Goal: Task Accomplishment & Management: Manage account settings

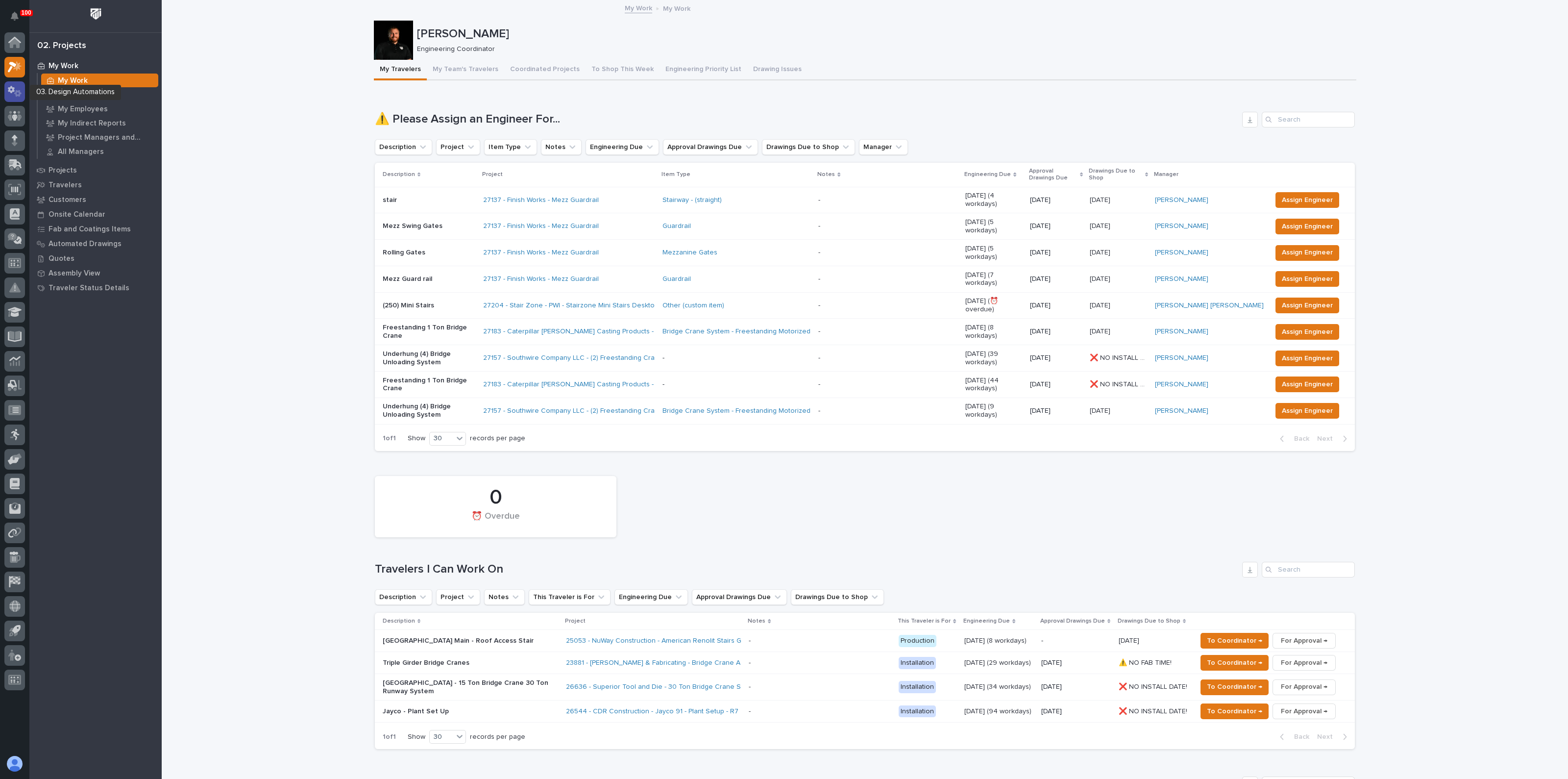
click at [14, 91] on icon at bounding box center [11, 89] width 7 height 8
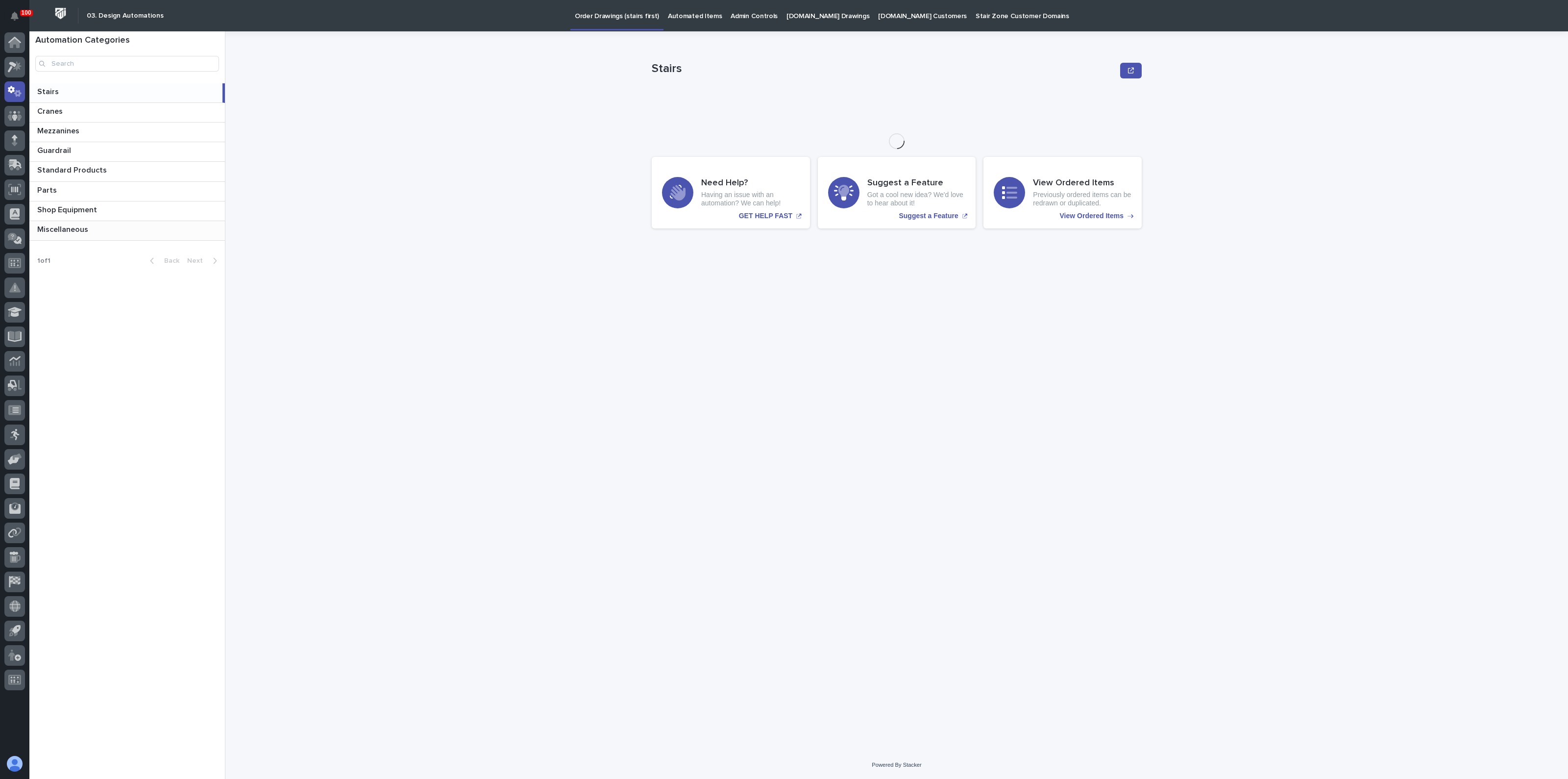
click at [103, 226] on p at bounding box center [129, 229] width 183 height 9
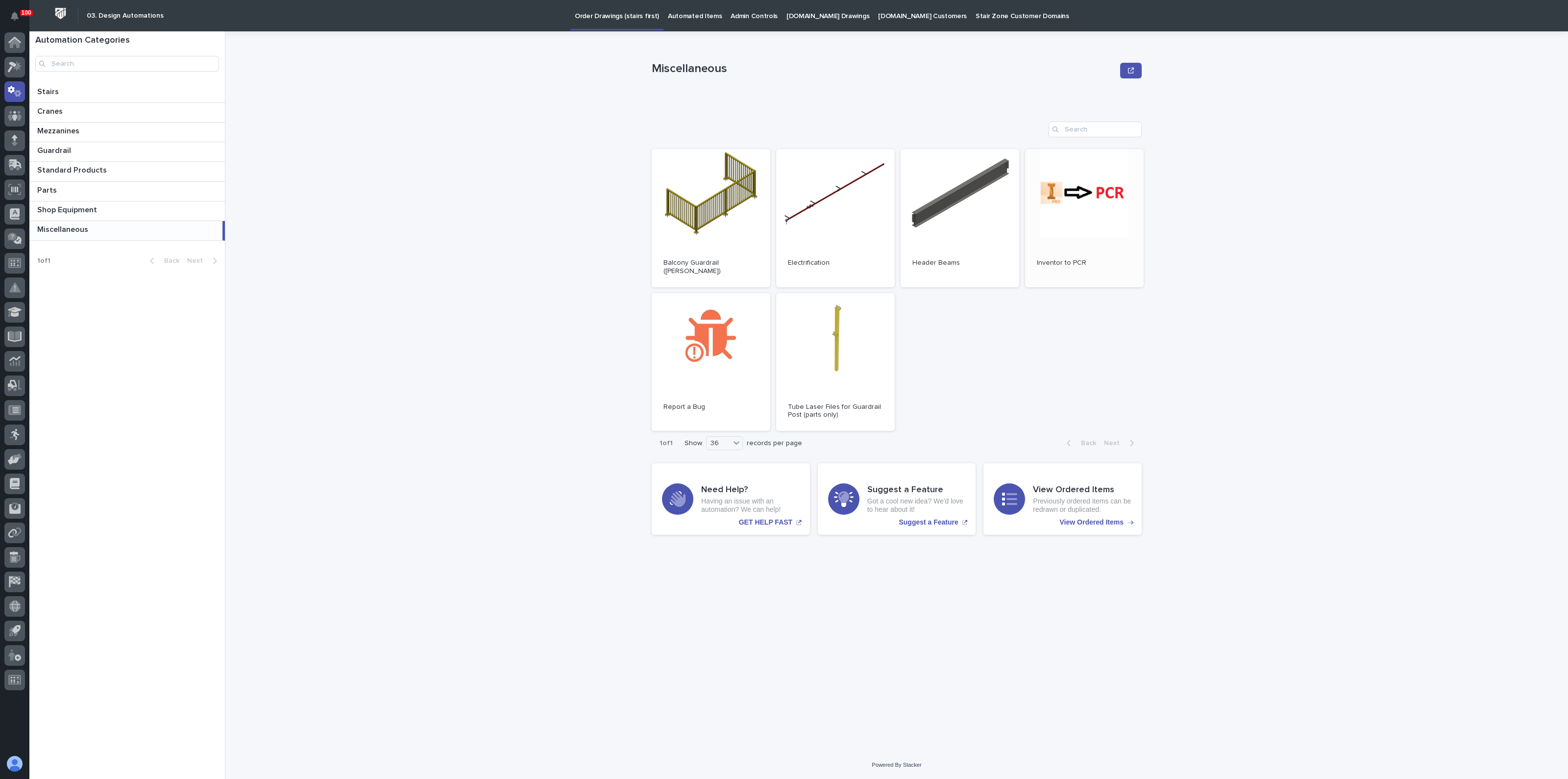
click at [1065, 187] on link "Open" at bounding box center [1084, 218] width 118 height 138
click at [709, 217] on span "Open" at bounding box center [710, 218] width 18 height 7
click at [53, 185] on p "Parts" at bounding box center [47, 189] width 21 height 11
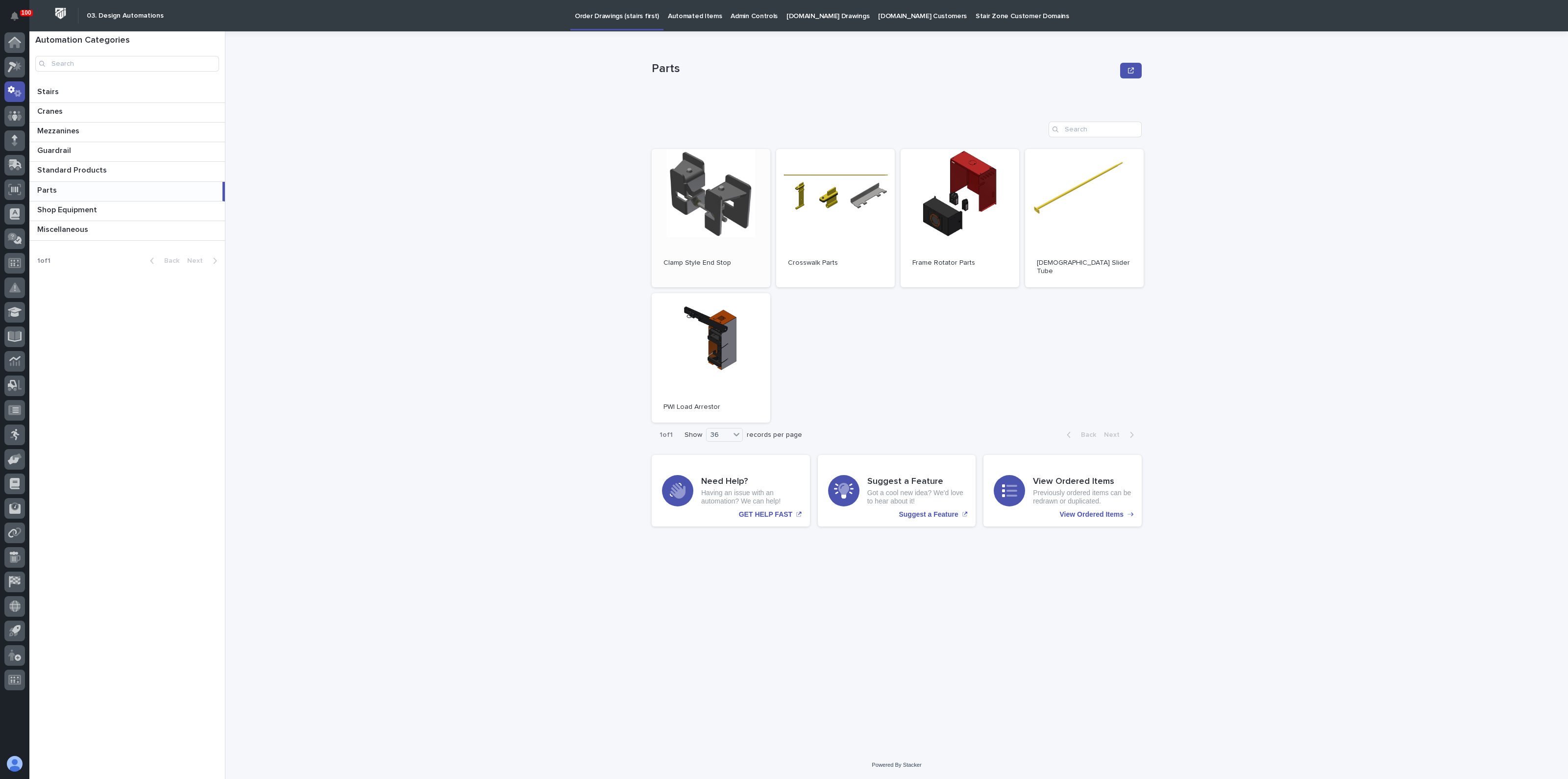
click at [698, 196] on link "Open" at bounding box center [711, 218] width 118 height 138
click at [63, 229] on p "Miscellaneous" at bounding box center [63, 228] width 53 height 11
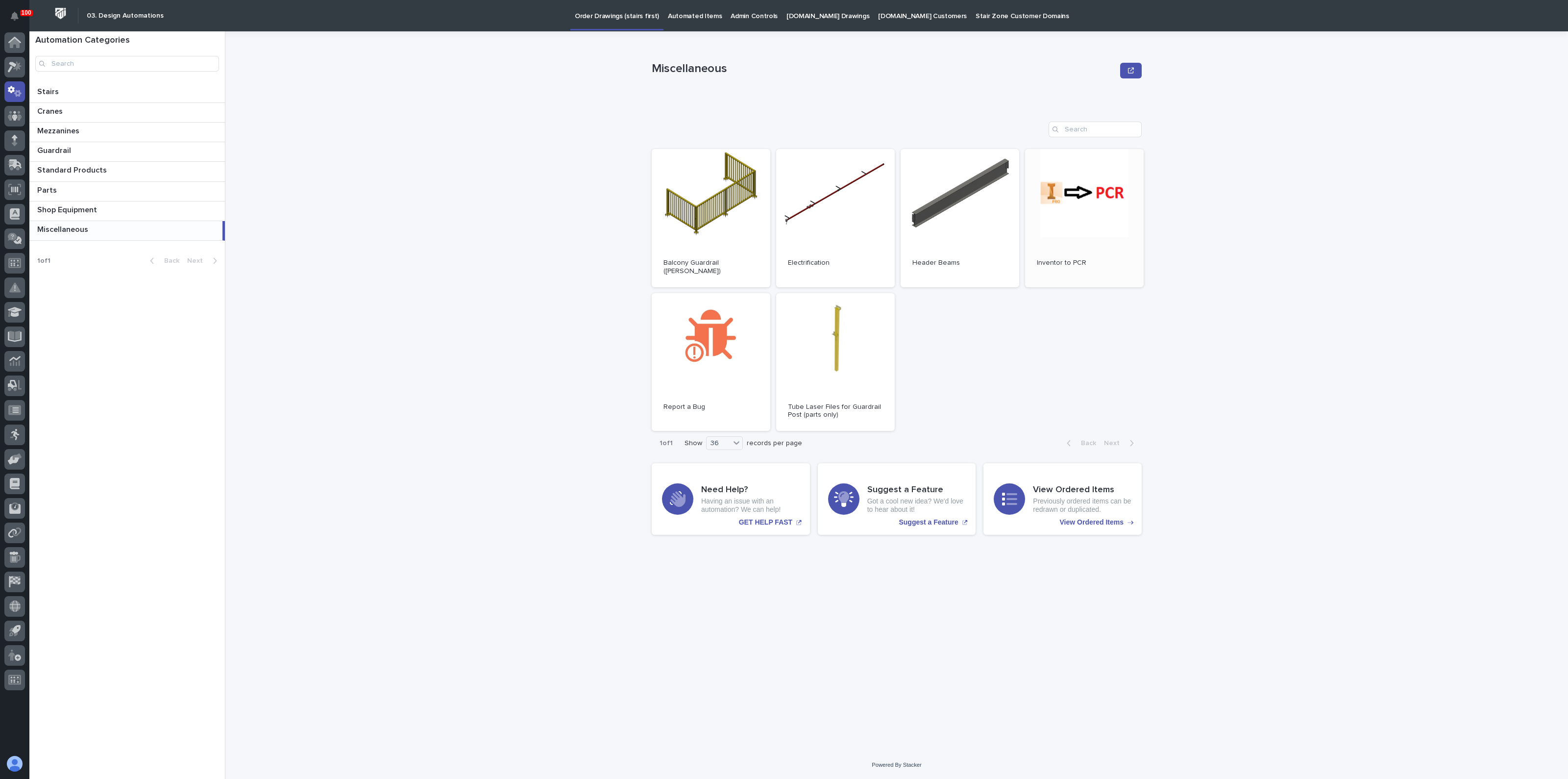
click at [1056, 215] on link "Open" at bounding box center [1084, 218] width 118 height 138
click at [325, 236] on div "Miscellaneous Miscellaneous Sorry, there was an error saving your record. Pleas…" at bounding box center [902, 405] width 1331 height 747
click at [20, 65] on icon at bounding box center [17, 65] width 9 height 9
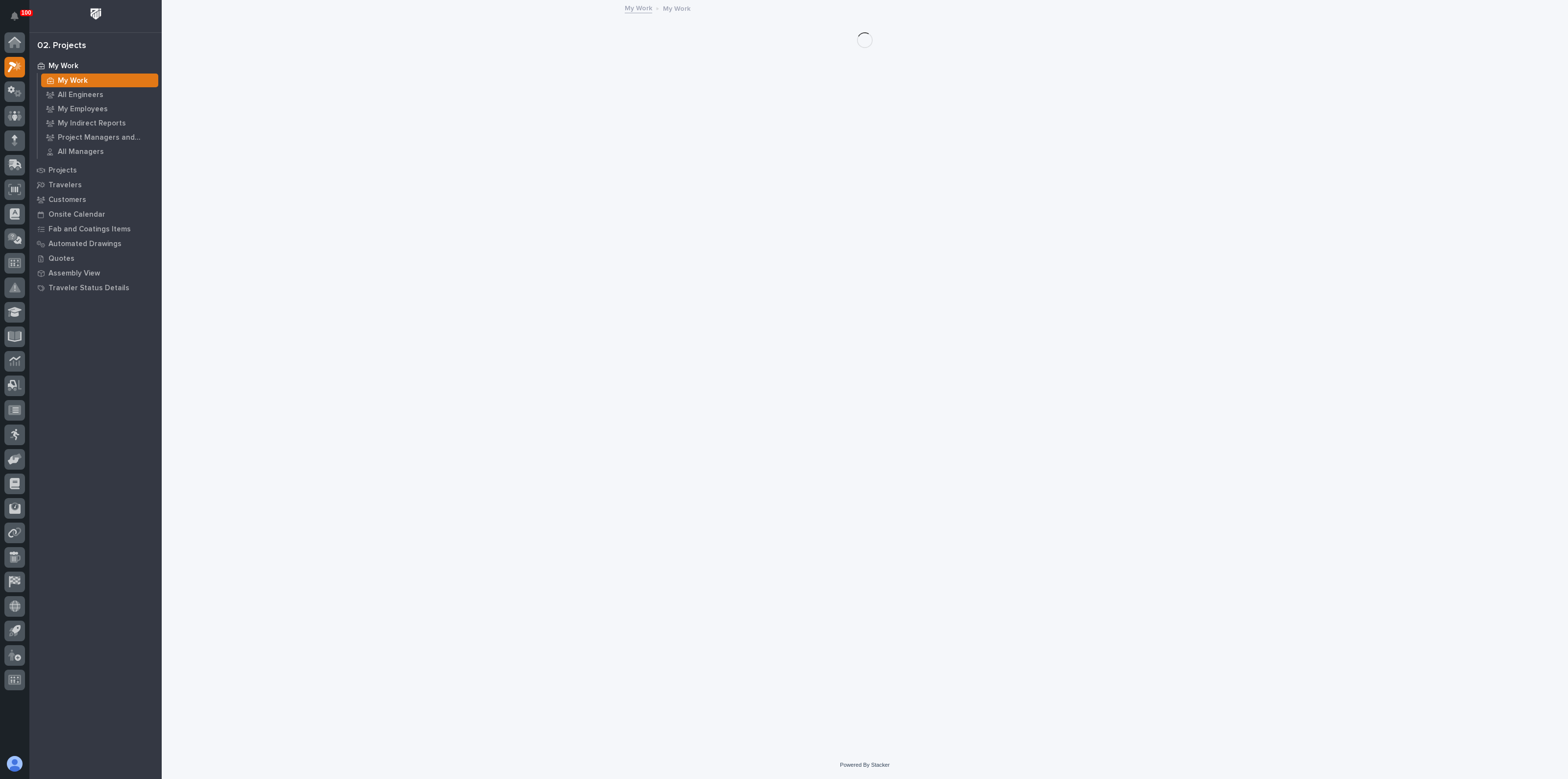
click at [79, 80] on p "My Work" at bounding box center [72, 81] width 30 height 9
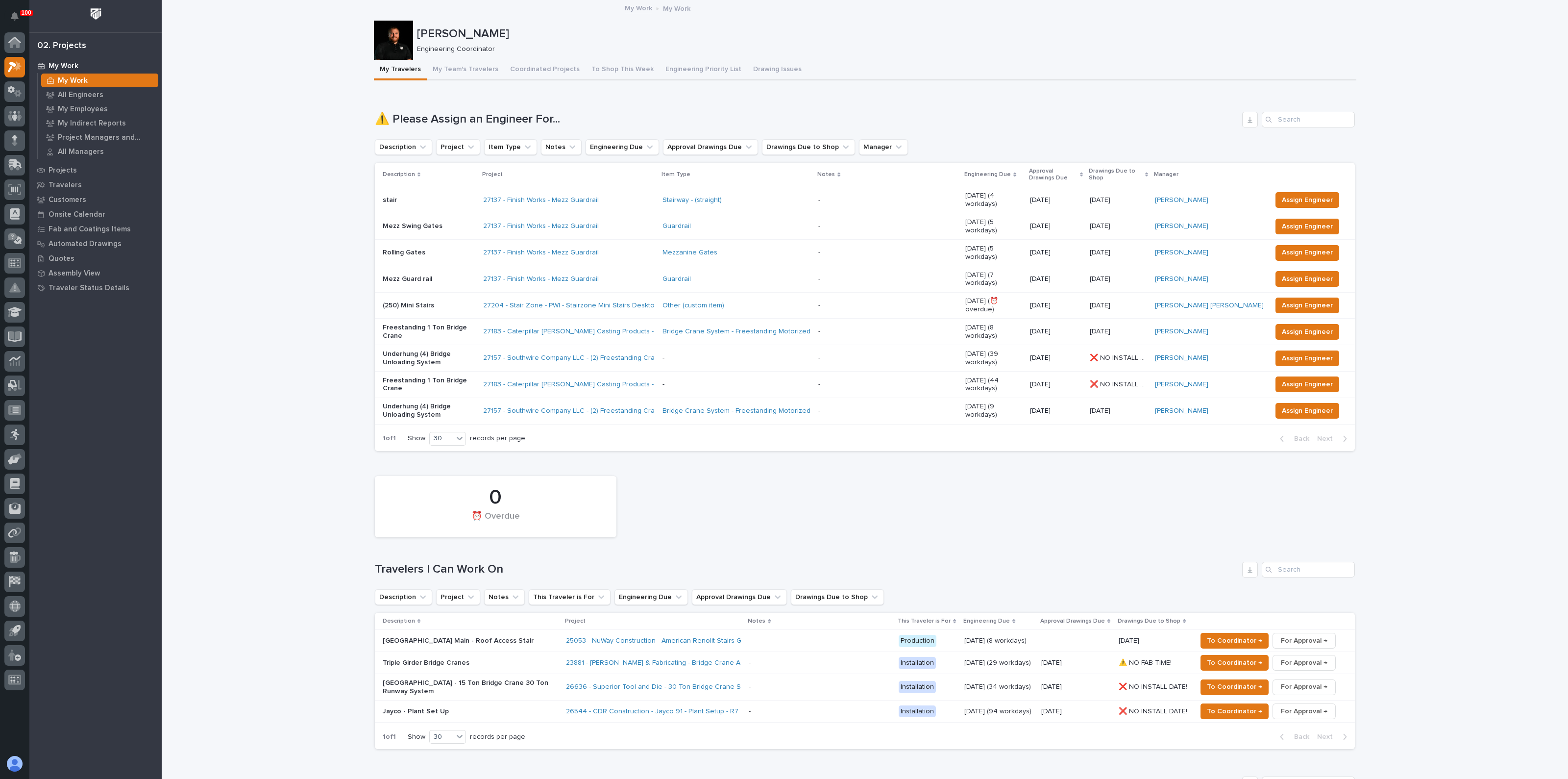
click at [422, 275] on p "Mezz Guard rail" at bounding box center [429, 279] width 93 height 9
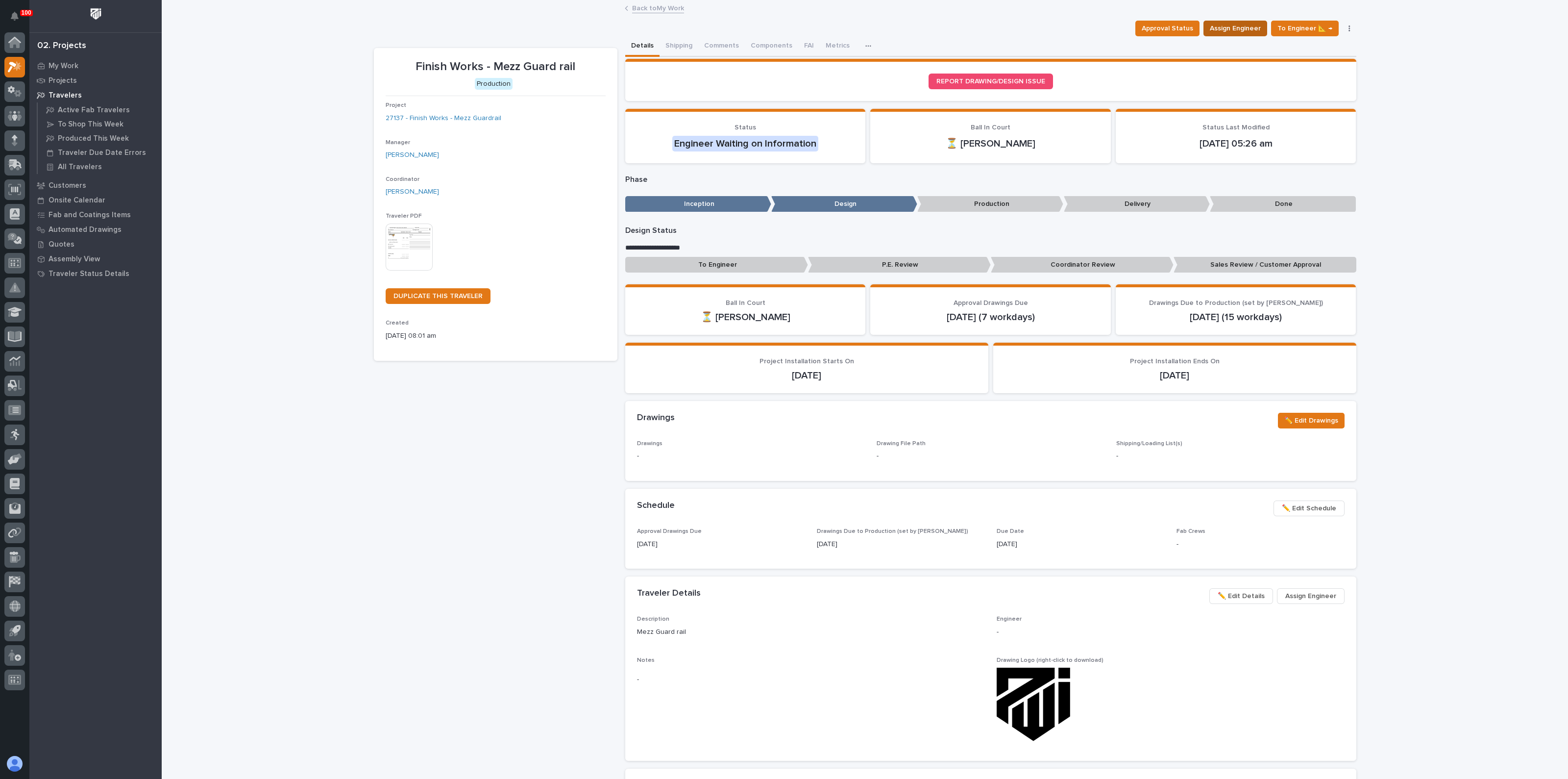
click at [1233, 22] on span "Assign Engineer" at bounding box center [1235, 28] width 51 height 12
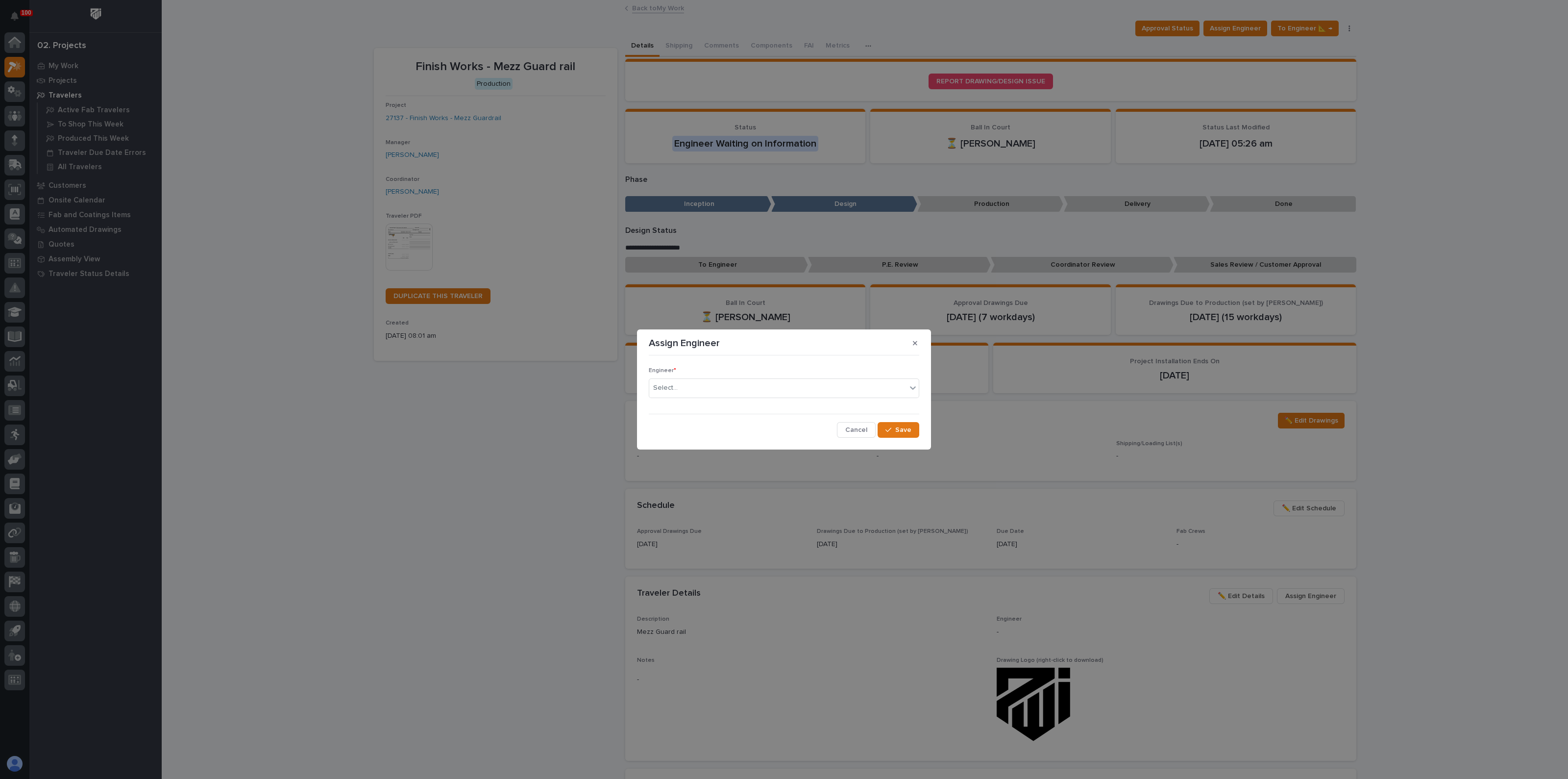
click at [725, 414] on div at bounding box center [784, 414] width 271 height 1
click at [720, 391] on div "Select..." at bounding box center [778, 387] width 257 height 16
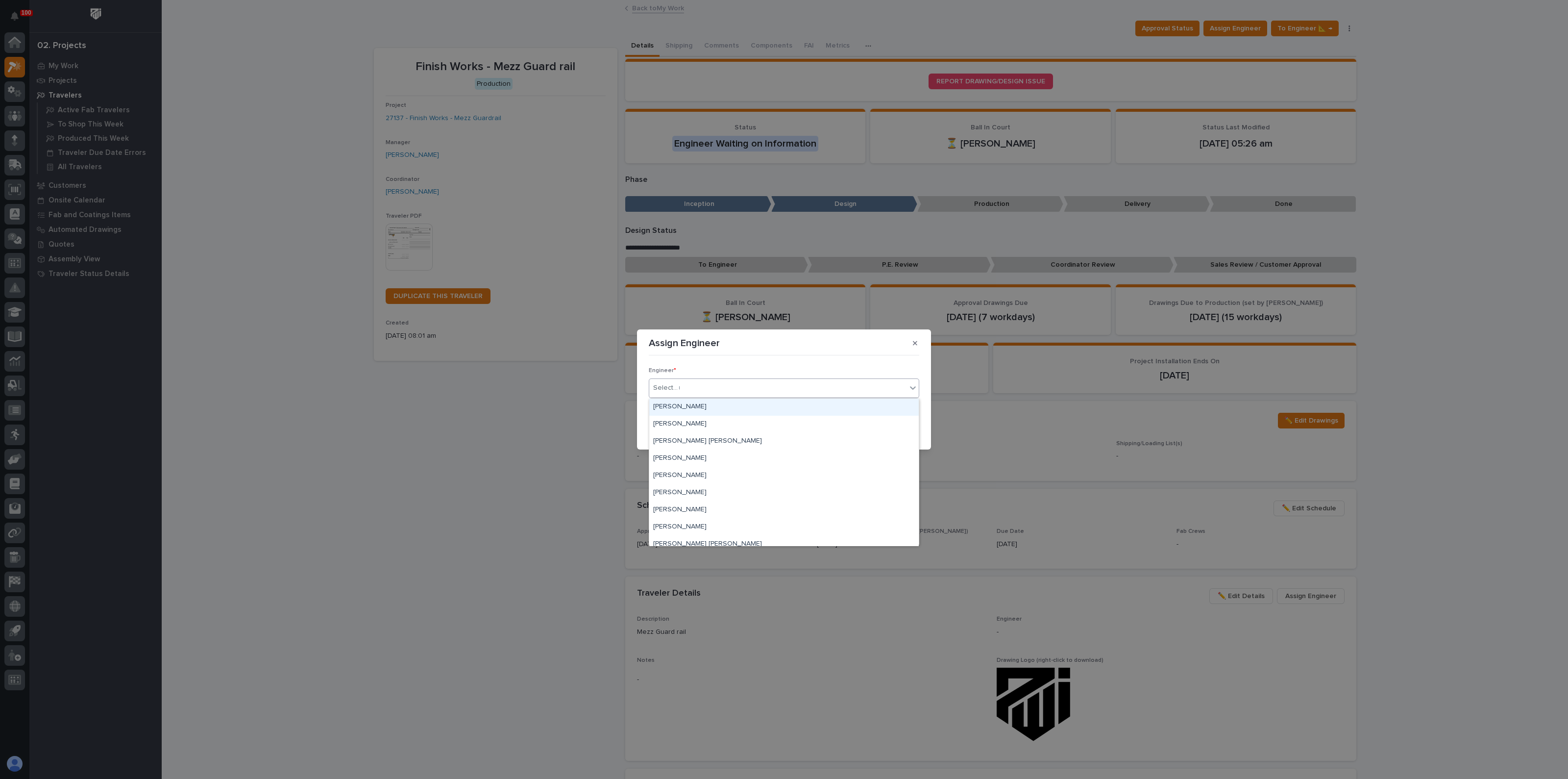
type input "***"
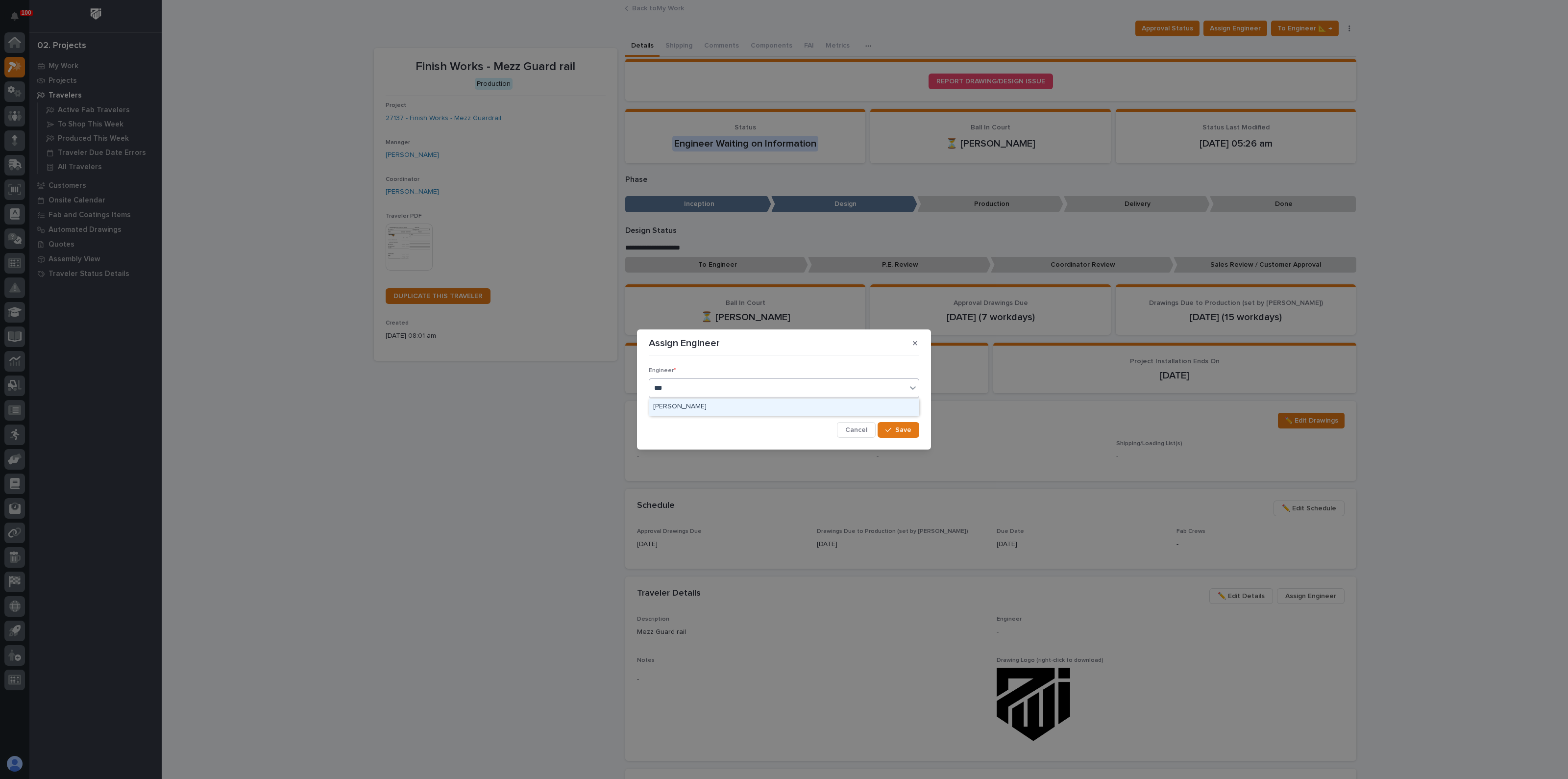
click at [691, 404] on div "[PERSON_NAME]" at bounding box center [784, 407] width 269 height 17
click at [905, 429] on span "Save" at bounding box center [903, 429] width 16 height 9
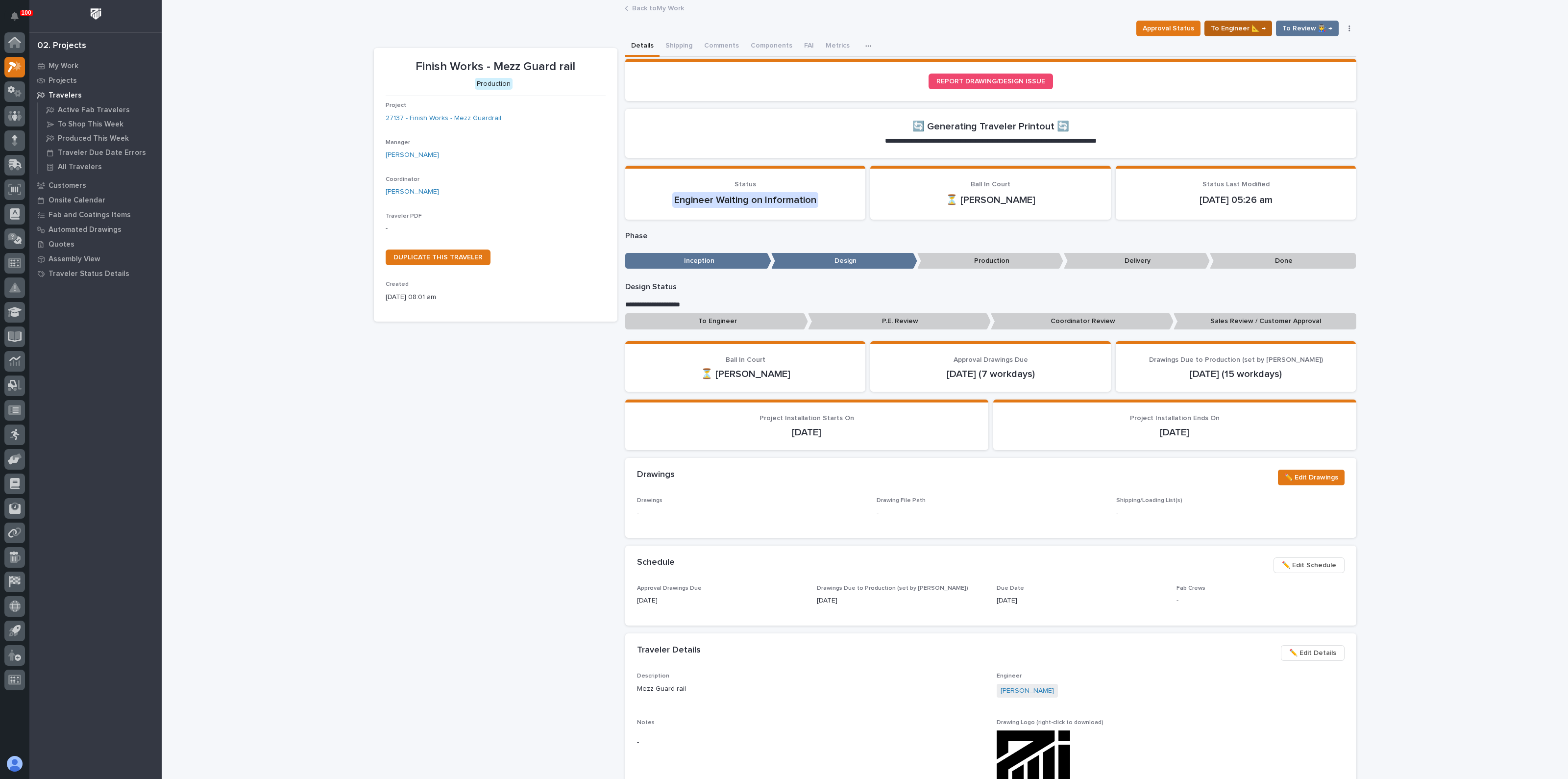
click at [1225, 28] on span "To Engineer 📐 →" at bounding box center [1238, 28] width 55 height 12
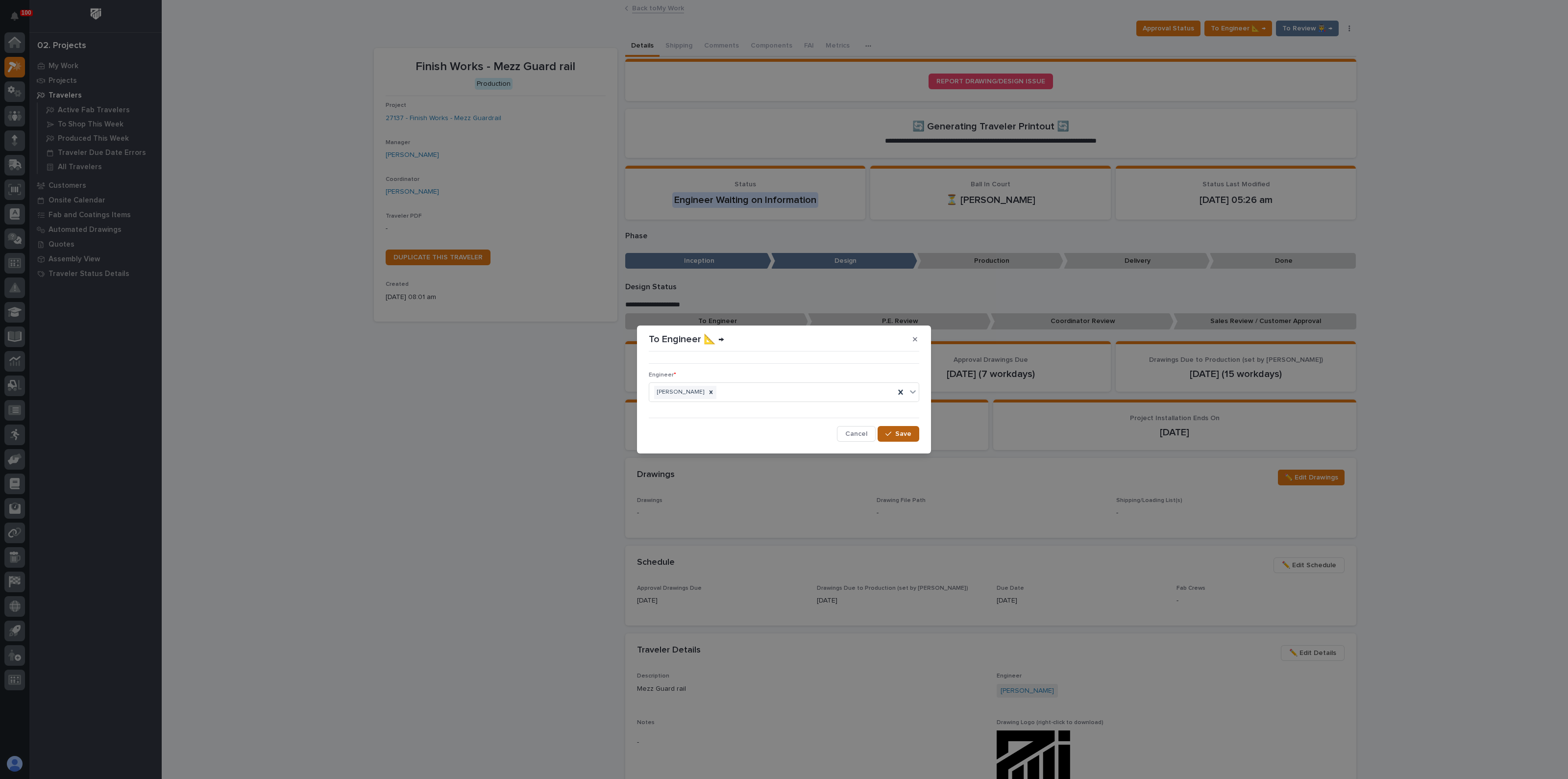
click at [910, 434] on span "Save" at bounding box center [903, 434] width 16 height 9
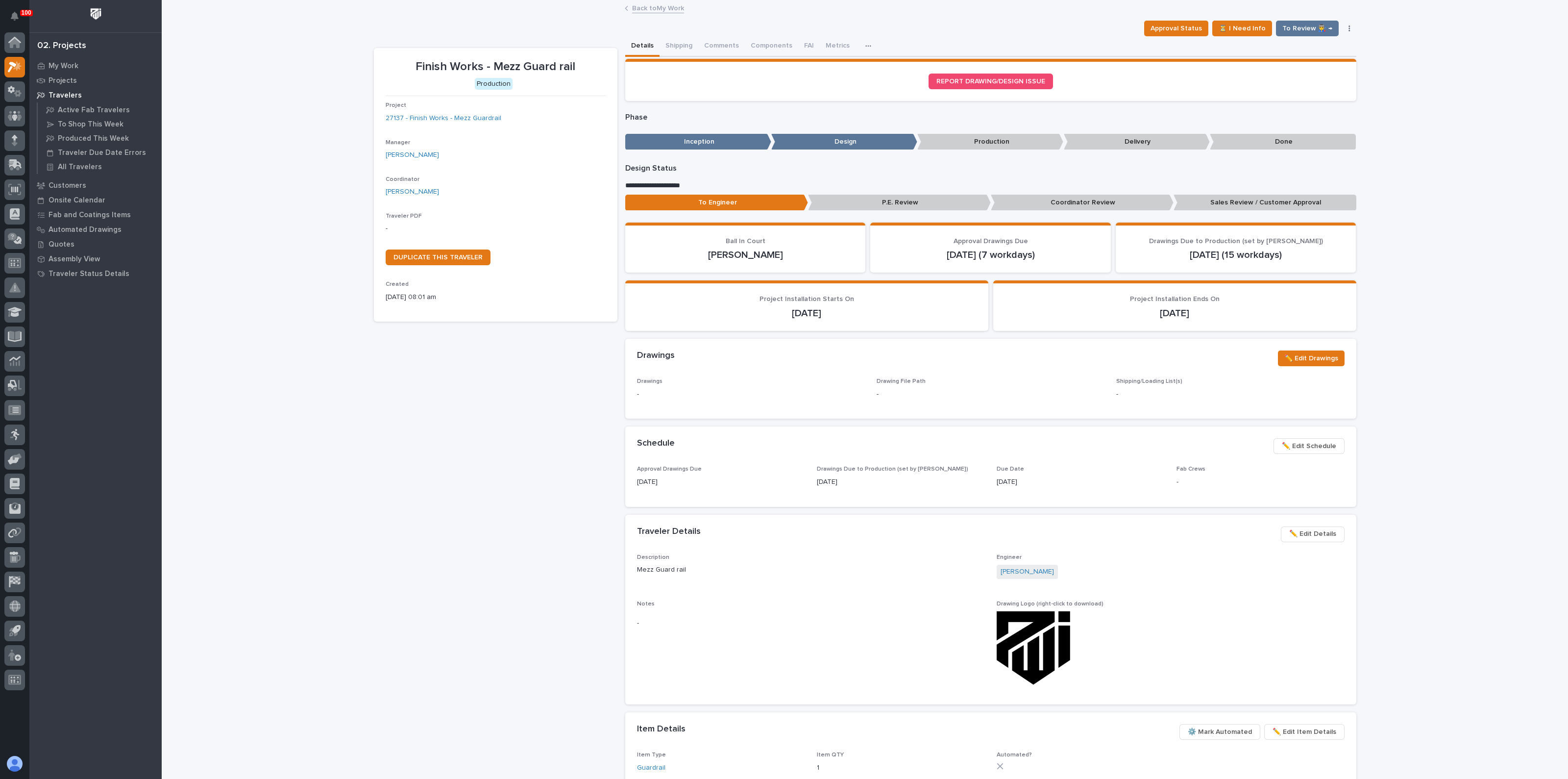
drag, startPoint x: 632, startPoint y: 437, endPoint x: 625, endPoint y: 432, distance: 8.6
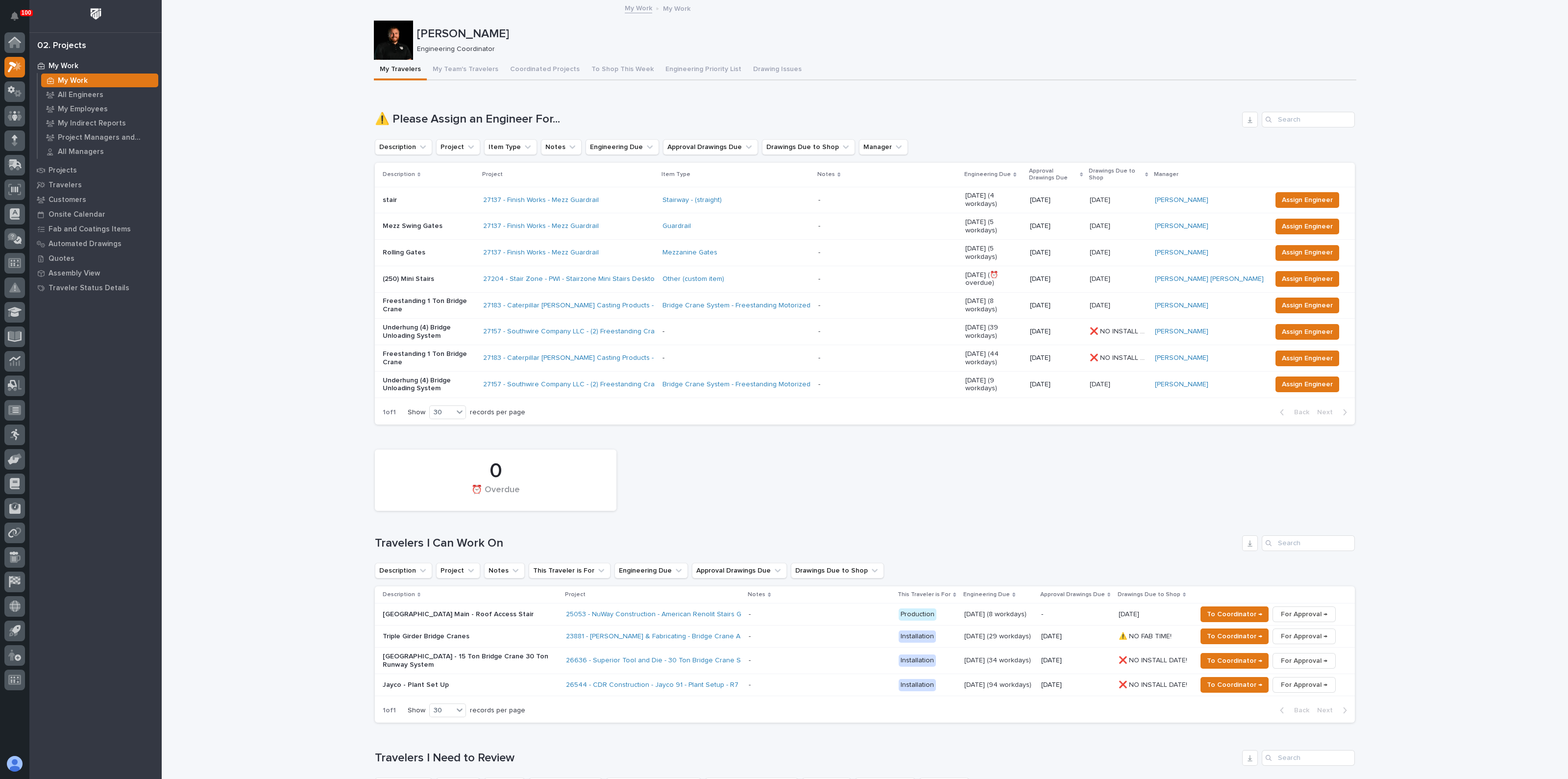
click at [419, 249] on p "Rolling Gates" at bounding box center [429, 253] width 93 height 9
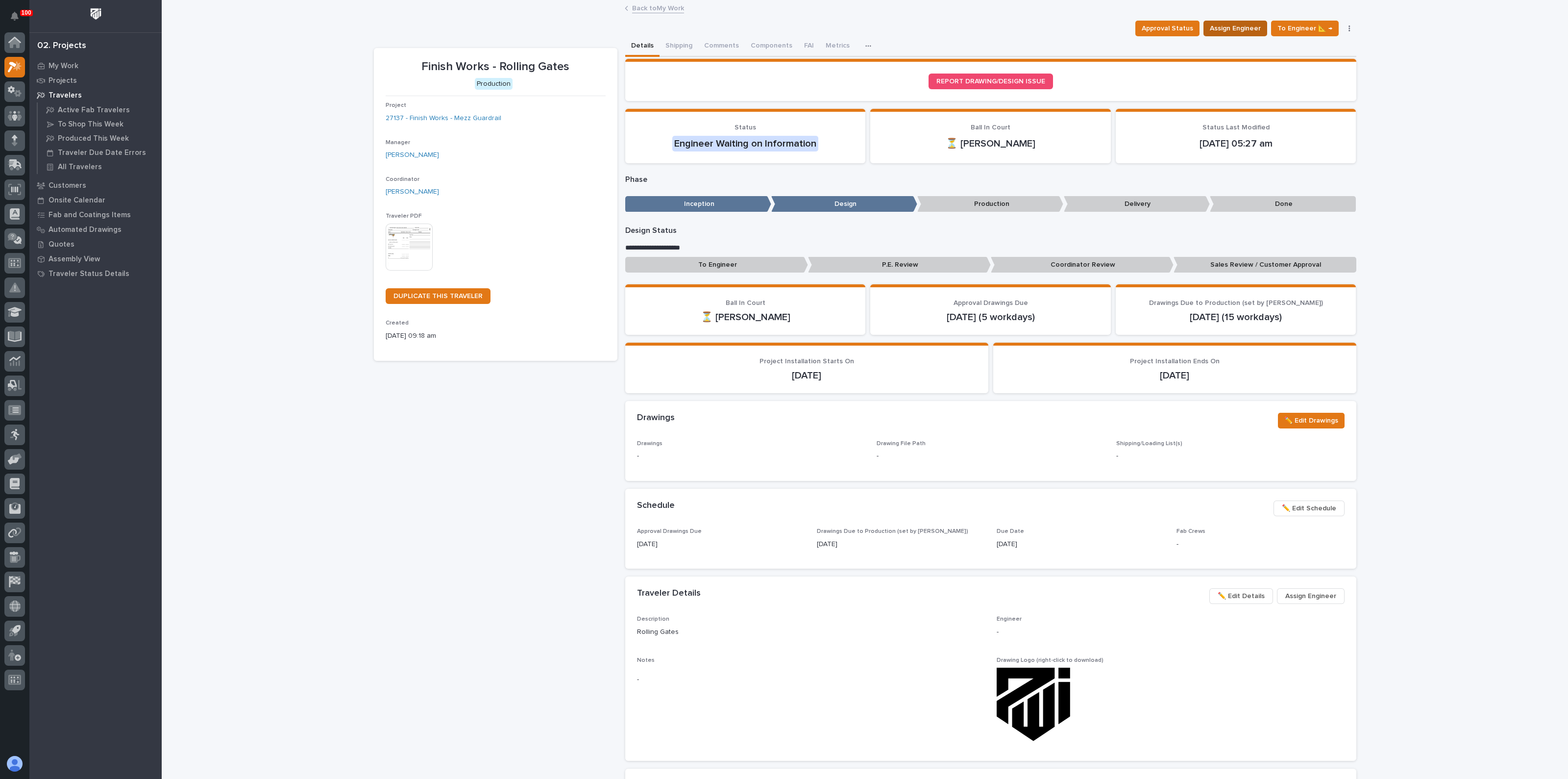
click at [1246, 28] on span "Assign Engineer" at bounding box center [1235, 28] width 51 height 12
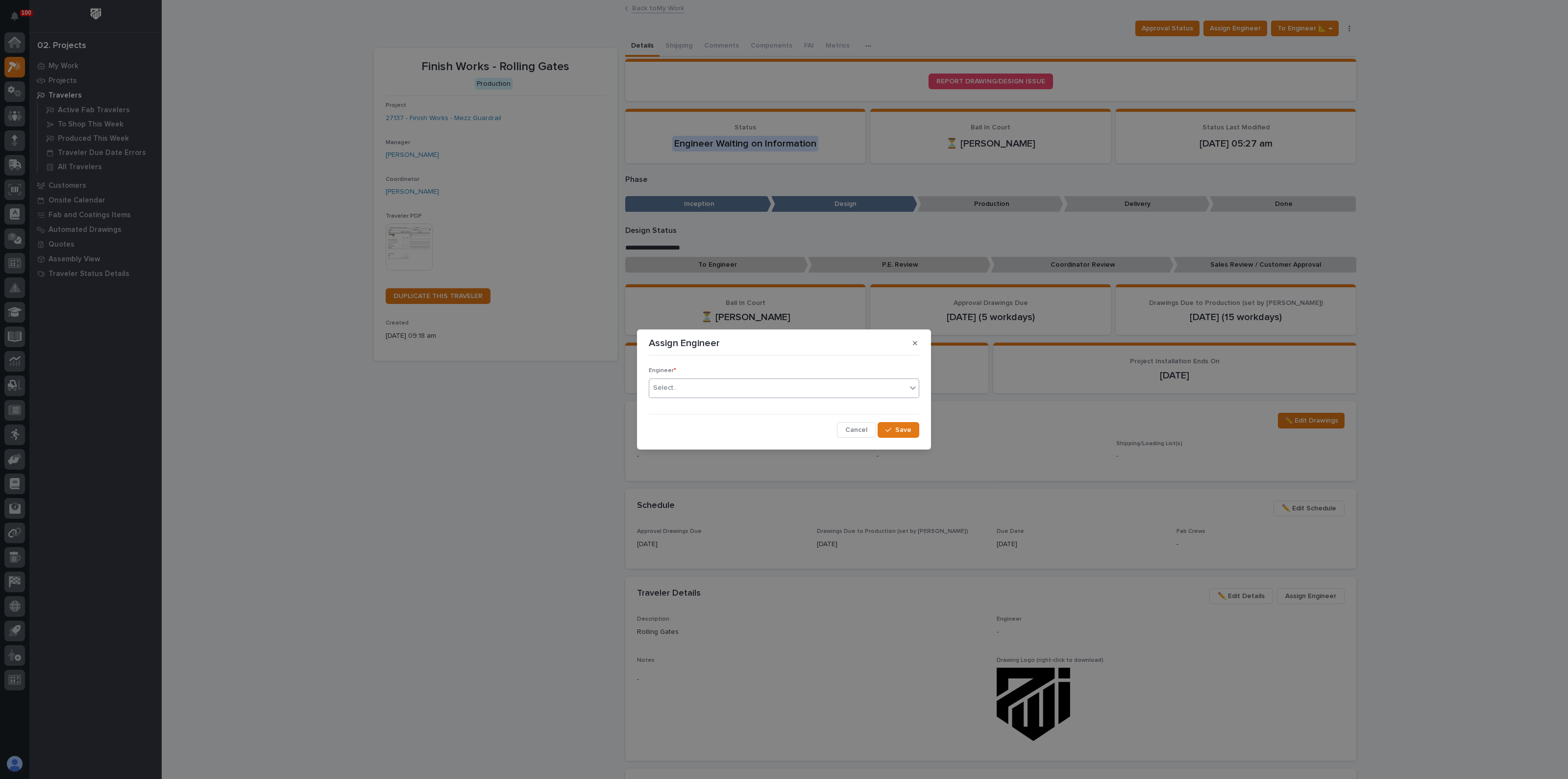
click at [679, 390] on div "Select..." at bounding box center [778, 387] width 257 height 16
type input "***"
click at [673, 404] on div "[PERSON_NAME]" at bounding box center [784, 407] width 269 height 17
drag, startPoint x: 909, startPoint y: 432, endPoint x: 902, endPoint y: 433, distance: 7.1
click at [909, 432] on span "Save" at bounding box center [903, 429] width 16 height 9
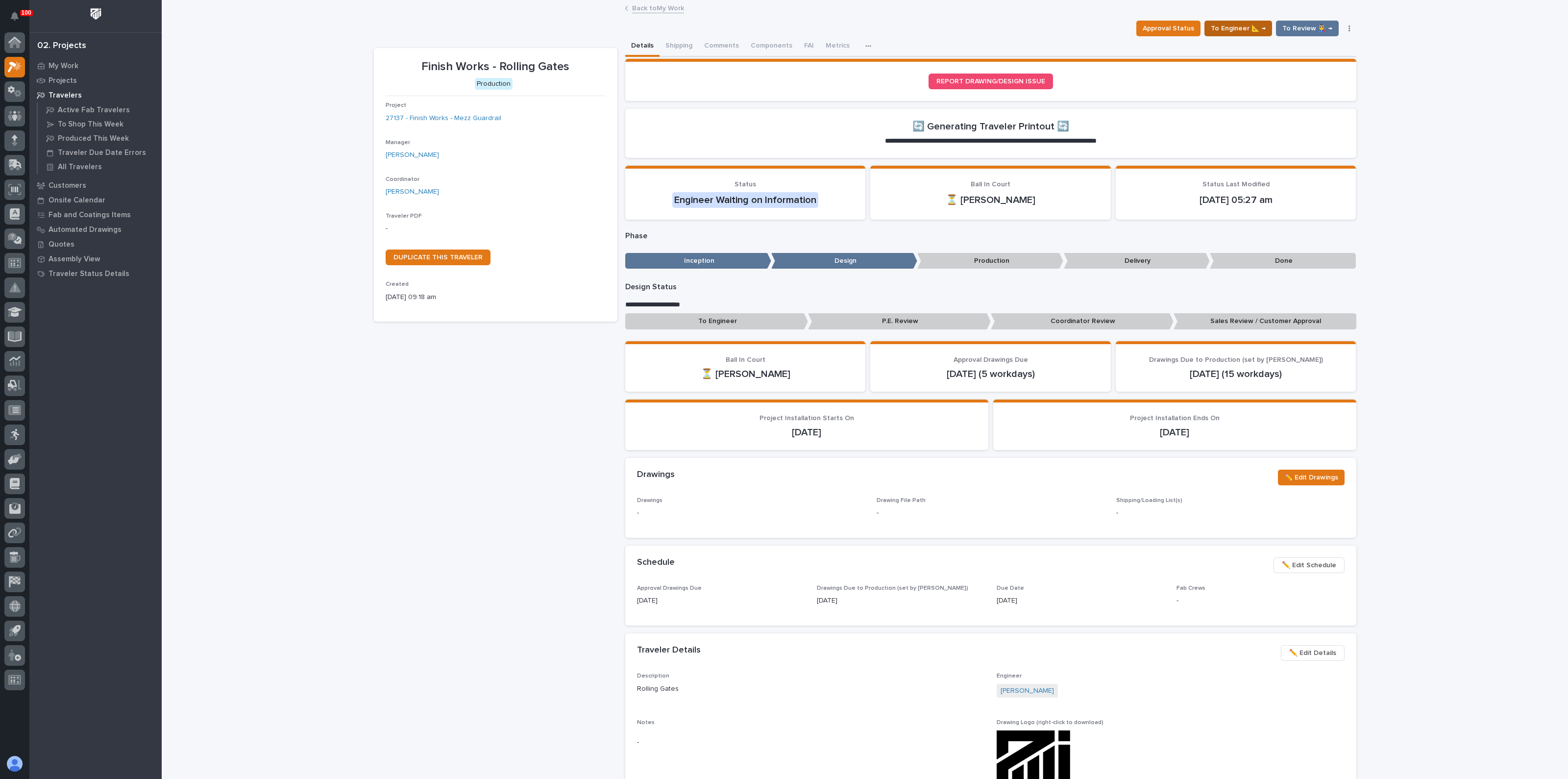
click at [1242, 23] on span "To Engineer 📐 →" at bounding box center [1238, 28] width 55 height 12
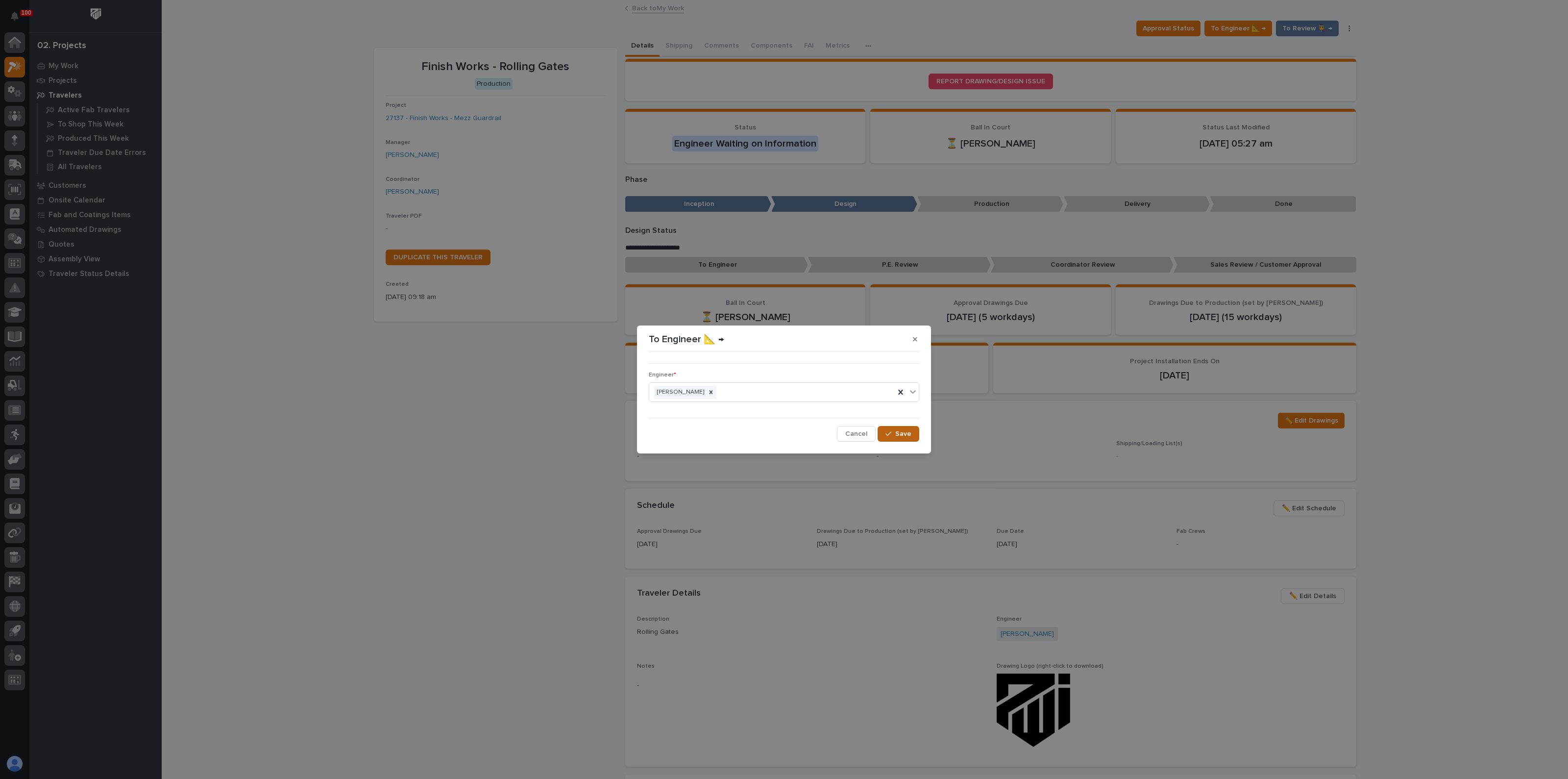
click at [896, 427] on button "Save" at bounding box center [898, 434] width 42 height 15
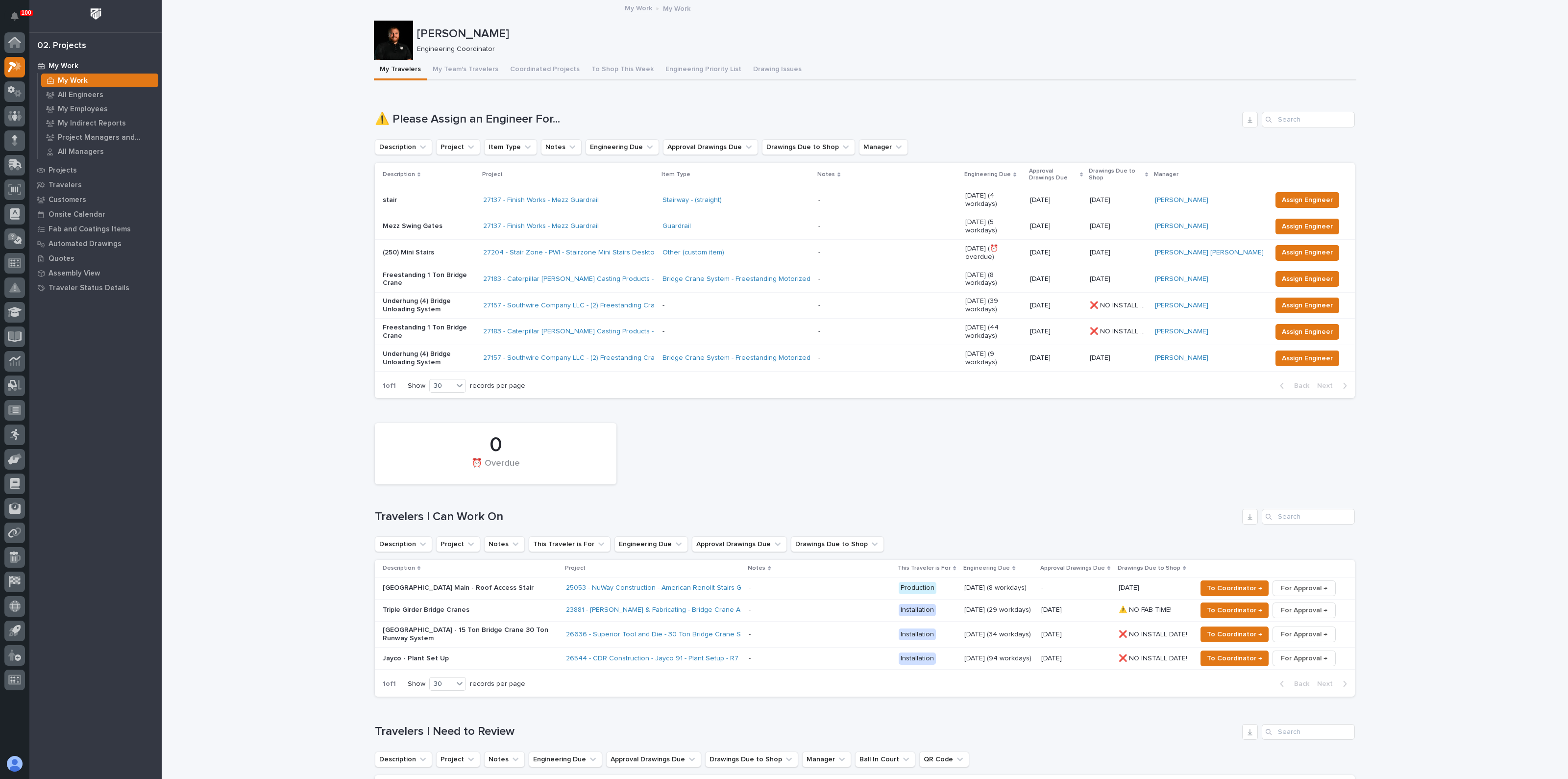
click at [428, 222] on p "Mezz Swing Gates" at bounding box center [429, 226] width 93 height 9
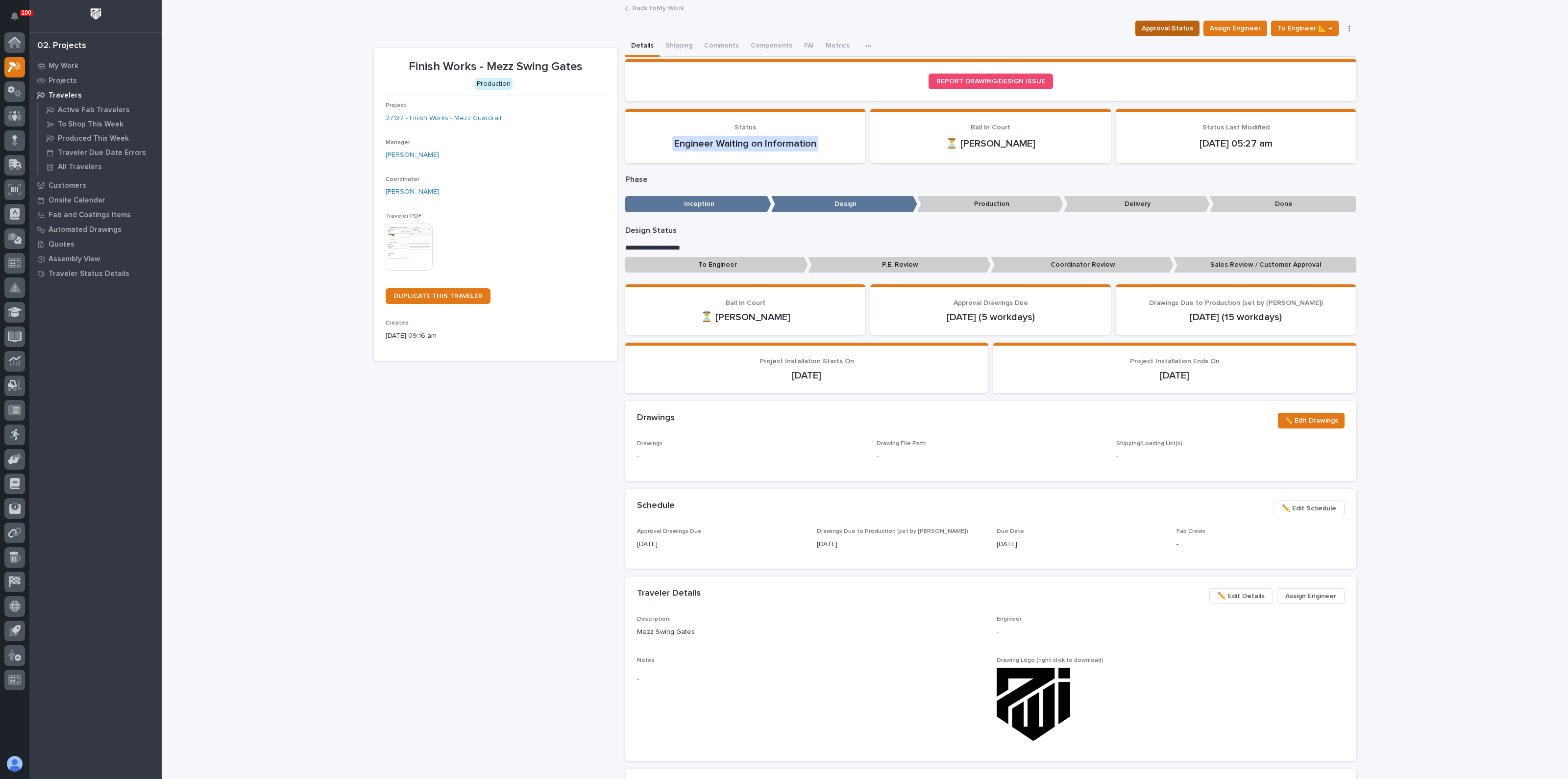
click at [1157, 23] on span "Approval Status" at bounding box center [1167, 28] width 51 height 12
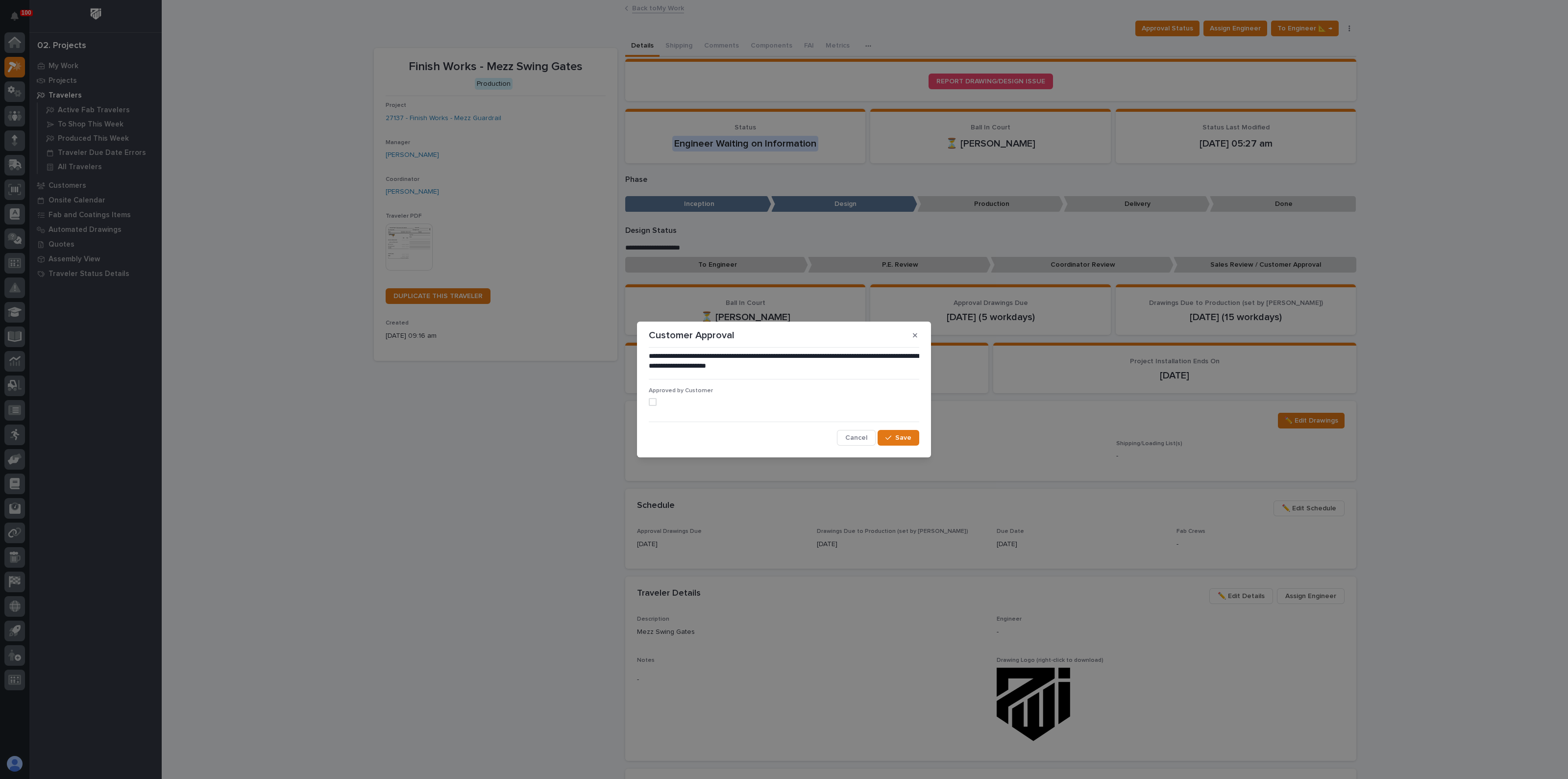
click at [915, 339] on button "button" at bounding box center [914, 335] width 16 height 15
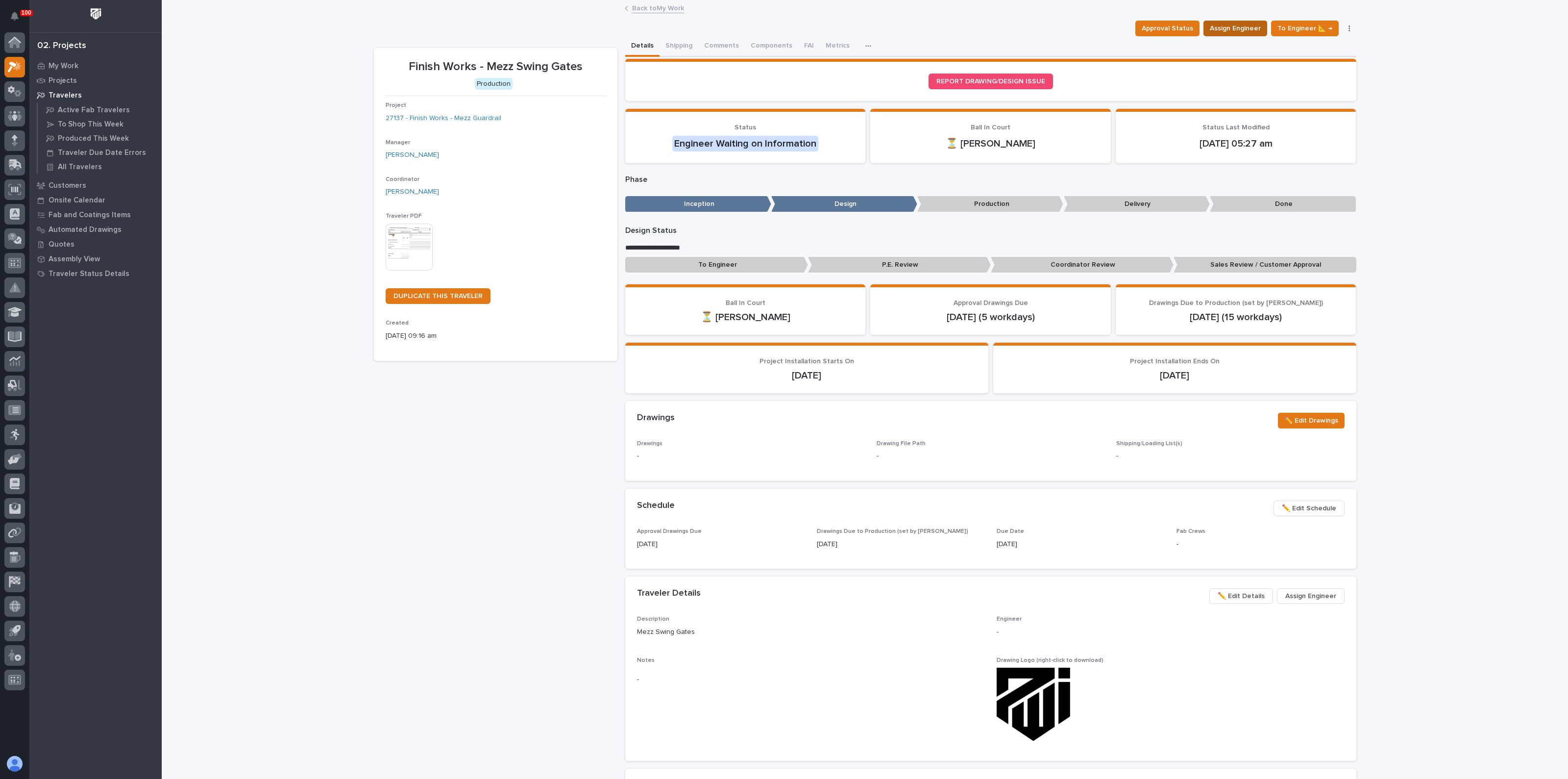
click at [1223, 26] on span "Assign Engineer" at bounding box center [1235, 28] width 51 height 12
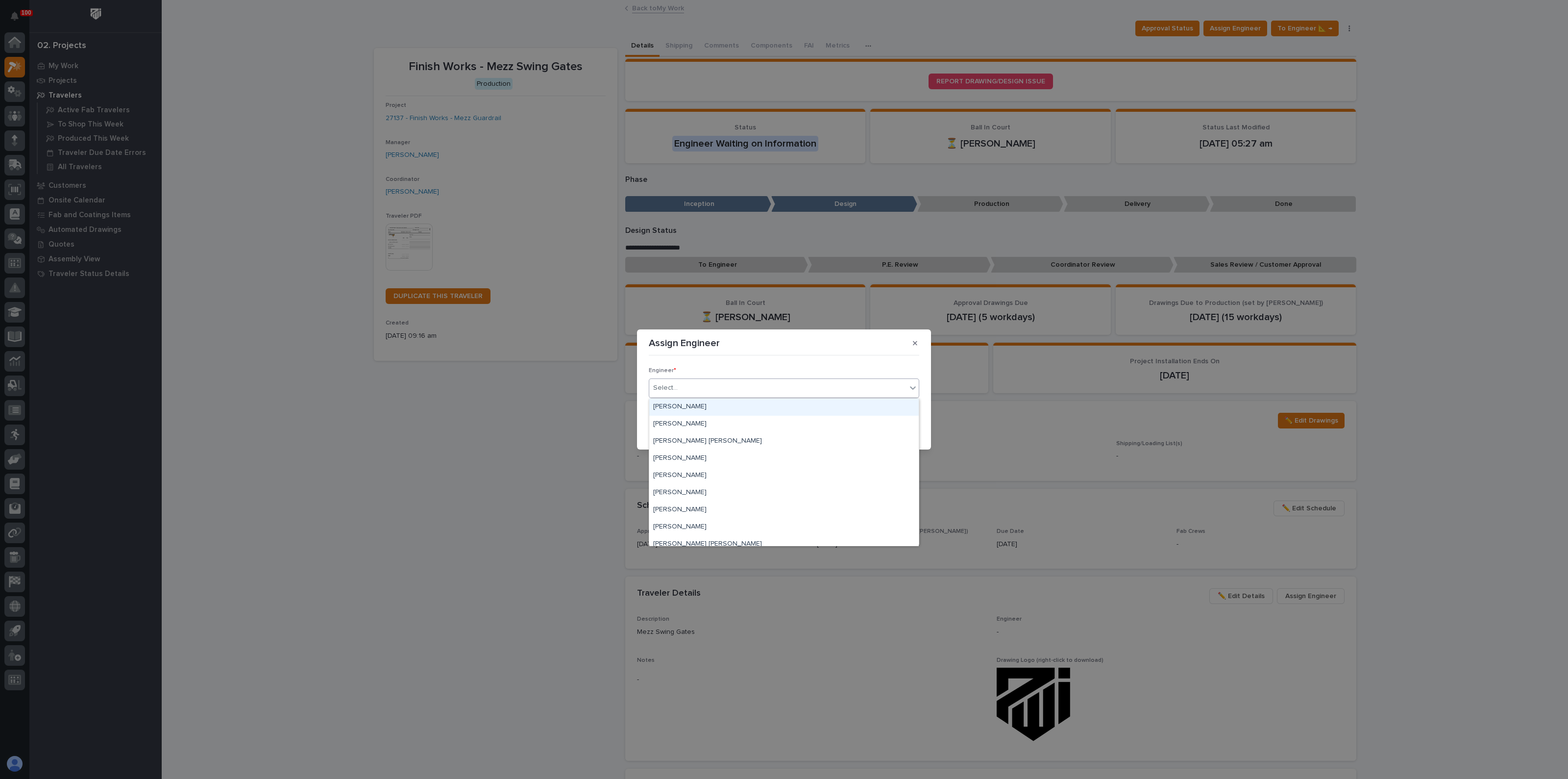
click at [671, 383] on div "Select..." at bounding box center [665, 388] width 25 height 10
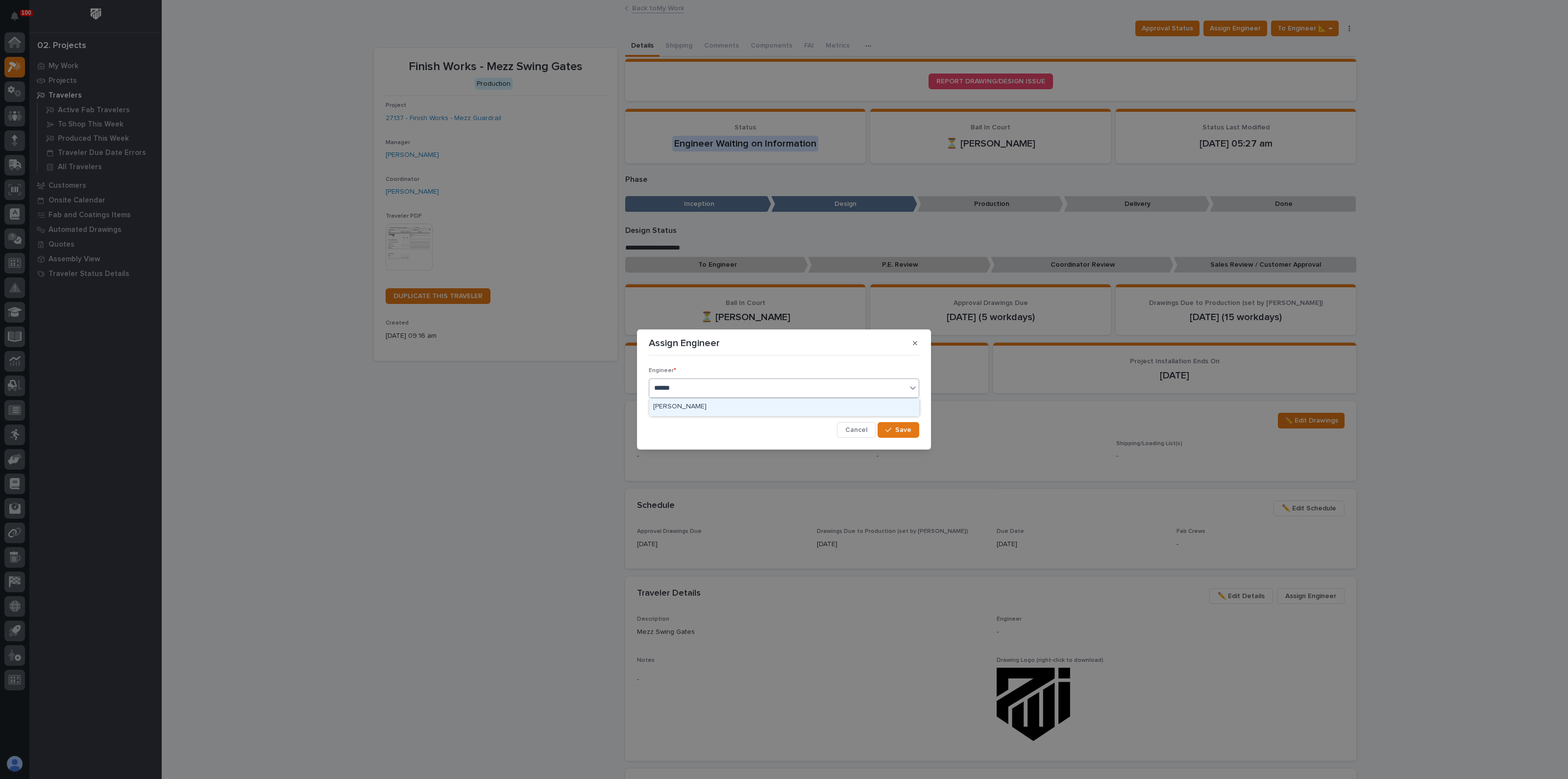
type input "*******"
click at [893, 429] on div "button" at bounding box center [889, 429] width 9 height 7
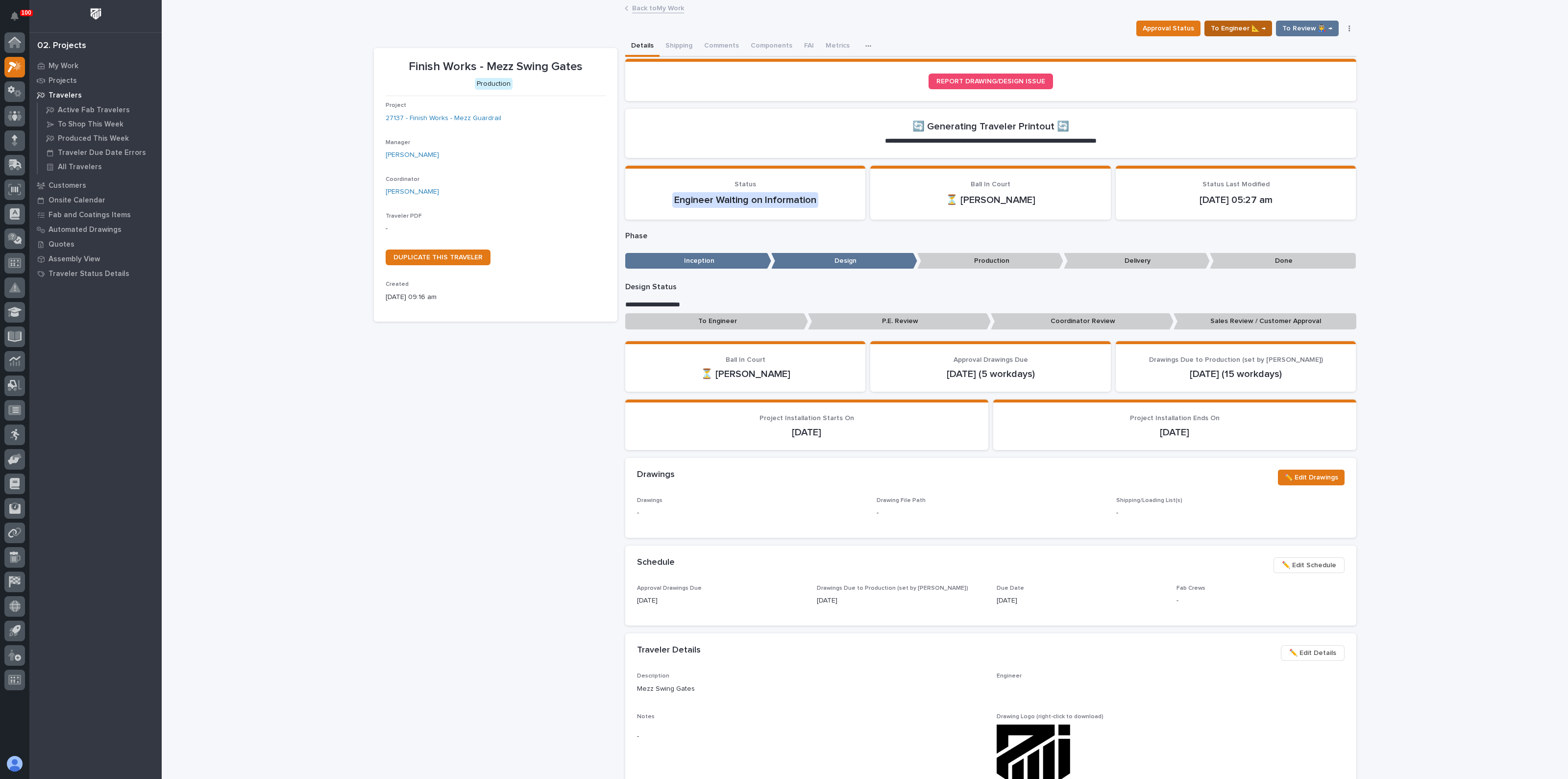
click at [1242, 27] on span "To Engineer 📐 →" at bounding box center [1238, 28] width 55 height 12
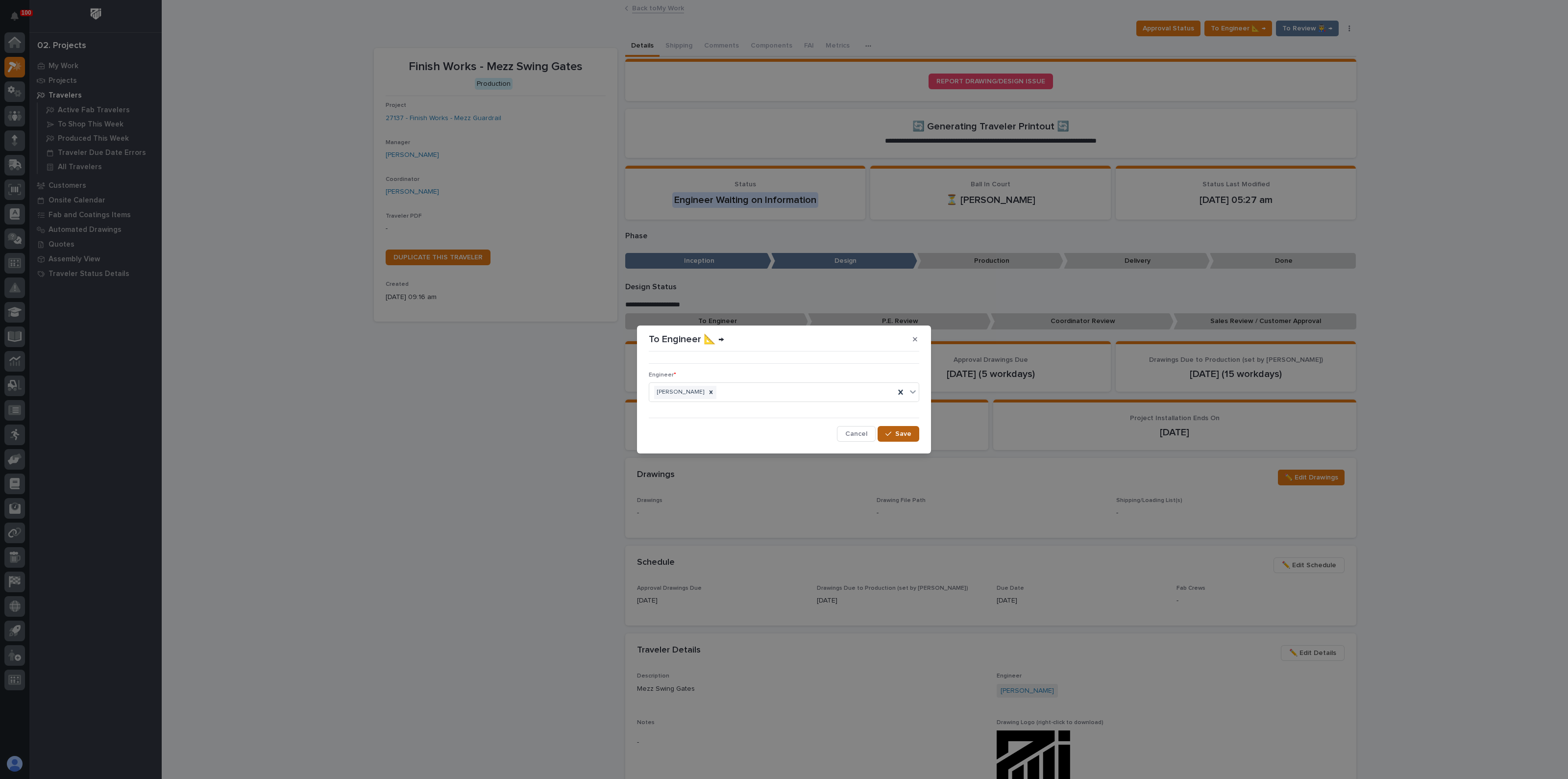
click at [912, 432] on button "Save" at bounding box center [898, 434] width 42 height 15
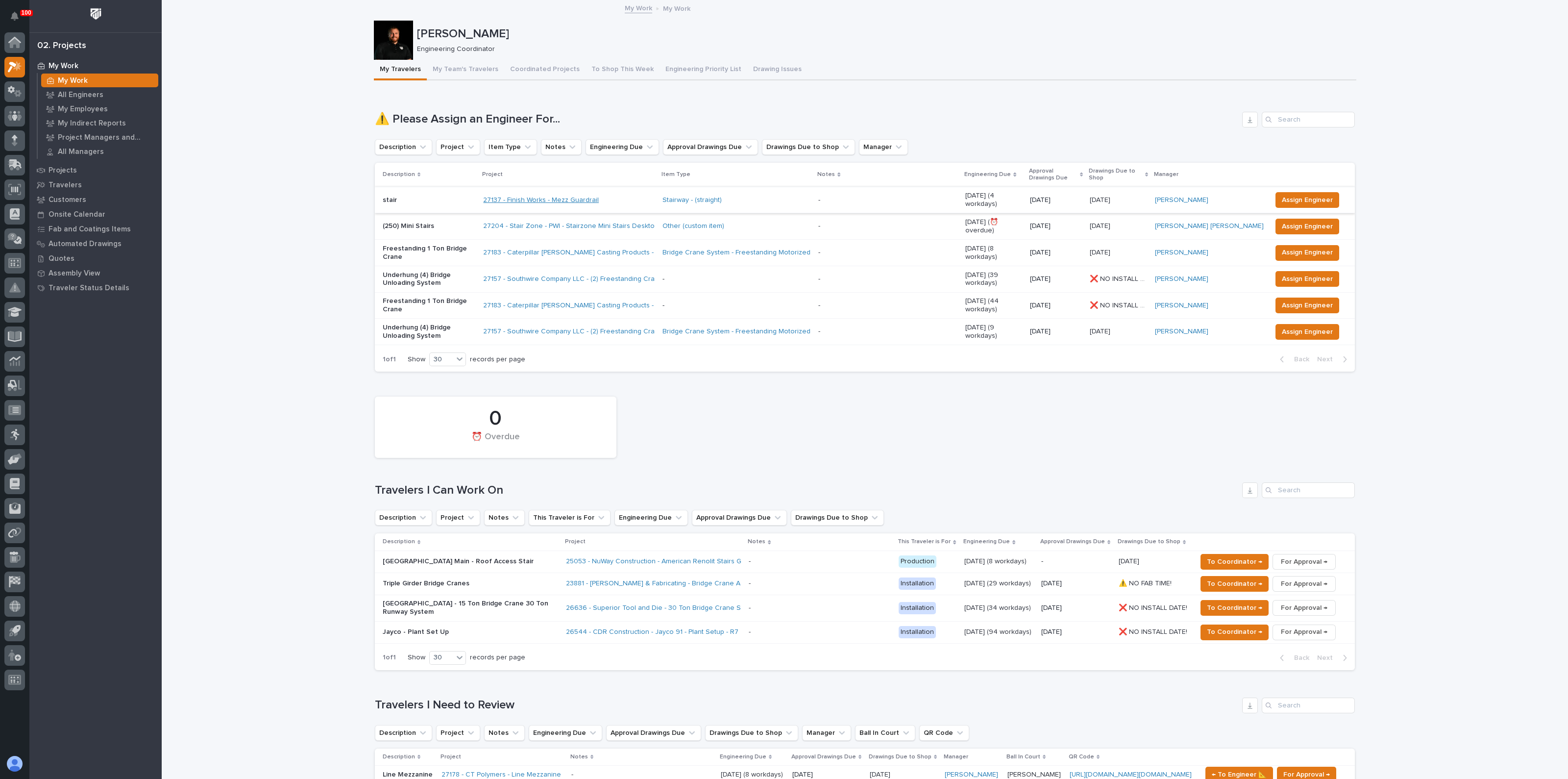
click at [595, 196] on link "27137 - Finish Works - Mezz Guardrail" at bounding box center [541, 201] width 116 height 9
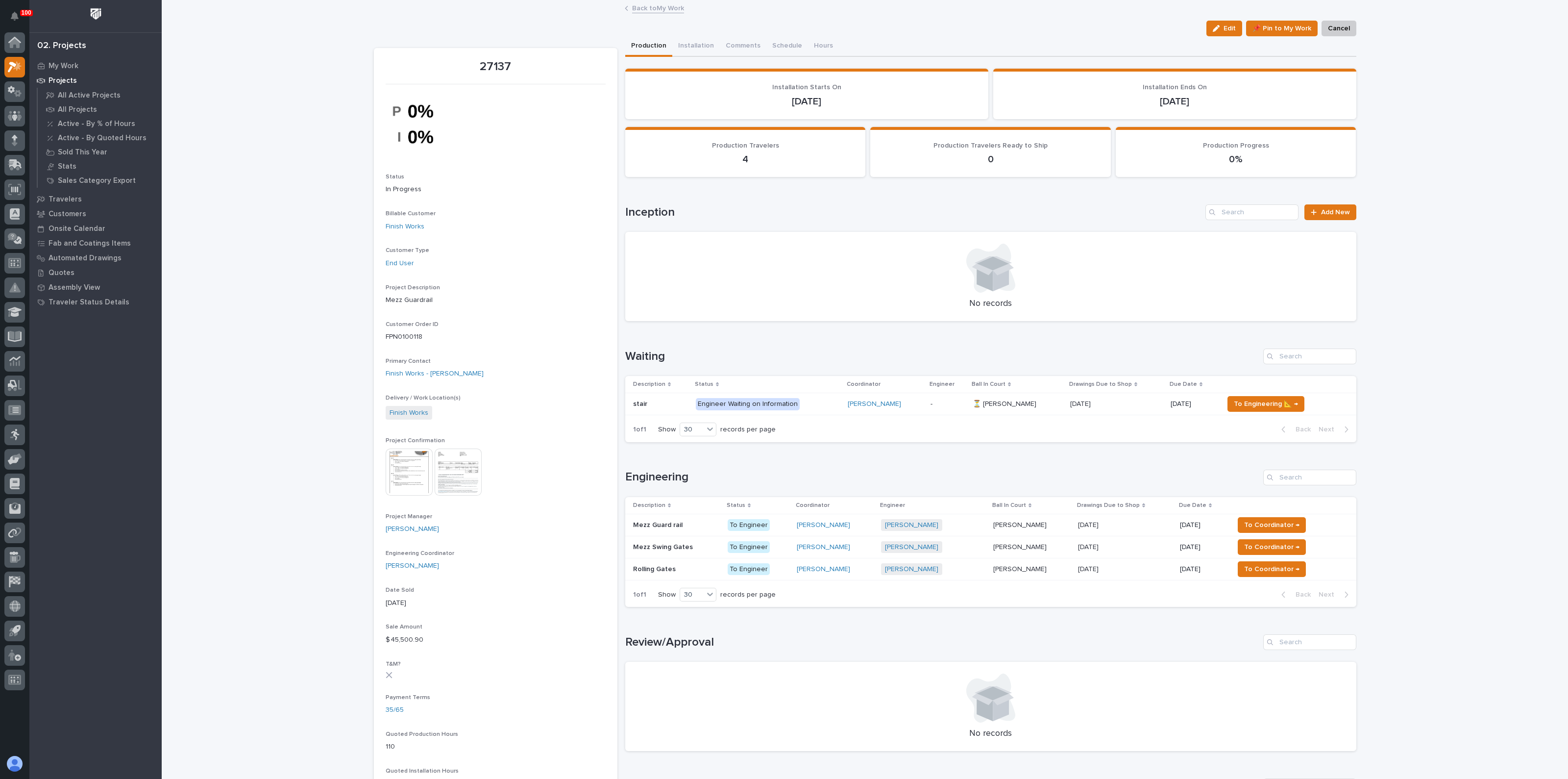
click at [654, 398] on div "stair stair" at bounding box center [661, 404] width 55 height 16
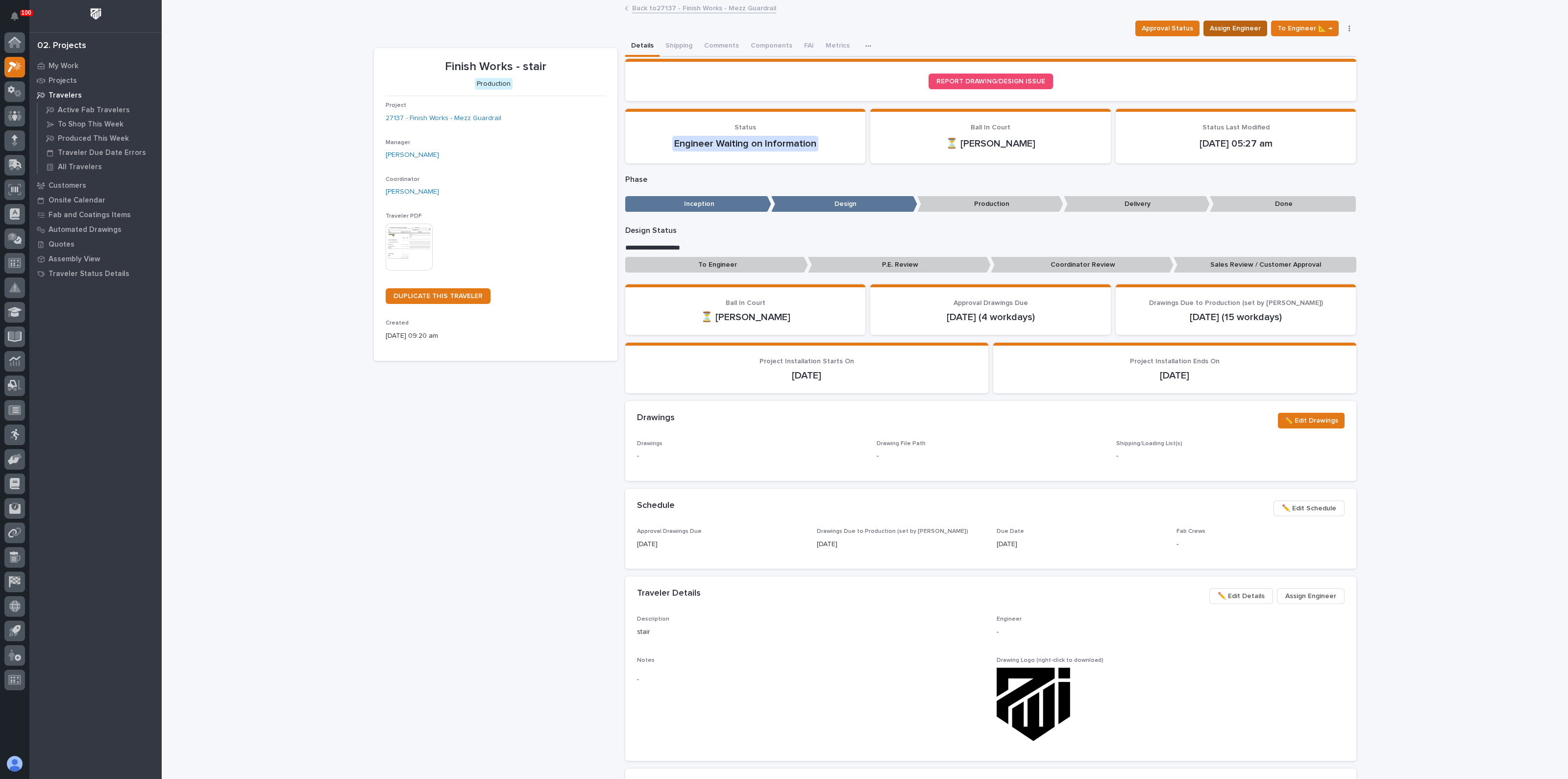
click at [1230, 29] on span "Assign Engineer" at bounding box center [1235, 28] width 51 height 12
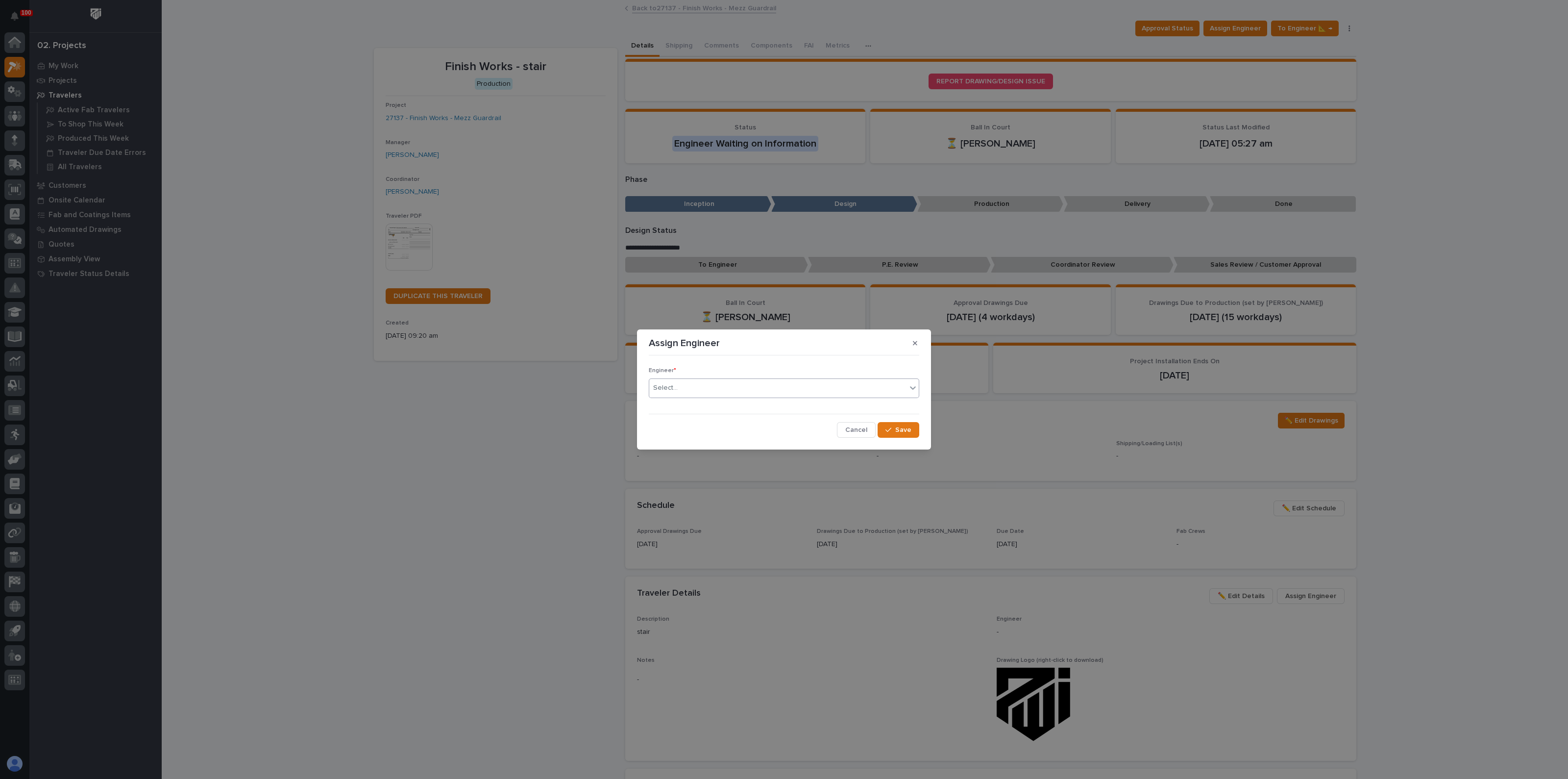
click at [688, 388] on div "Select..." at bounding box center [778, 387] width 257 height 16
type input "***"
drag, startPoint x: 683, startPoint y: 405, endPoint x: 703, endPoint y: 405, distance: 20.0
click at [683, 405] on div "[PERSON_NAME]" at bounding box center [784, 407] width 269 height 17
click at [895, 435] on button "Save" at bounding box center [898, 429] width 42 height 15
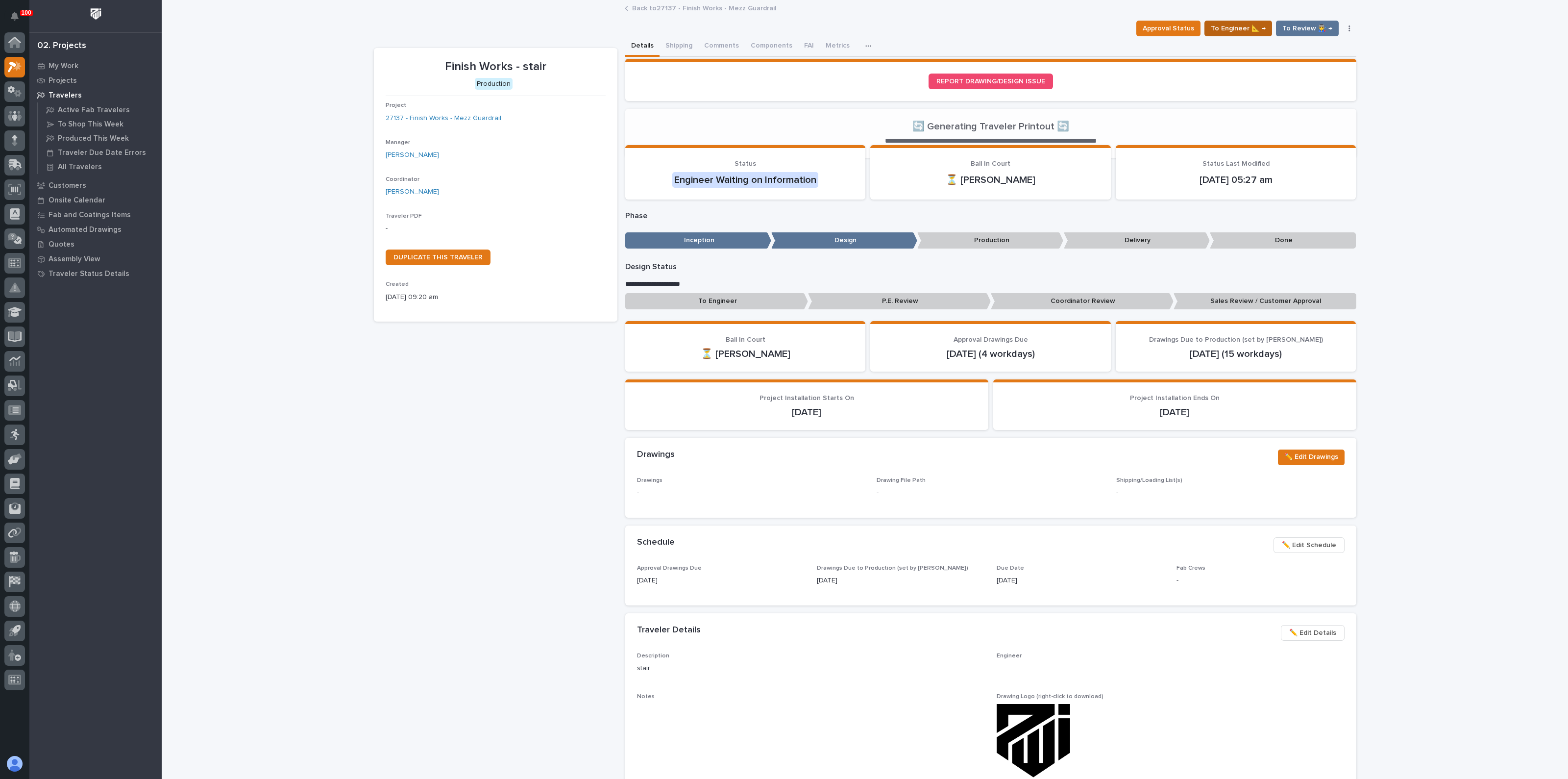
click at [1242, 31] on span "To Engineer 📐 →" at bounding box center [1238, 28] width 55 height 12
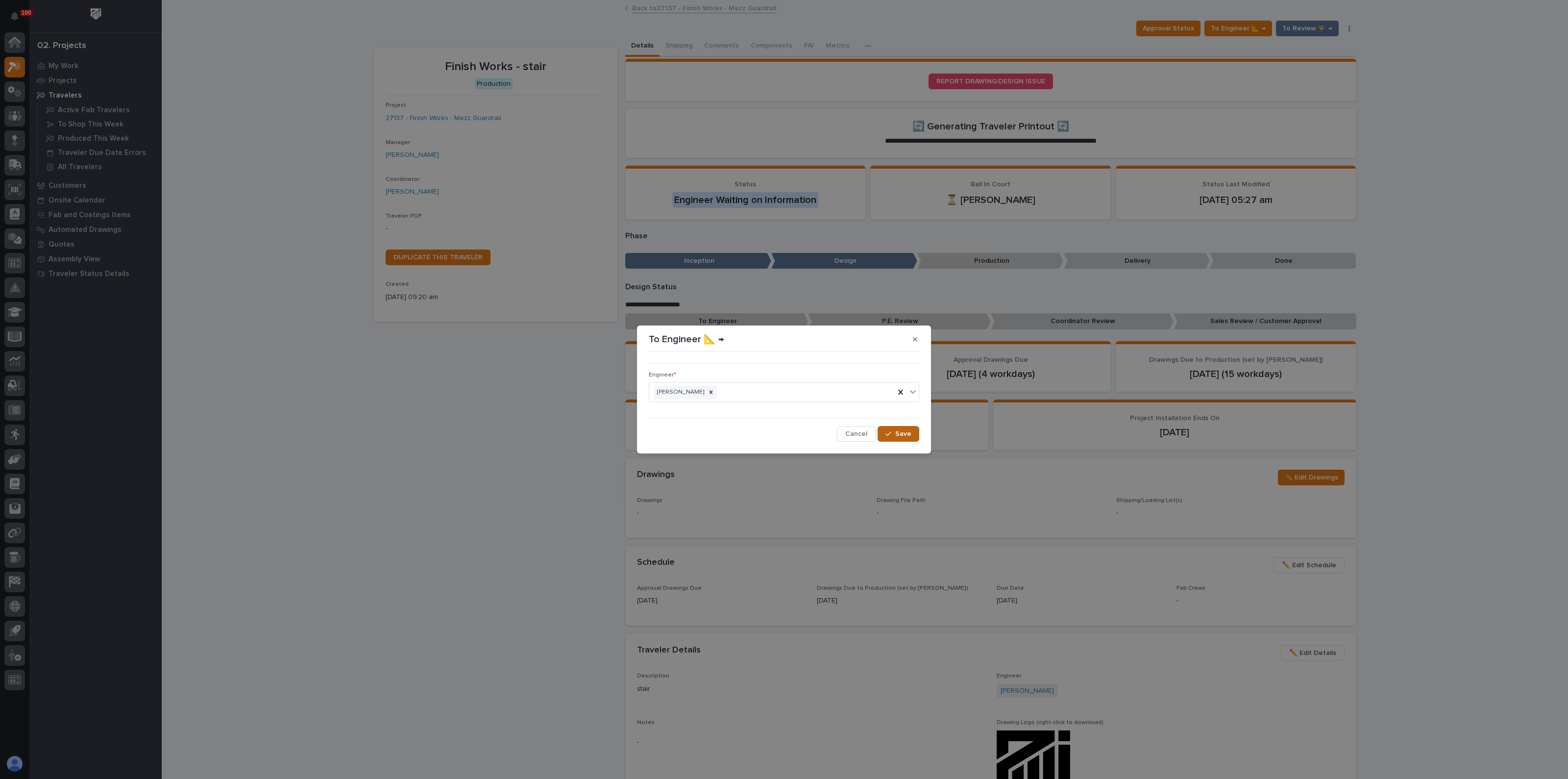
click at [896, 434] on span "Save" at bounding box center [903, 434] width 16 height 9
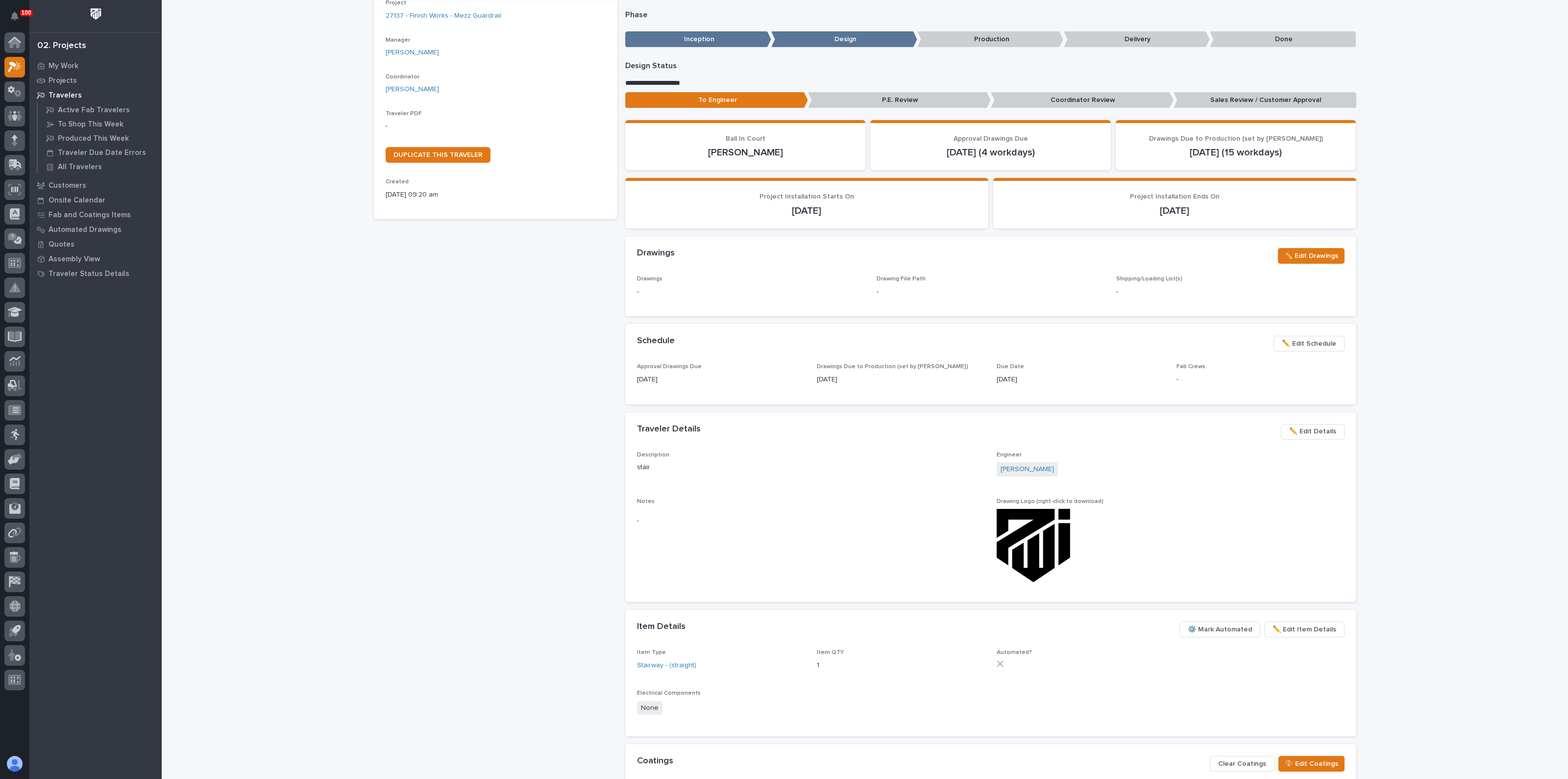
scroll to position [122, 0]
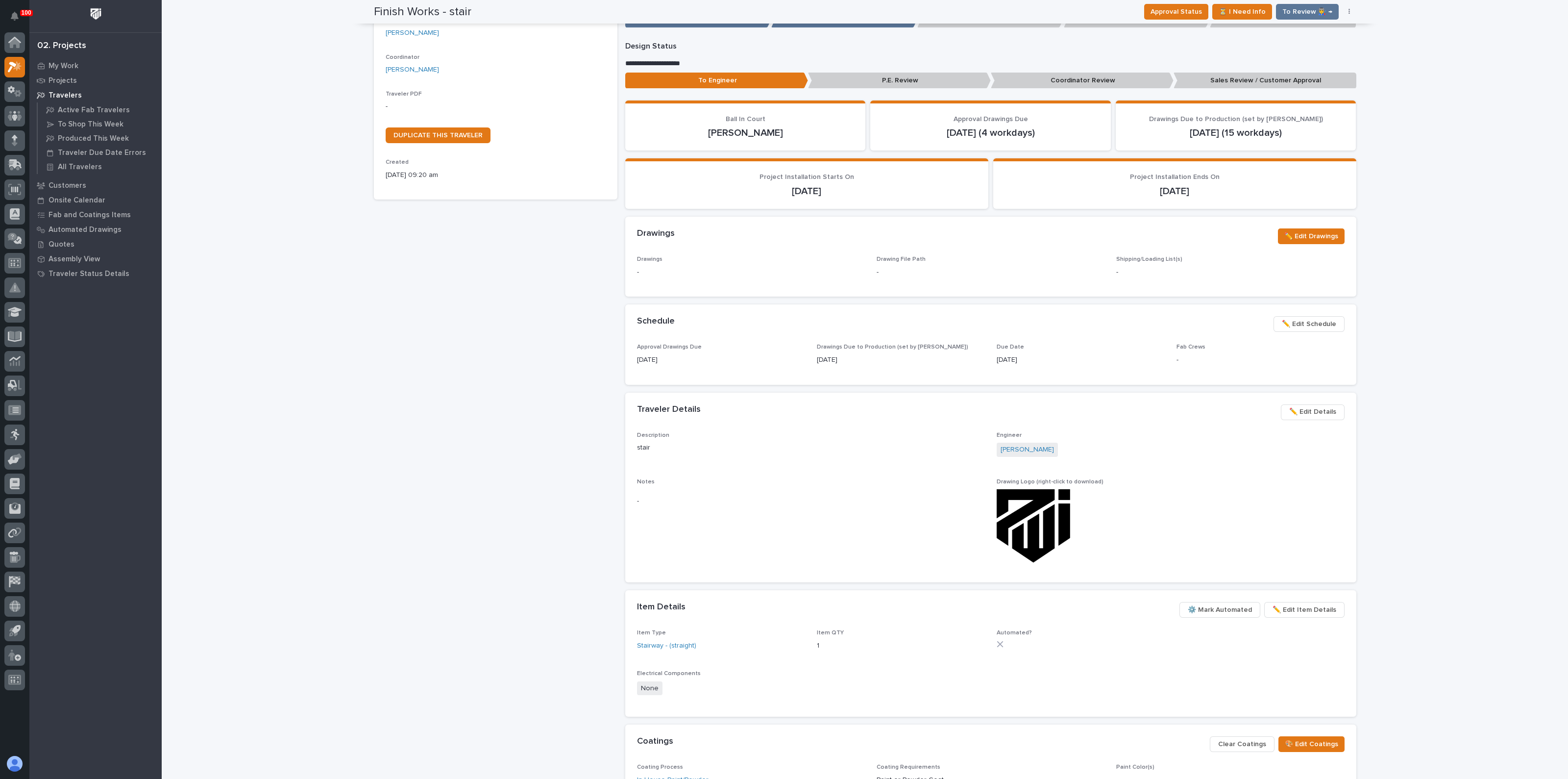
drag, startPoint x: 721, startPoint y: 228, endPoint x: 740, endPoint y: 213, distance: 24.2
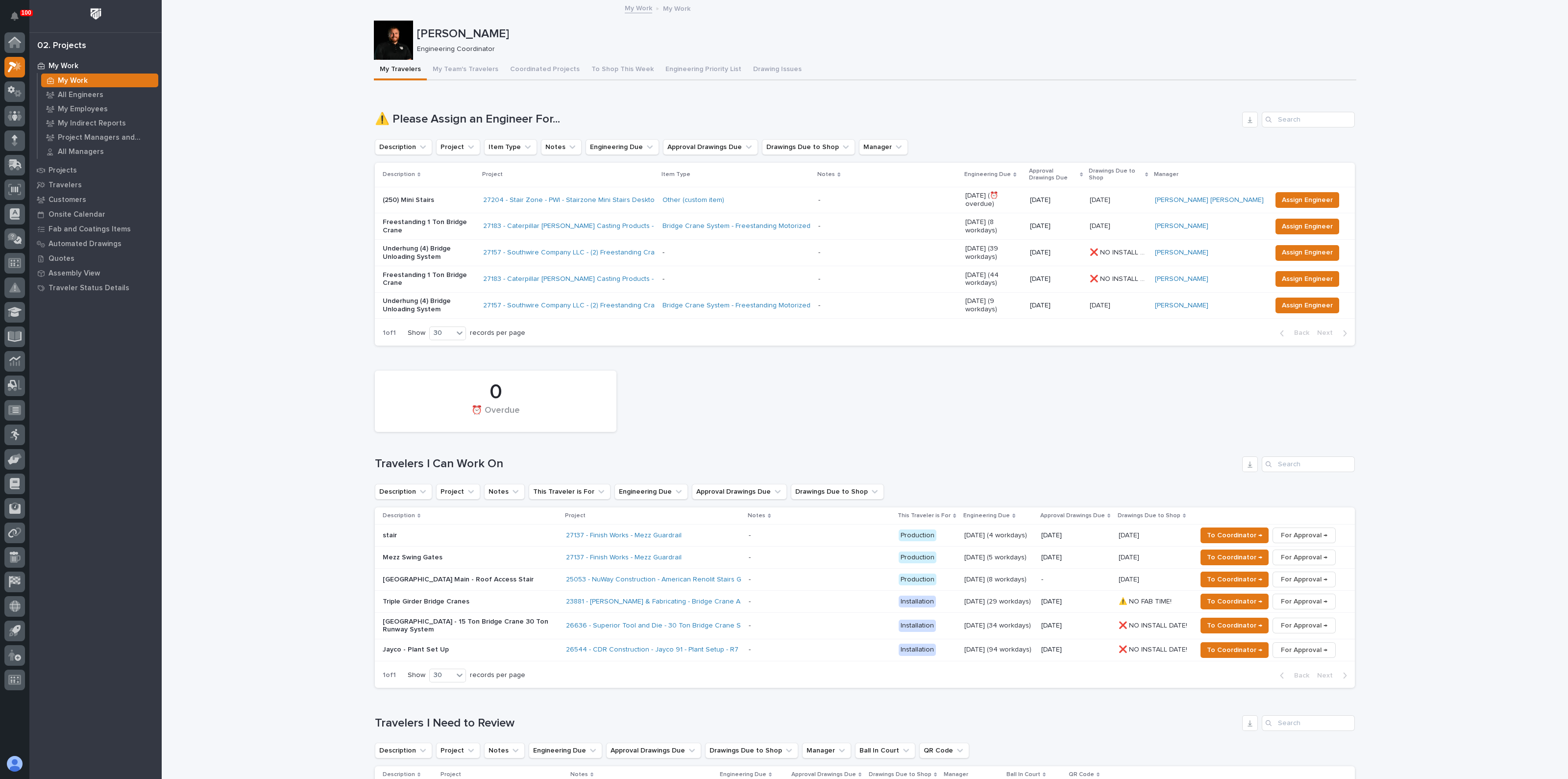
click at [438, 271] on p "Freestanding 1 Ton Bridge Crane" at bounding box center [429, 279] width 93 height 16
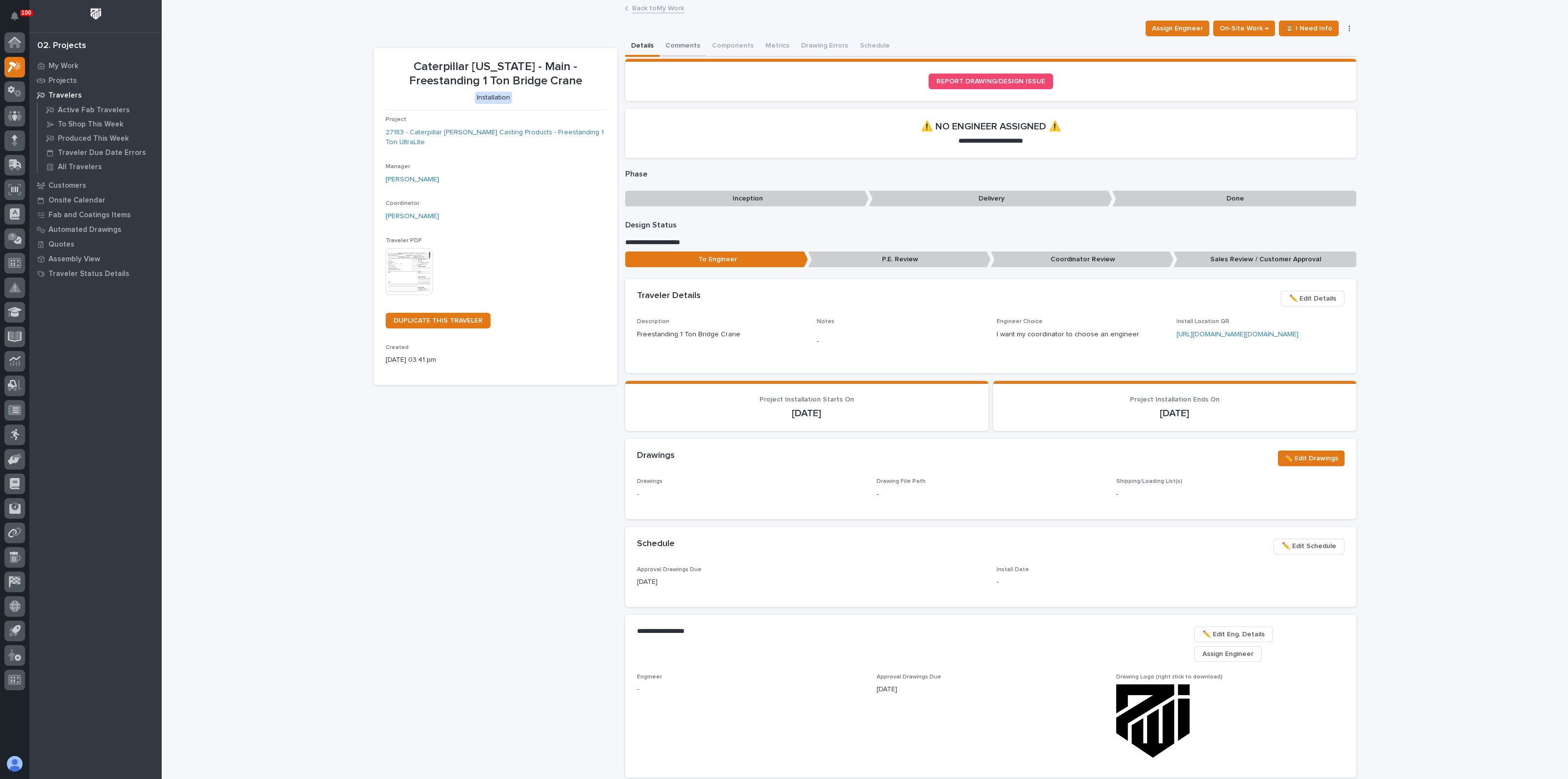
click at [677, 45] on button "Comments" at bounding box center [683, 46] width 46 height 21
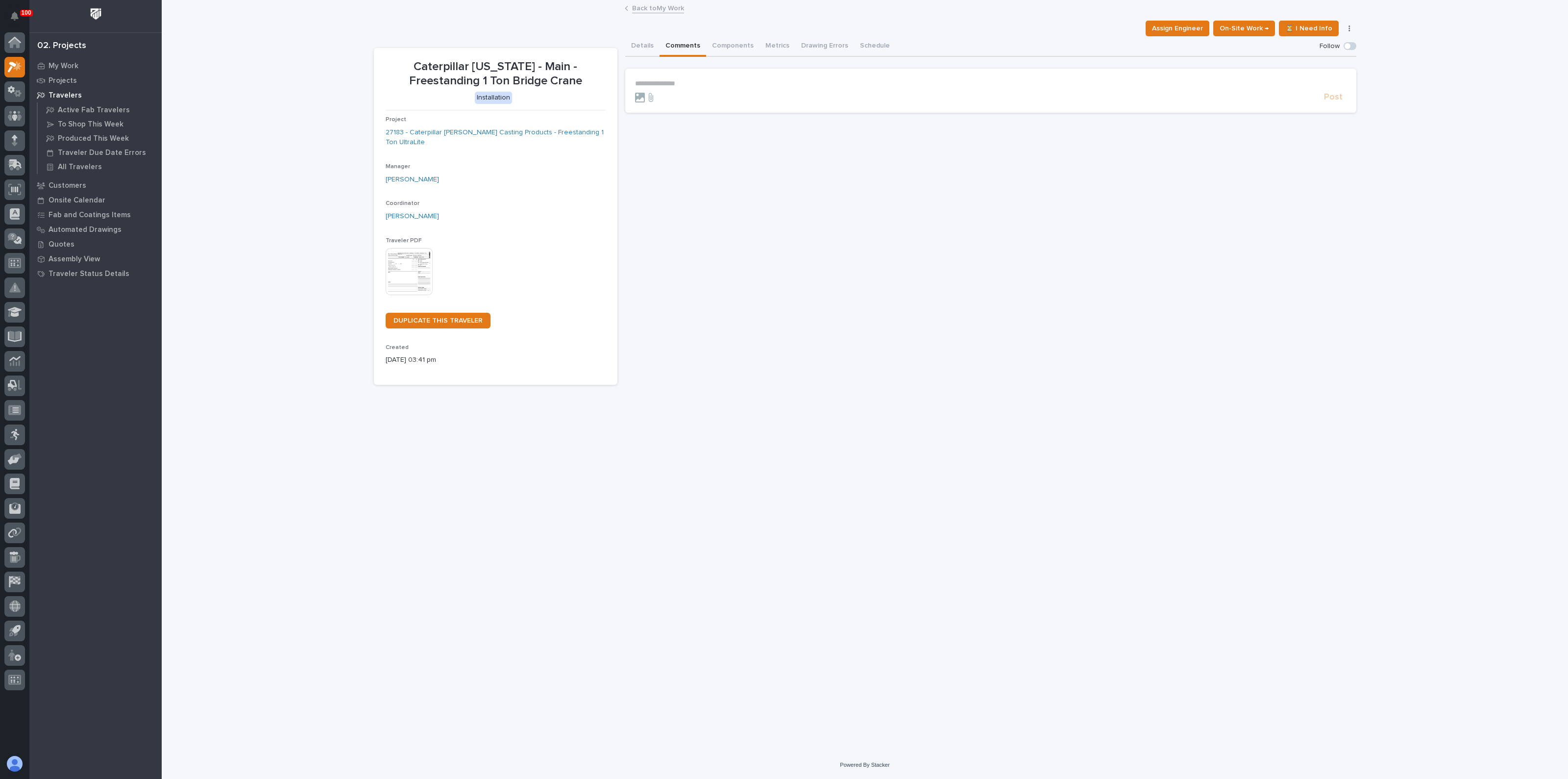
click at [656, 81] on p "**********" at bounding box center [990, 84] width 711 height 9
drag, startPoint x: 767, startPoint y: 237, endPoint x: 770, endPoint y: 231, distance: 6.7
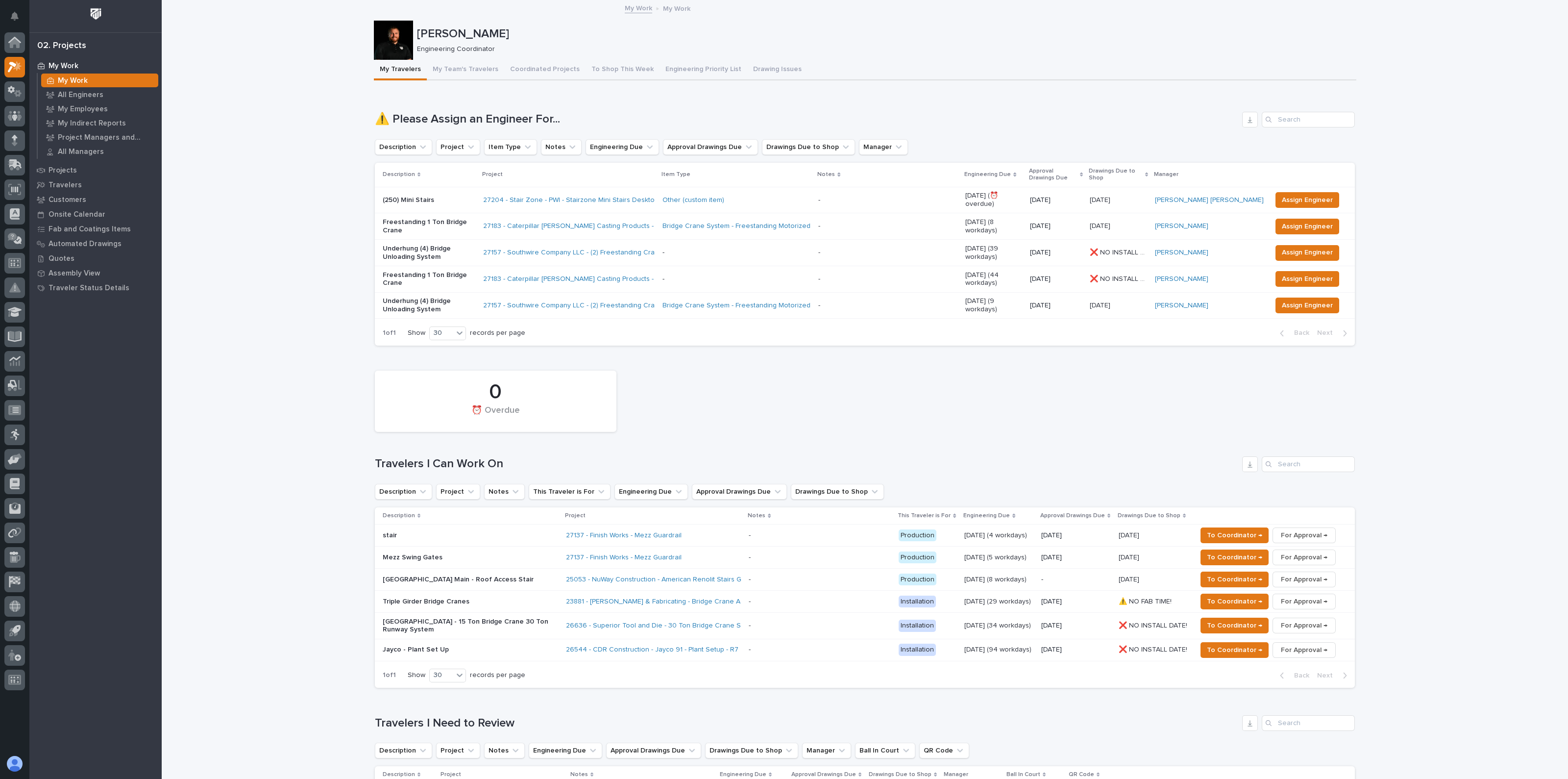
click at [632, 49] on p "Engineering Coordinator" at bounding box center [883, 50] width 931 height 9
click at [442, 216] on div "Freestanding 1 Ton Bridge Crane" at bounding box center [429, 225] width 93 height 19
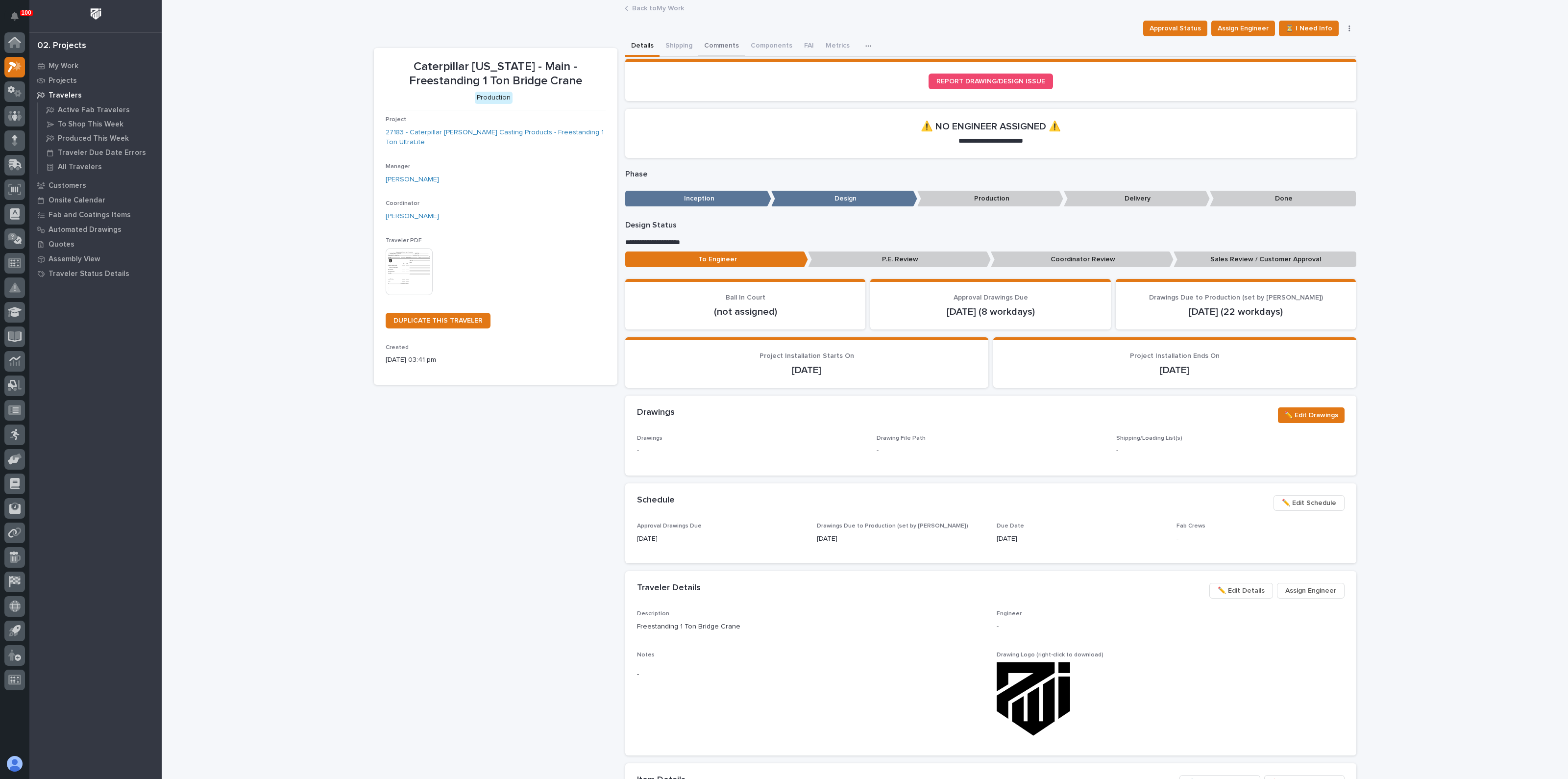
click at [712, 43] on button "Comments" at bounding box center [721, 46] width 46 height 21
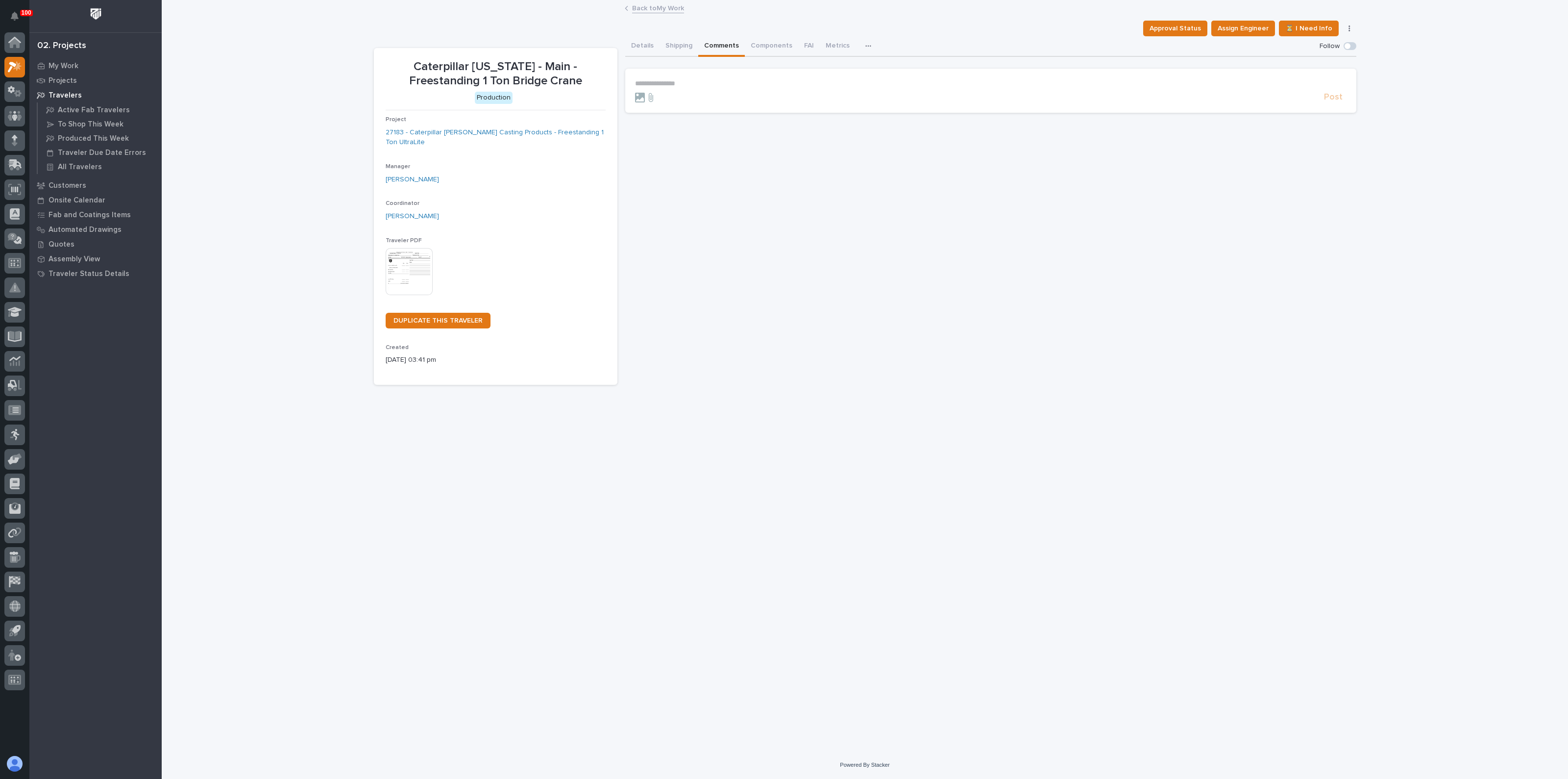
click at [702, 87] on form "**********" at bounding box center [990, 91] width 711 height 23
click at [832, 175] on div "**********" at bounding box center [990, 210] width 731 height 349
click at [705, 85] on span "**********" at bounding box center [796, 84] width 241 height 7
click at [1332, 99] on span "Post" at bounding box center [1333, 101] width 19 height 11
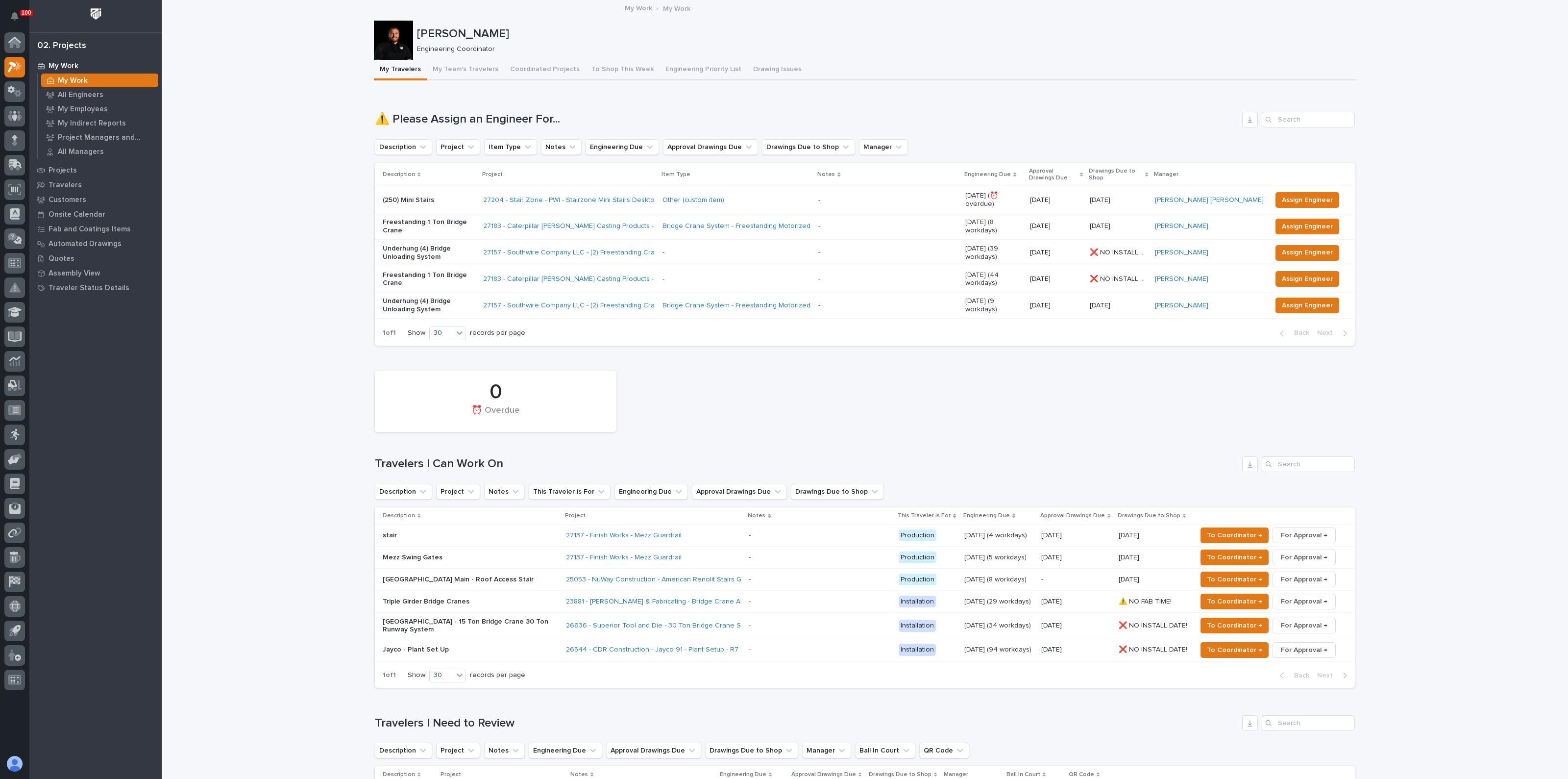
click at [439, 244] on p "Underhung (4) Bridge Unloading System" at bounding box center [429, 252] width 93 height 16
click at [460, 295] on div "Underhung (4) Bridge Unloading System" at bounding box center [429, 304] width 93 height 19
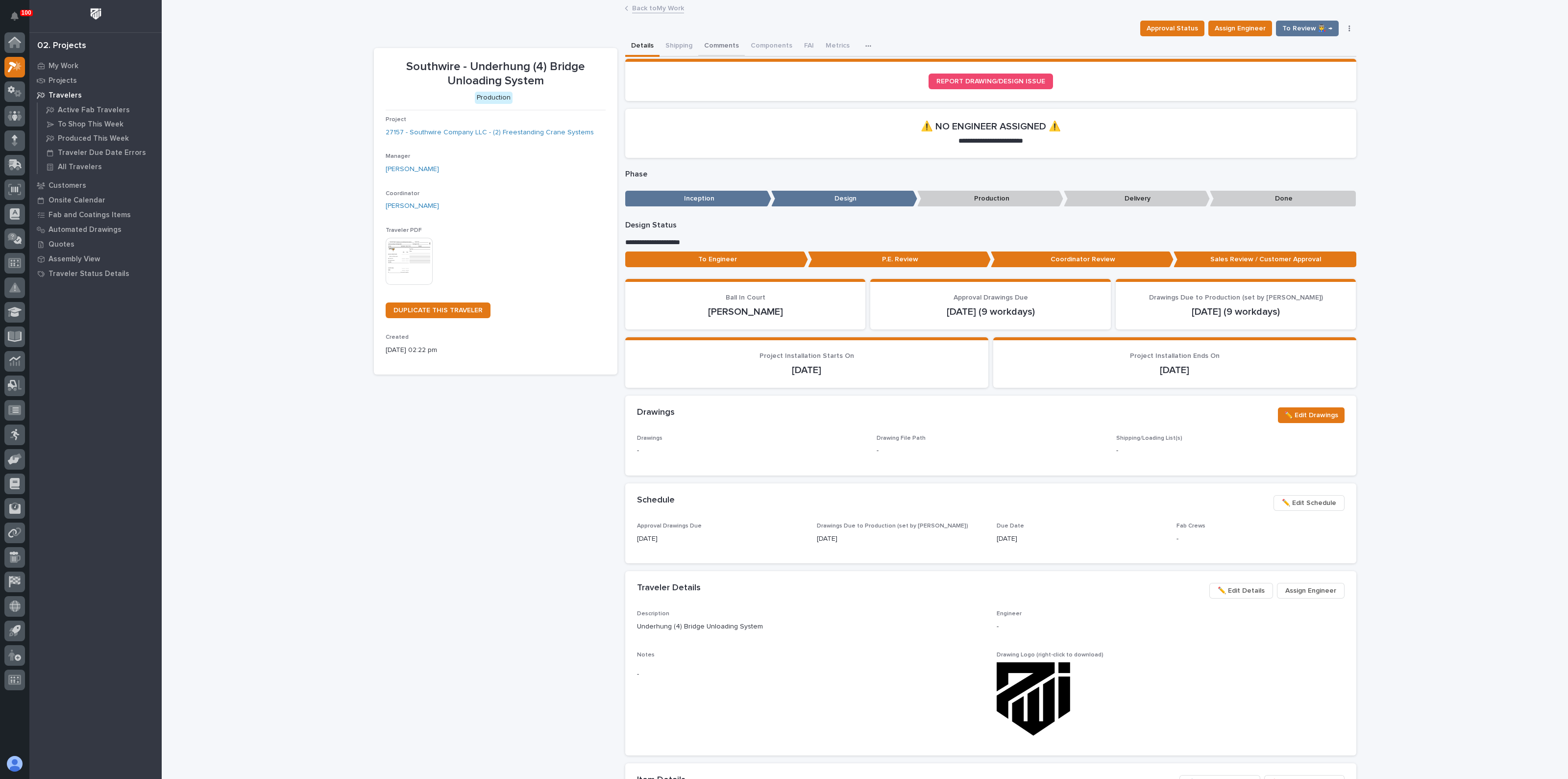
click at [710, 45] on button "Comments" at bounding box center [721, 46] width 46 height 21
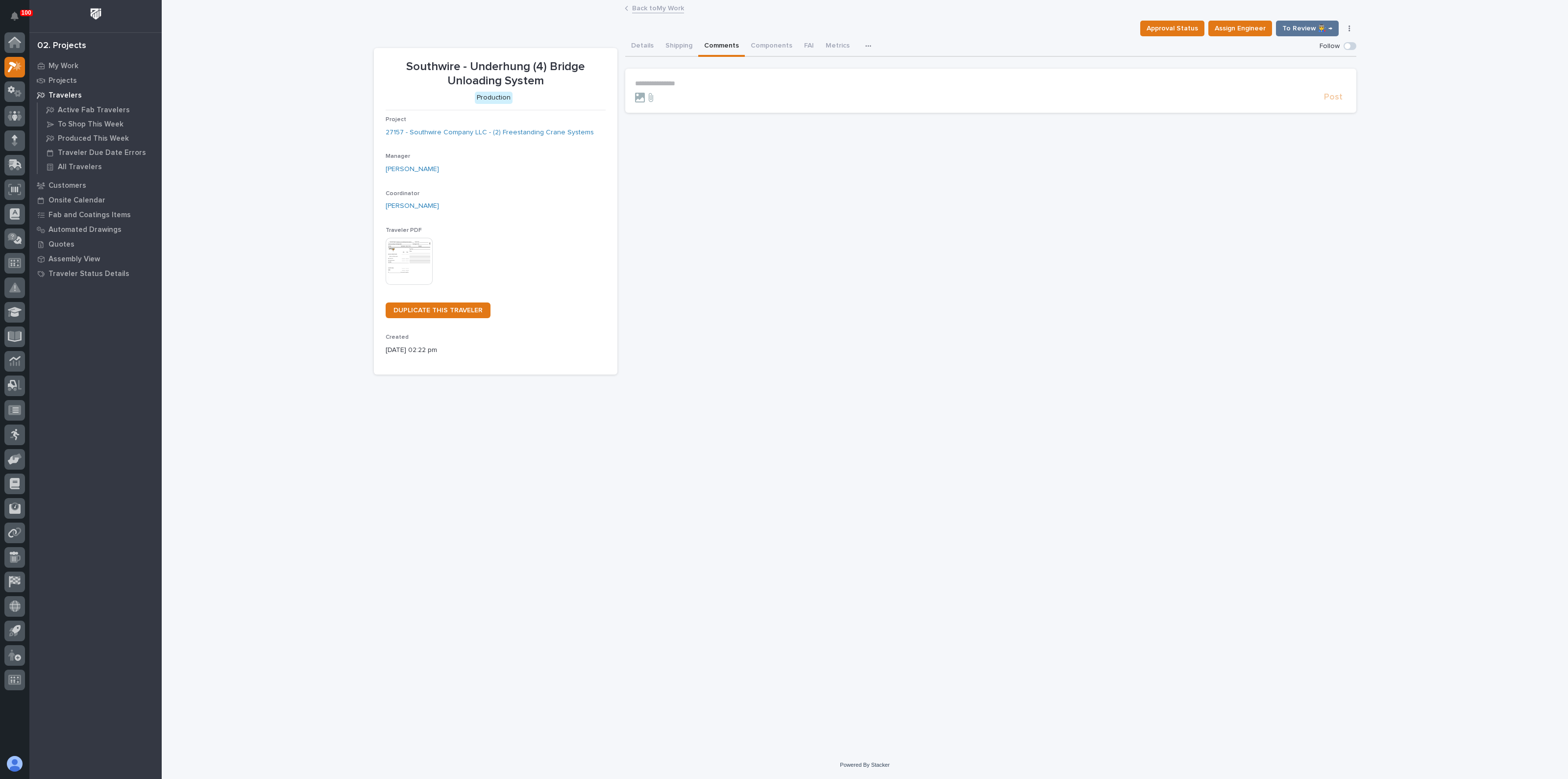
drag, startPoint x: 673, startPoint y: 83, endPoint x: 673, endPoint y: 88, distance: 5.0
click at [673, 83] on p "**********" at bounding box center [990, 84] width 711 height 9
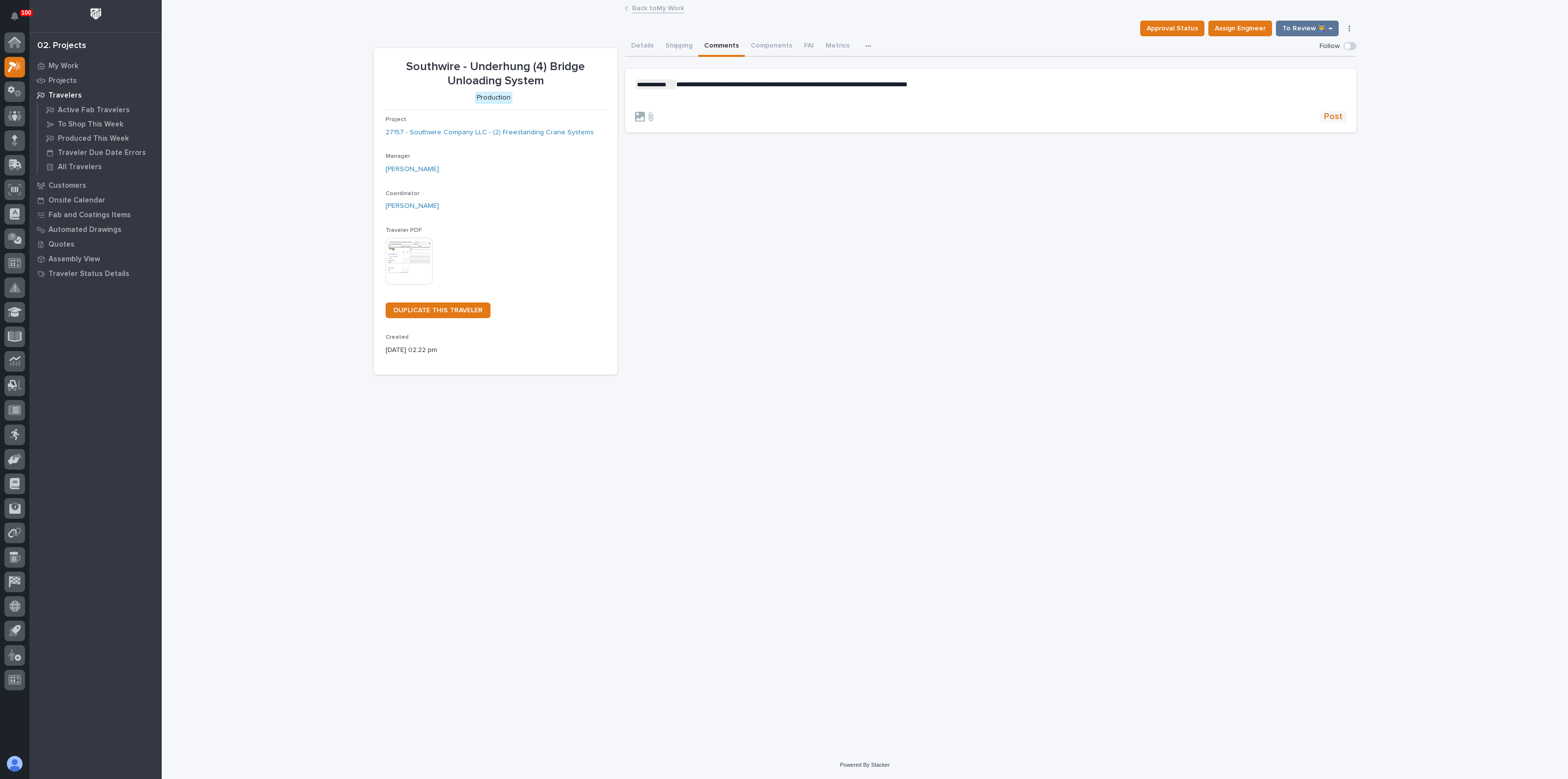
click at [1326, 114] on span "Post" at bounding box center [1333, 117] width 19 height 11
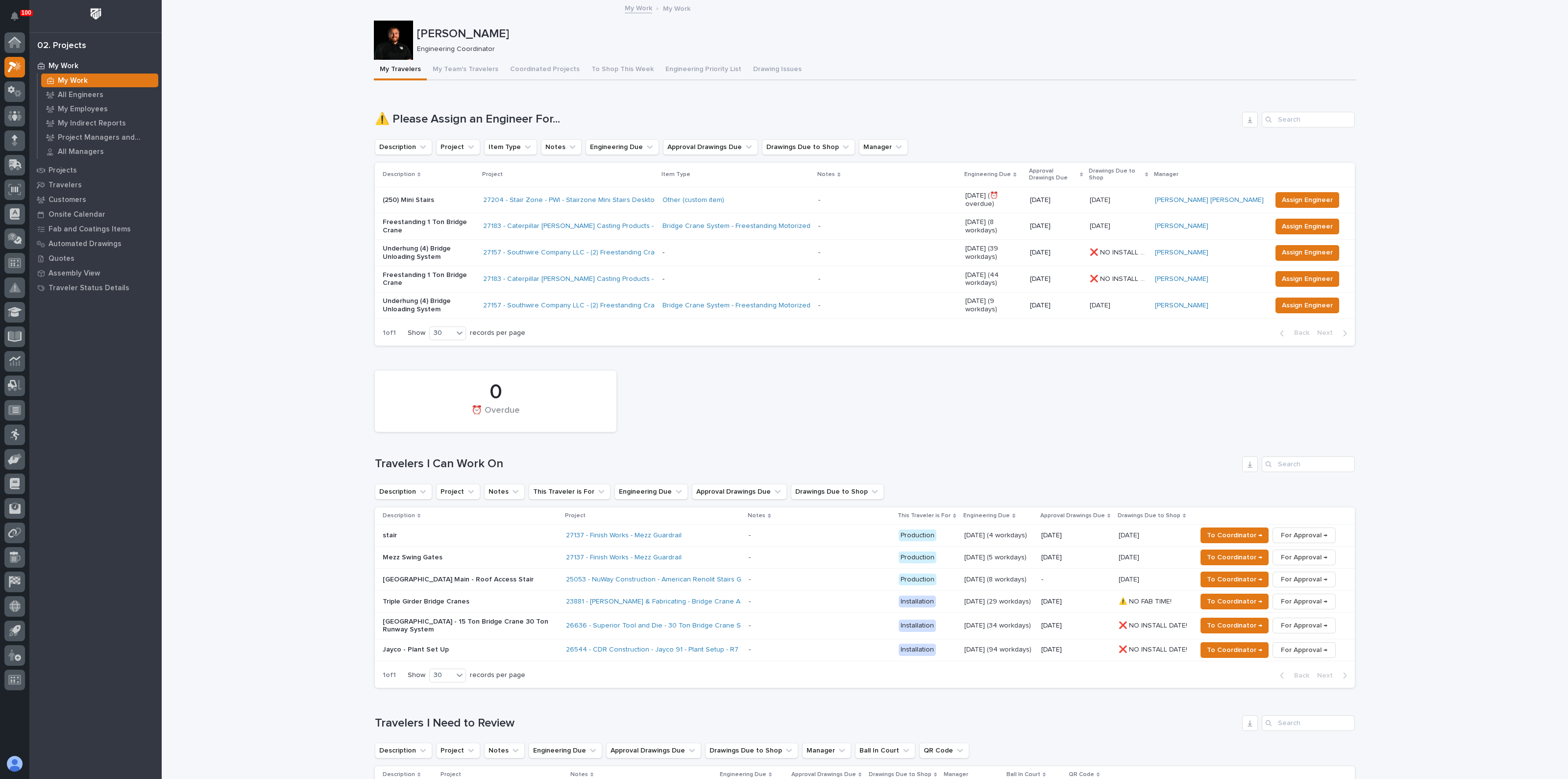
drag, startPoint x: 542, startPoint y: 441, endPoint x: 556, endPoint y: 428, distance: 19.1
click at [542, 483] on button "This Traveler is For" at bounding box center [569, 491] width 81 height 15
click at [725, 298] on div "Loading... Saving… ⚠️ Please Assign an Engineer For... Description Project Item…" at bounding box center [865, 223] width 980 height 261
click at [584, 645] on link "26544 - CDR Construction - Jayco 91 - Plant Setup - R7" at bounding box center [651, 650] width 172 height 9
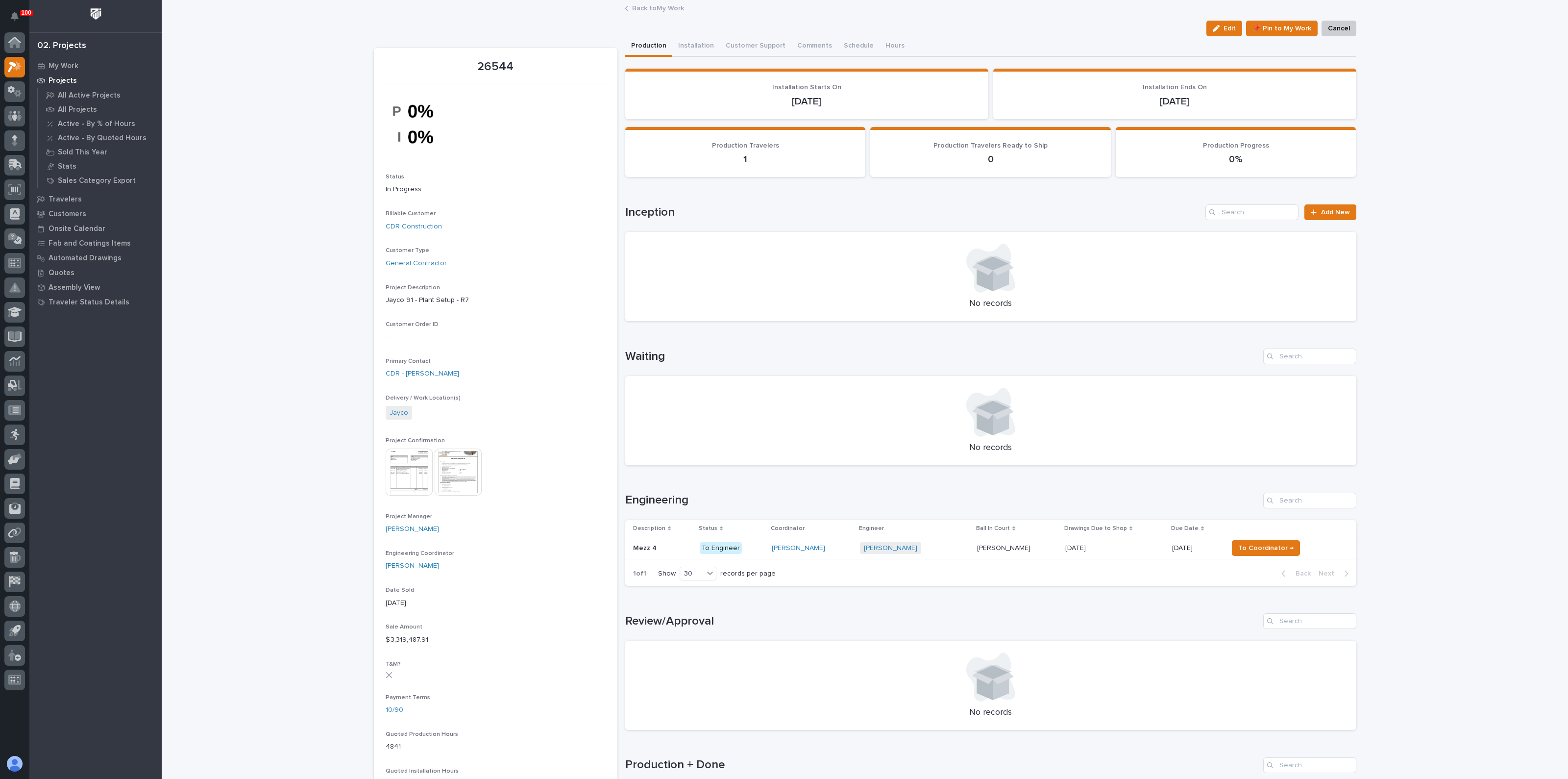
drag, startPoint x: 570, startPoint y: 582, endPoint x: 572, endPoint y: 576, distance: 6.3
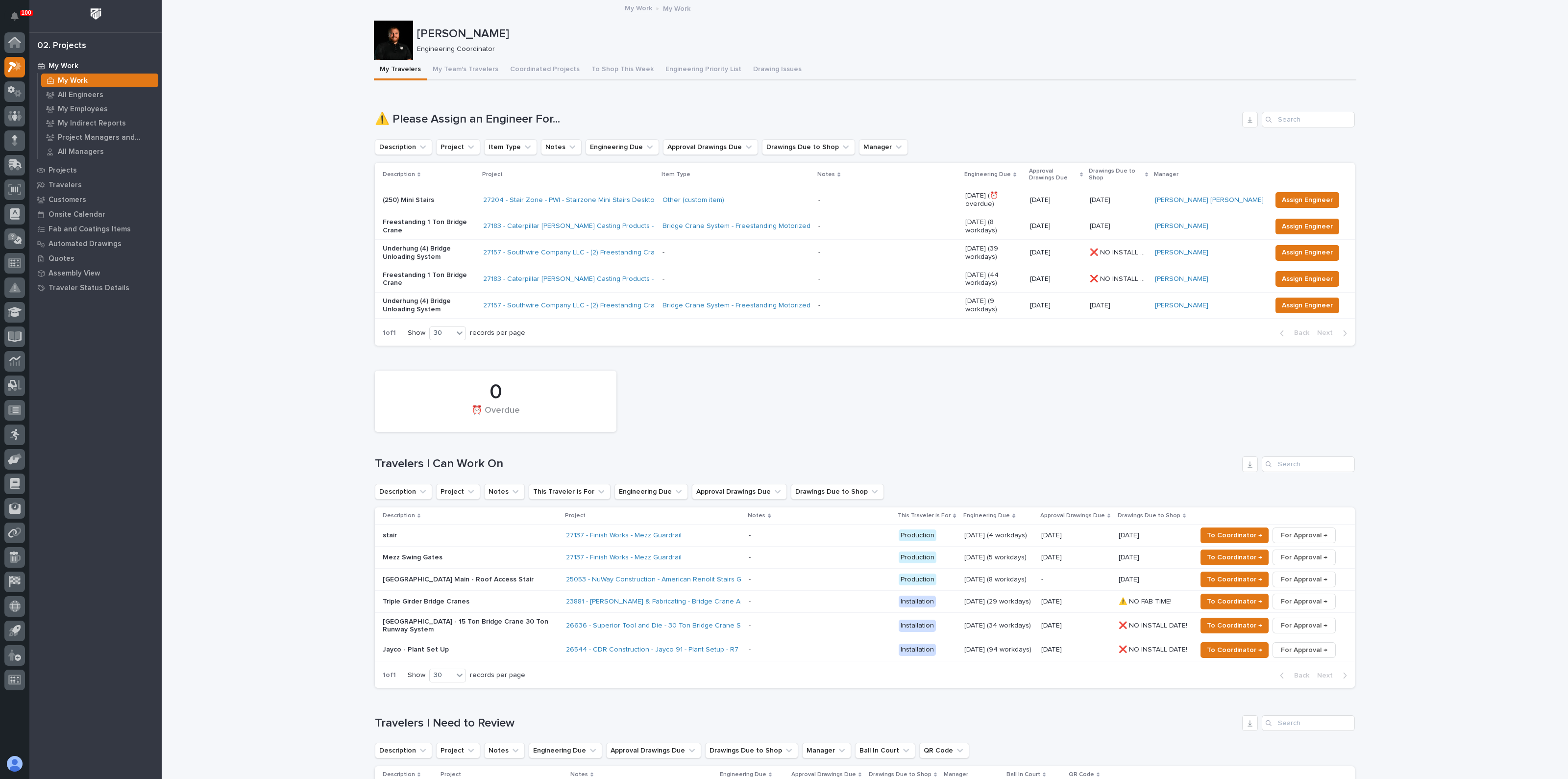
click at [558, 644] on div "Loading... Saving… 0 ⏰ Overdue Travelers I Can Work On Description Project Note…" at bounding box center [865, 524] width 980 height 342
click at [476, 645] on p "Jayco - Plant Set Up" at bounding box center [469, 650] width 171 height 9
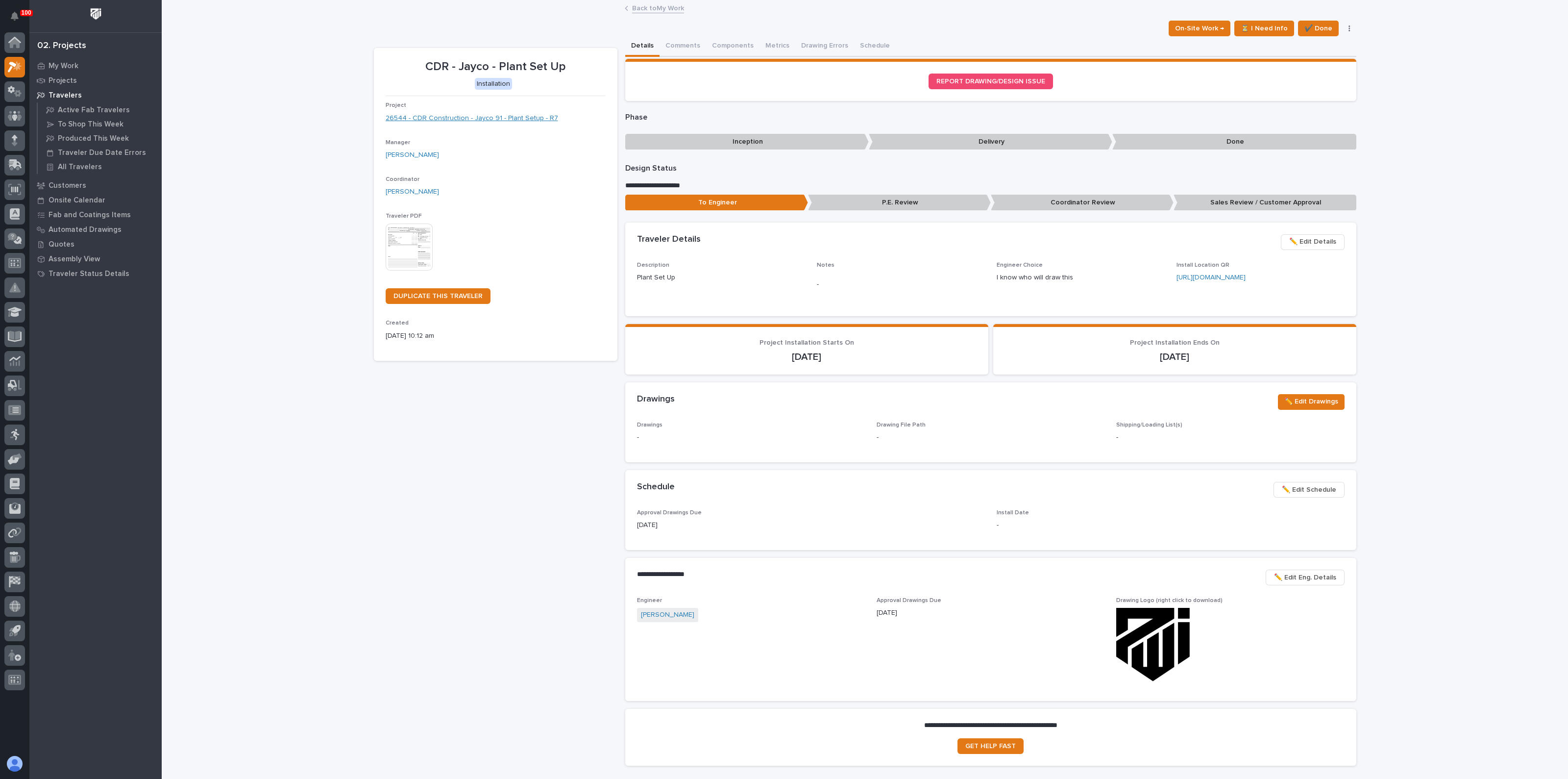
click at [485, 118] on link "26544 - CDR Construction - Jayco 91 - Plant Setup - R7" at bounding box center [471, 118] width 172 height 10
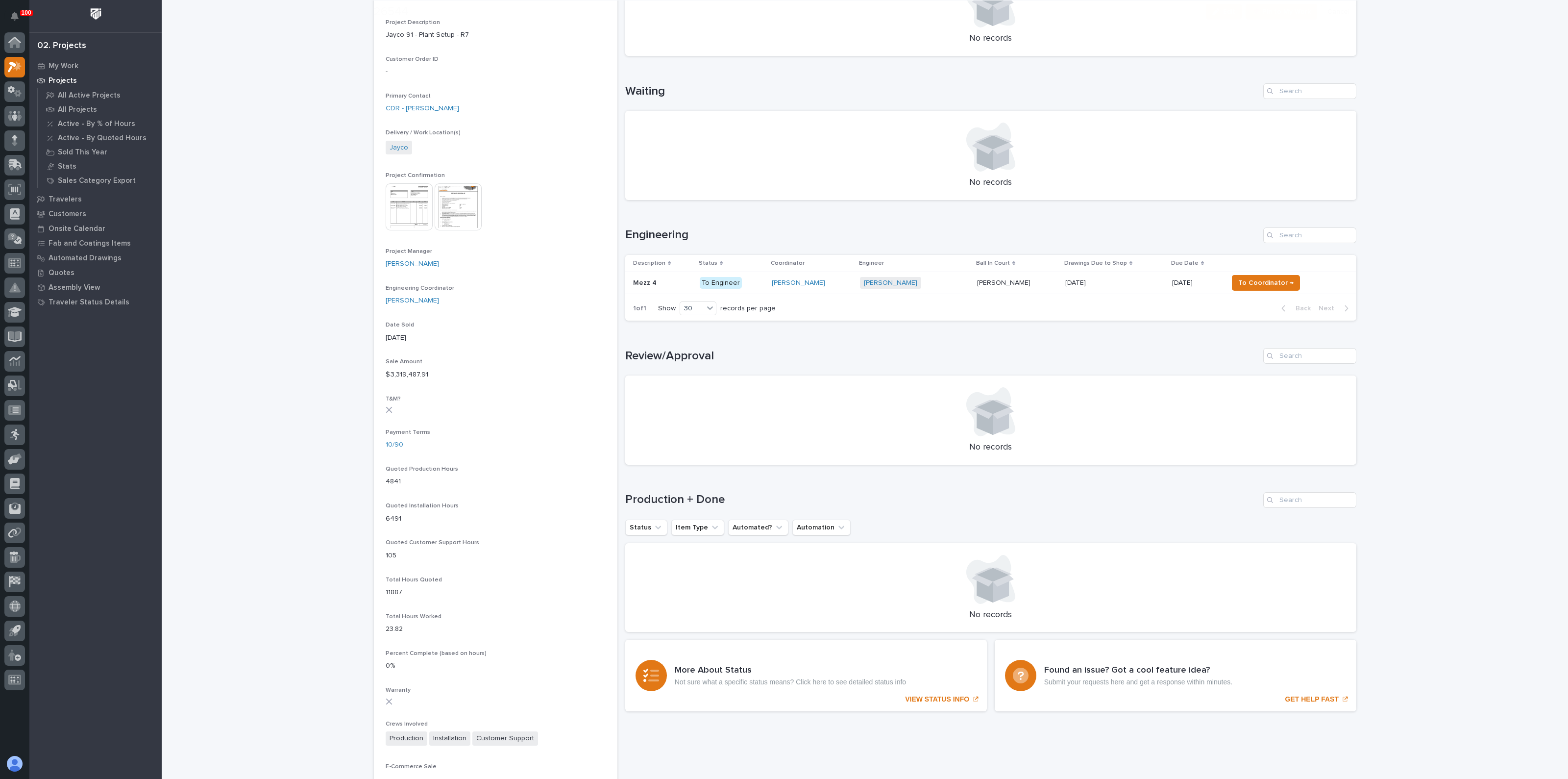
scroll to position [306, 0]
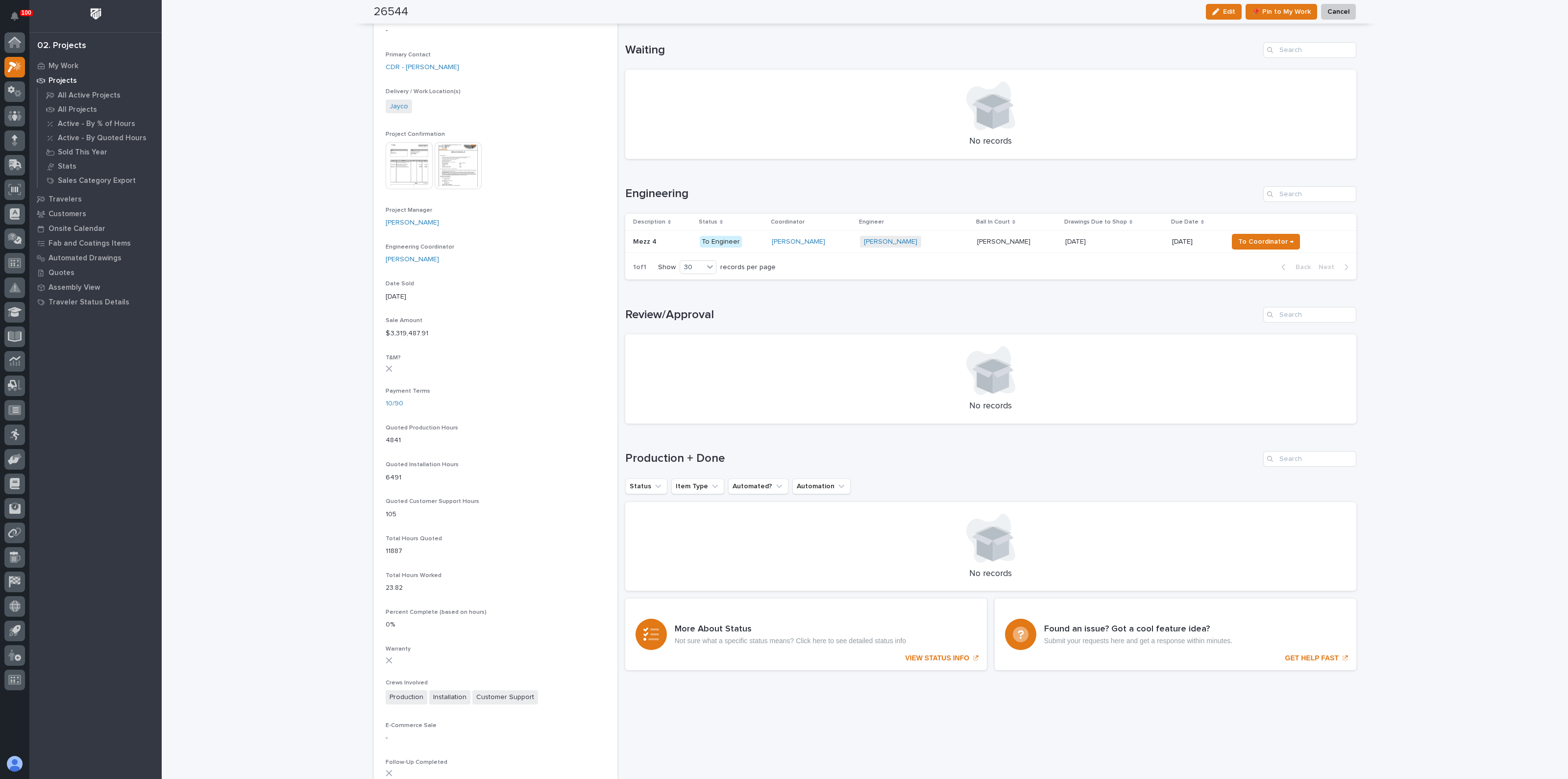
click at [637, 237] on p "Mezz 4" at bounding box center [646, 241] width 26 height 10
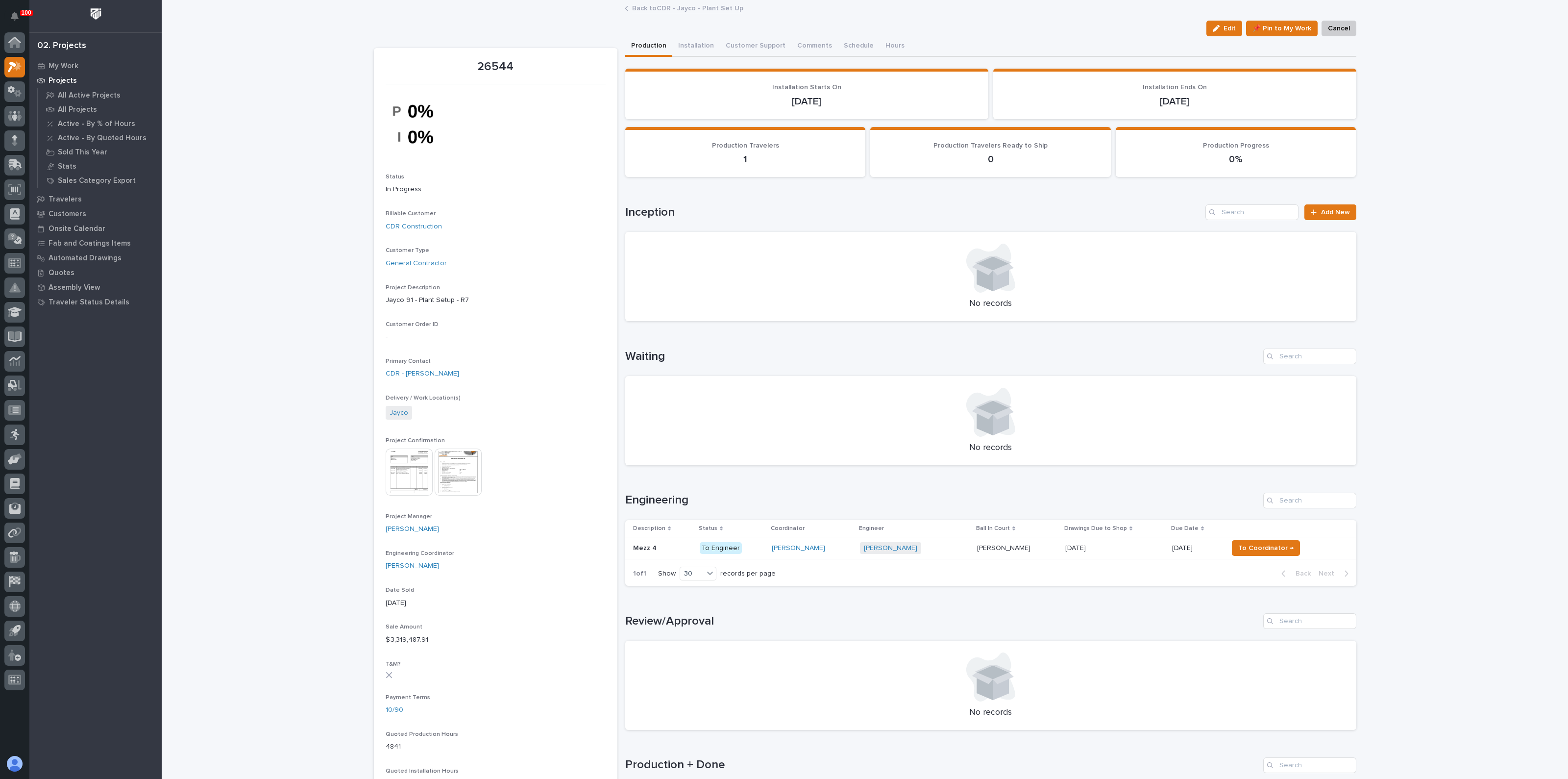
drag, startPoint x: 820, startPoint y: 363, endPoint x: 816, endPoint y: 356, distance: 8.1
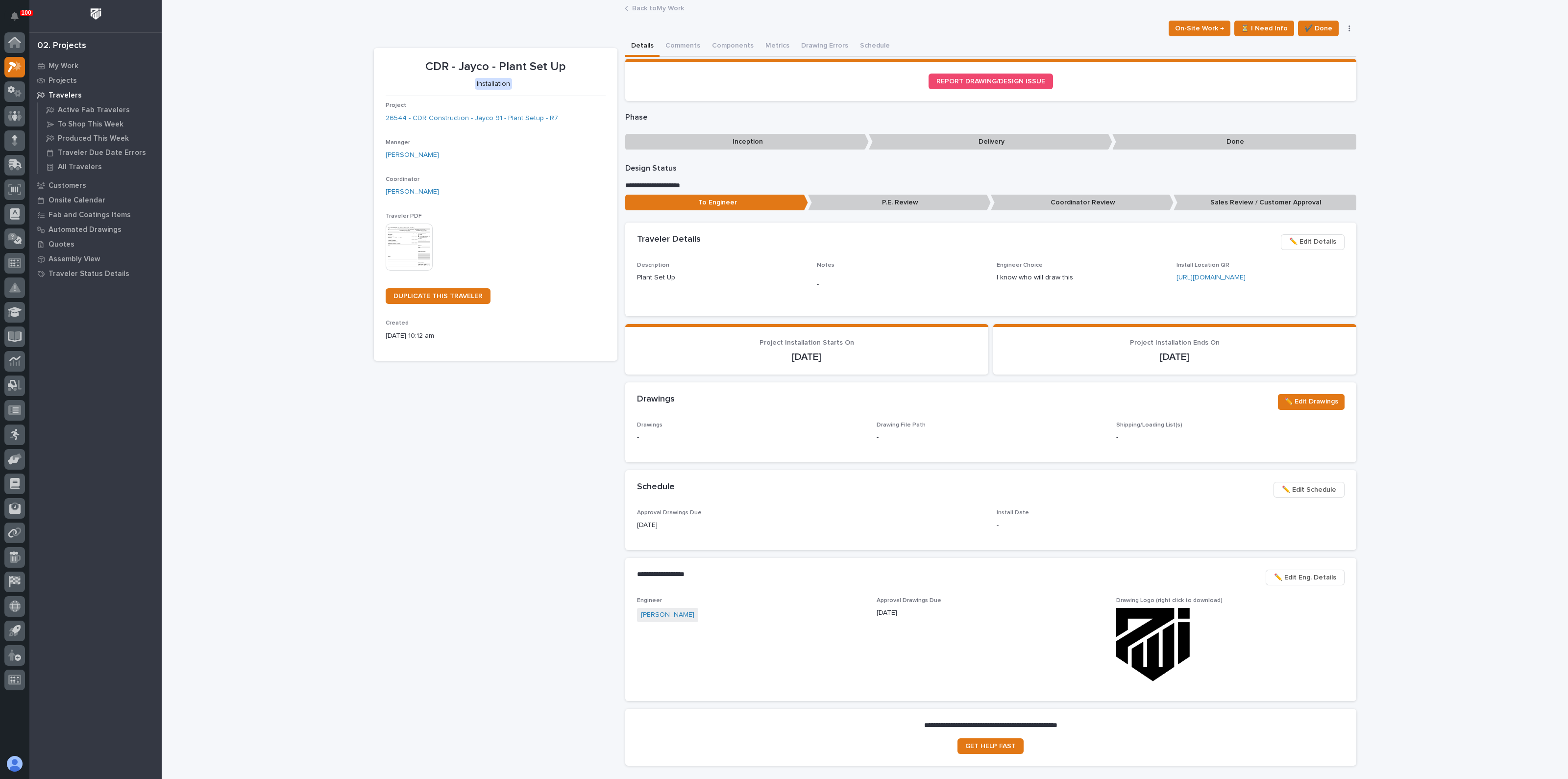
click at [1349, 27] on icon "button" at bounding box center [1350, 28] width 2 height 7
click at [1409, 111] on div "Loading... Saving… Loading... Saving… CDR - Jayco - Plant Set Up On-Site Work →…" at bounding box center [865, 411] width 1406 height 821
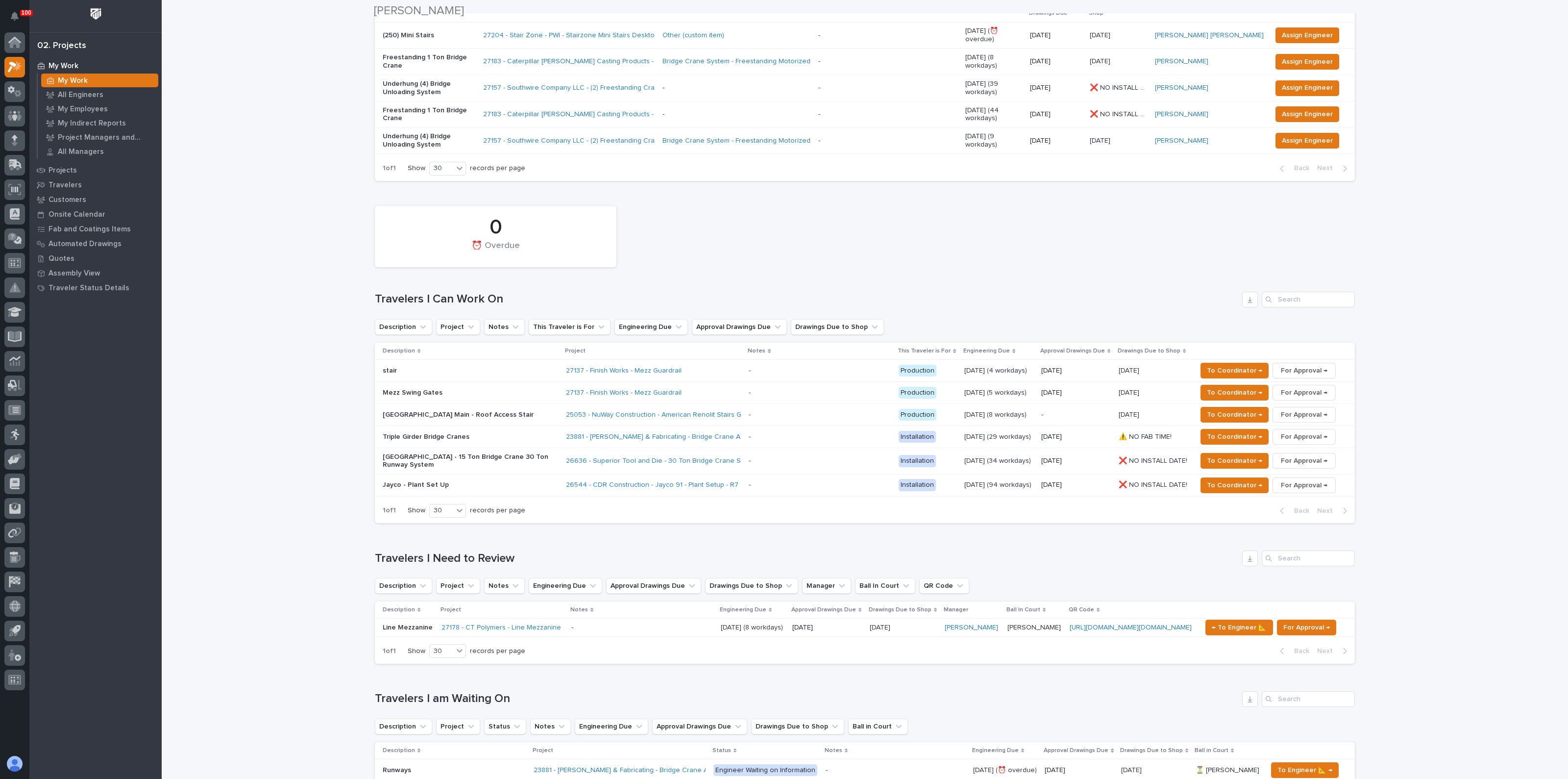
scroll to position [183, 0]
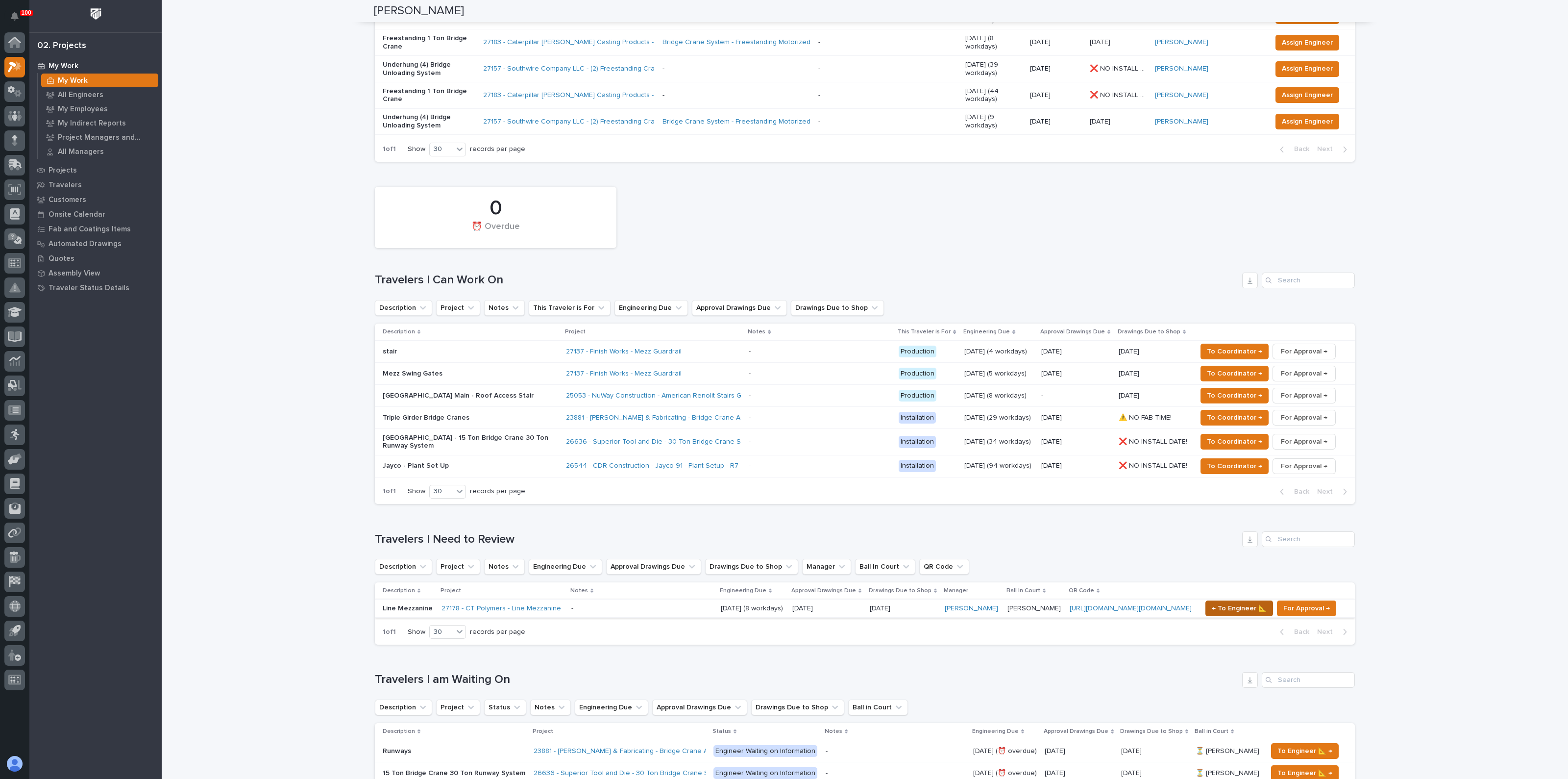
click at [1229, 602] on span "← To Engineer 📐" at bounding box center [1239, 608] width 55 height 12
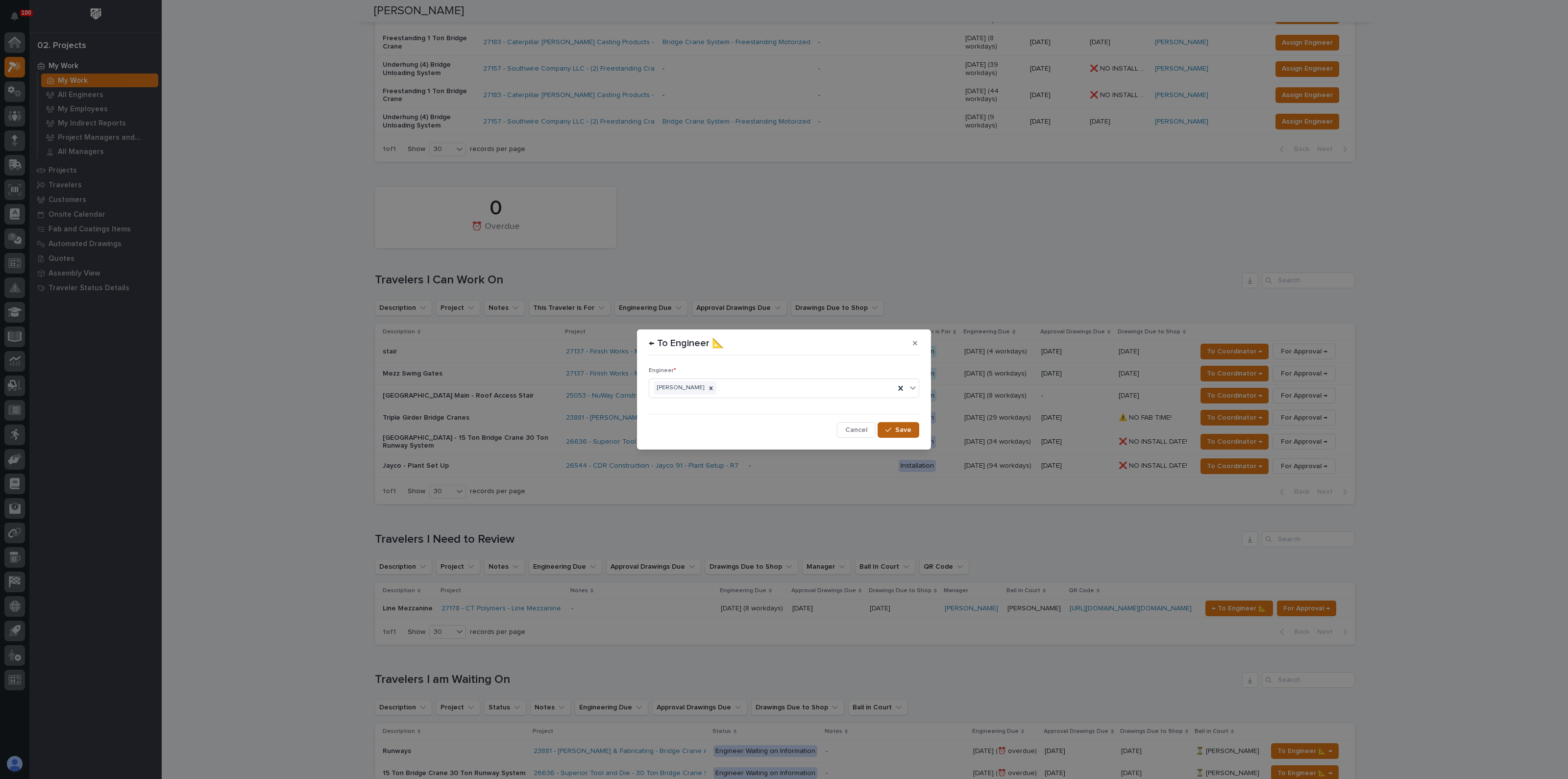
click at [888, 426] on icon "button" at bounding box center [888, 429] width 6 height 7
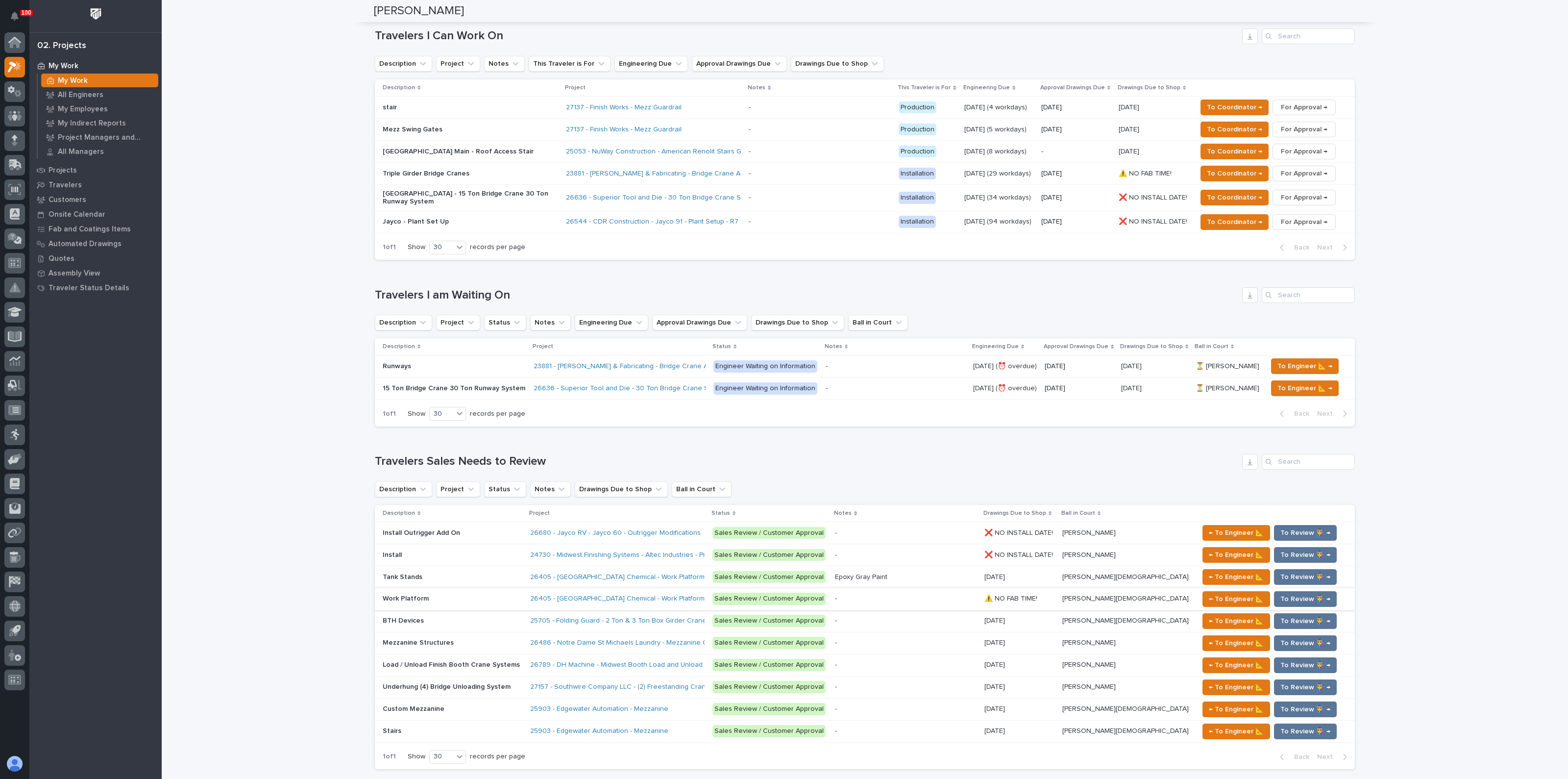
scroll to position [428, 0]
click at [1284, 381] on span "To Engineer 📐 →" at bounding box center [1305, 387] width 55 height 12
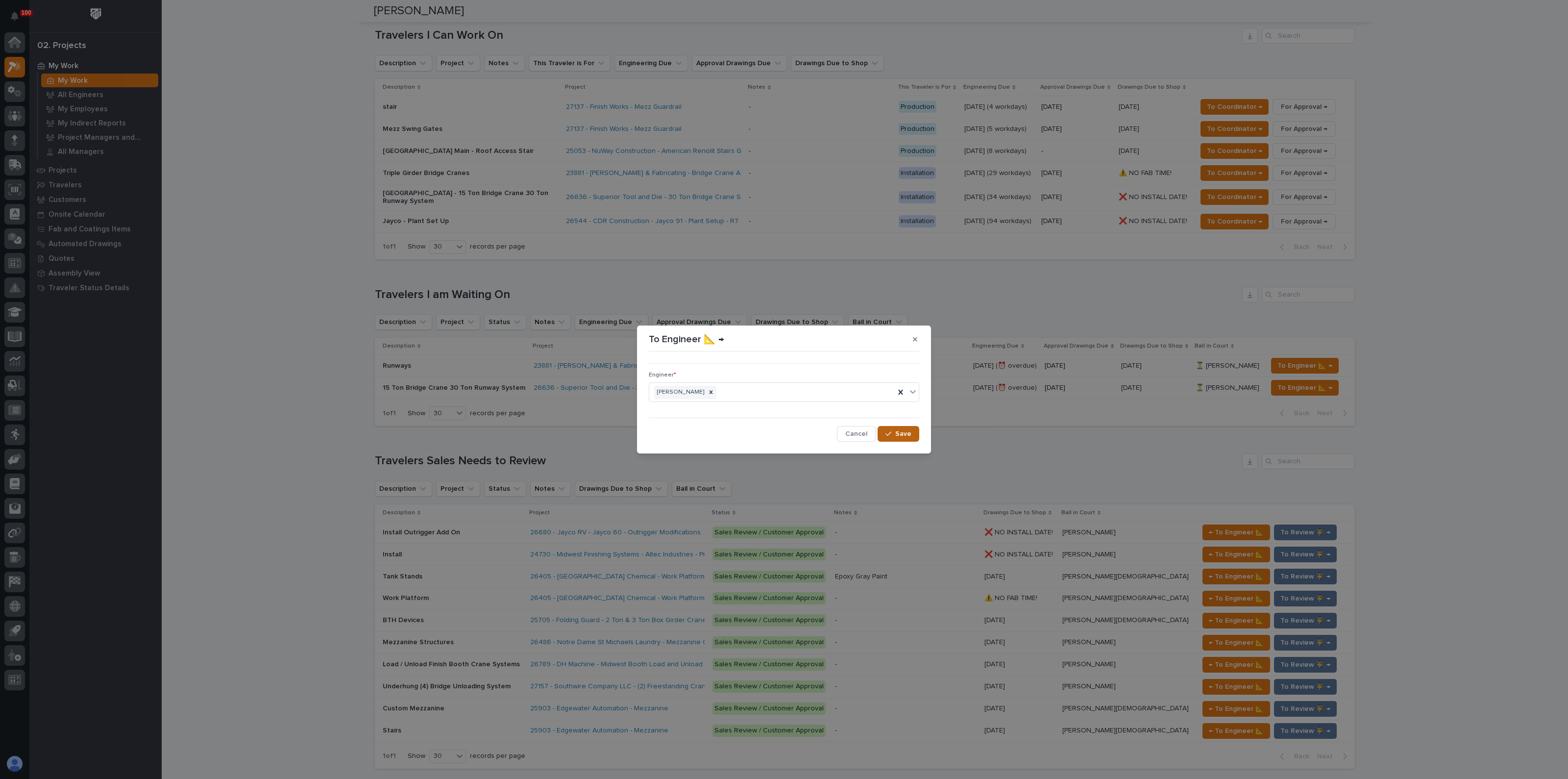
click at [894, 428] on button "Save" at bounding box center [898, 434] width 42 height 15
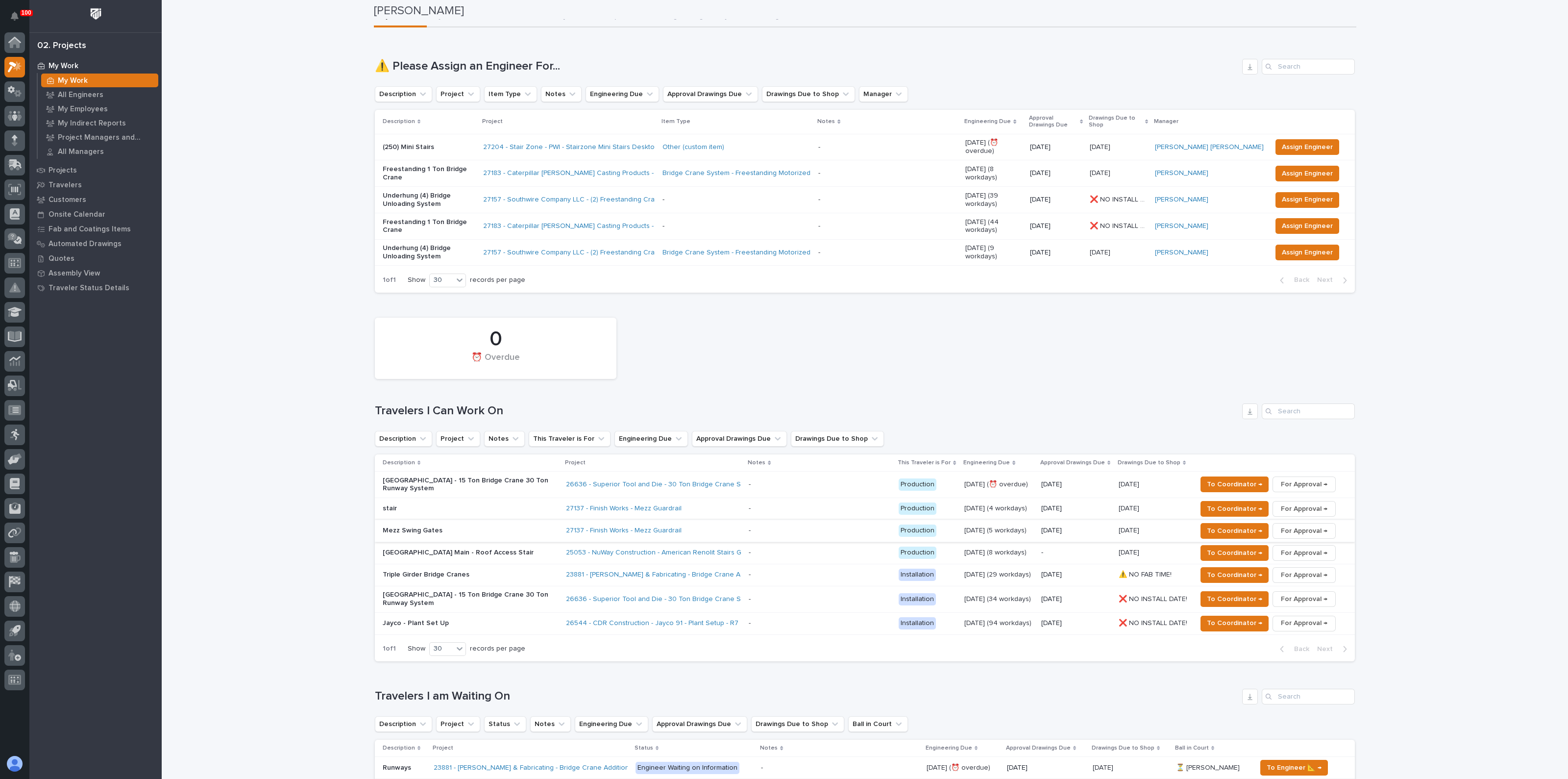
scroll to position [0, 0]
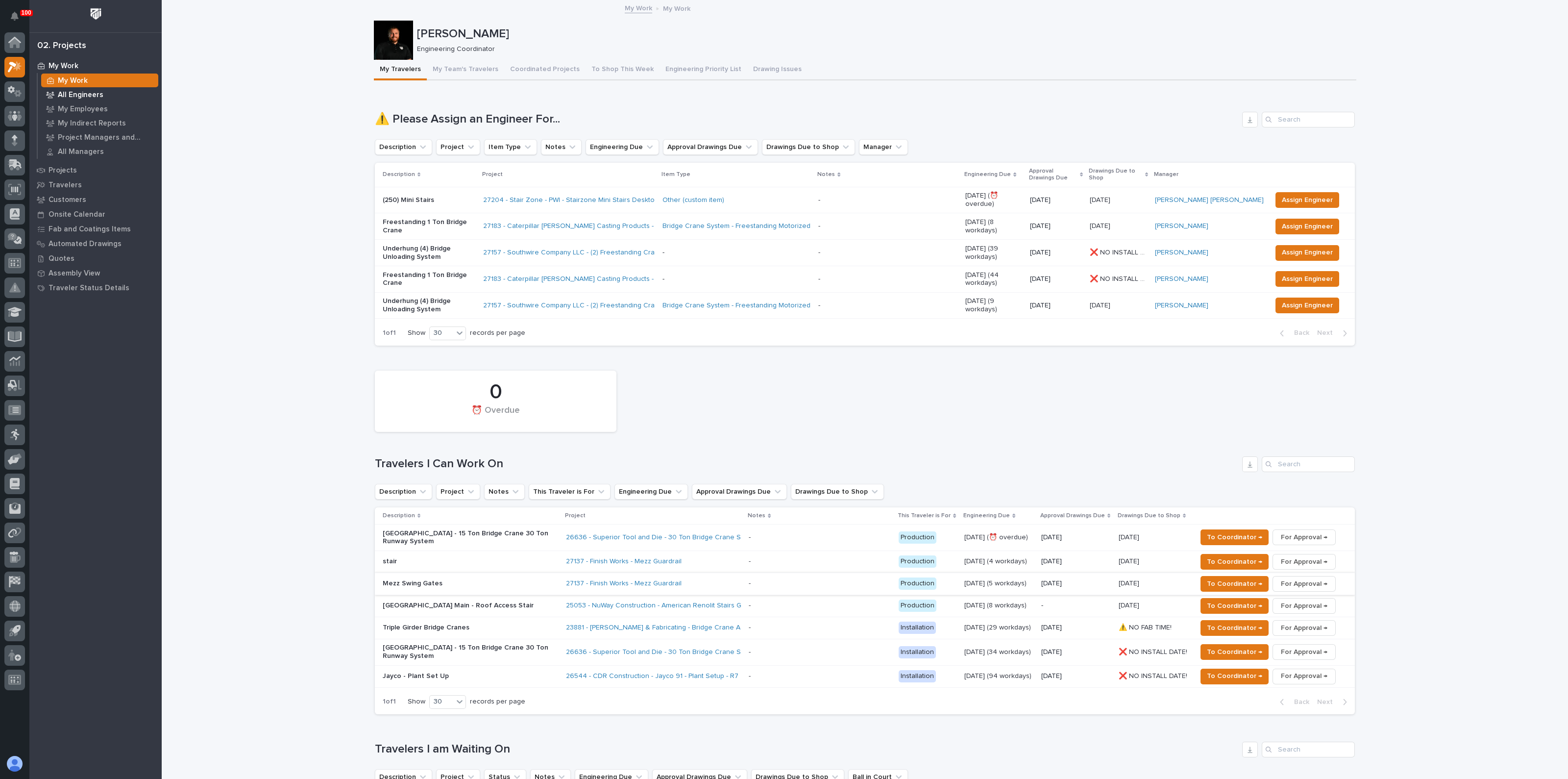
click at [75, 94] on p "All Engineers" at bounding box center [80, 95] width 45 height 9
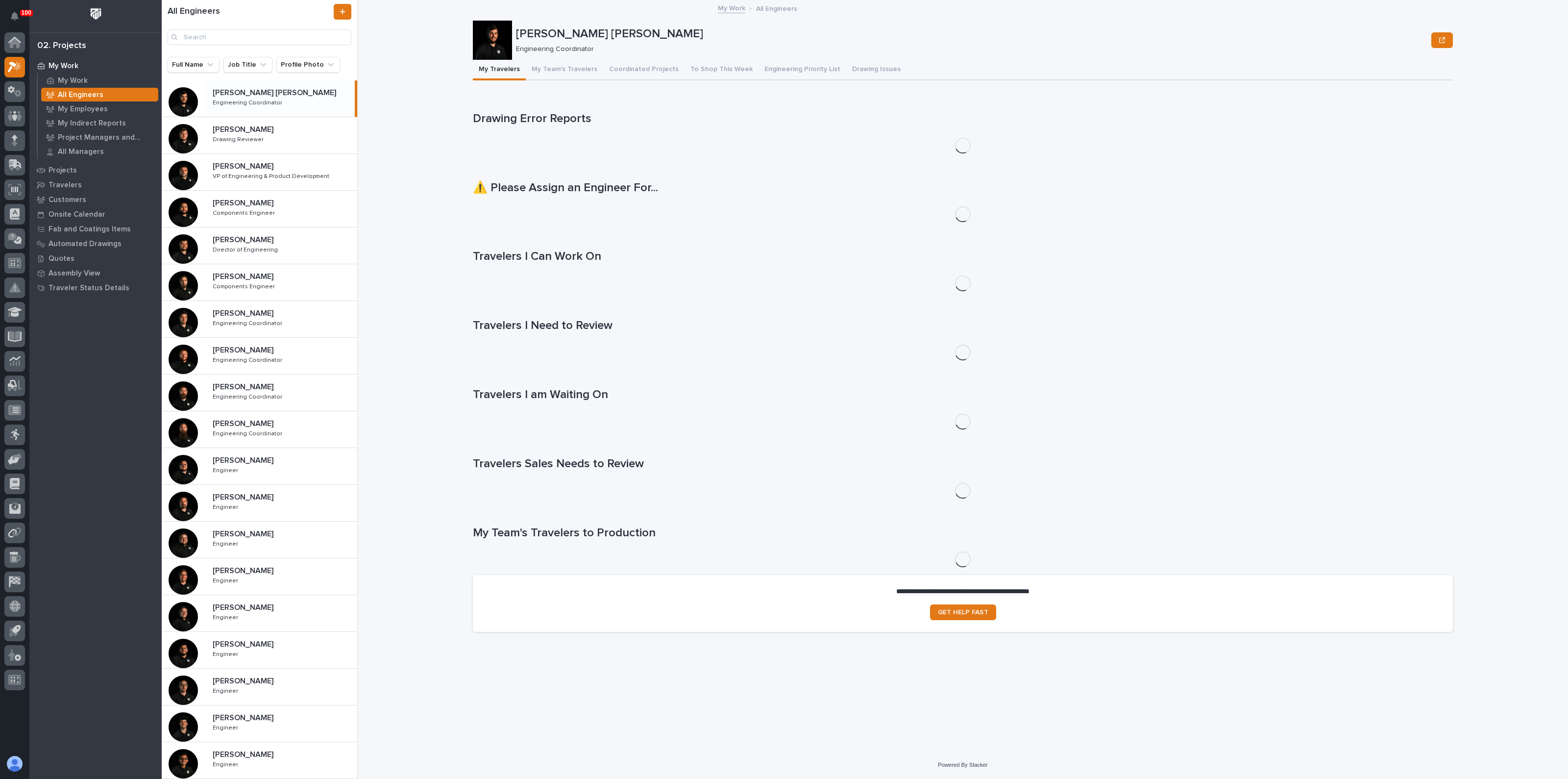
click at [248, 96] on p "[PERSON_NAME] [PERSON_NAME]" at bounding box center [275, 92] width 125 height 11
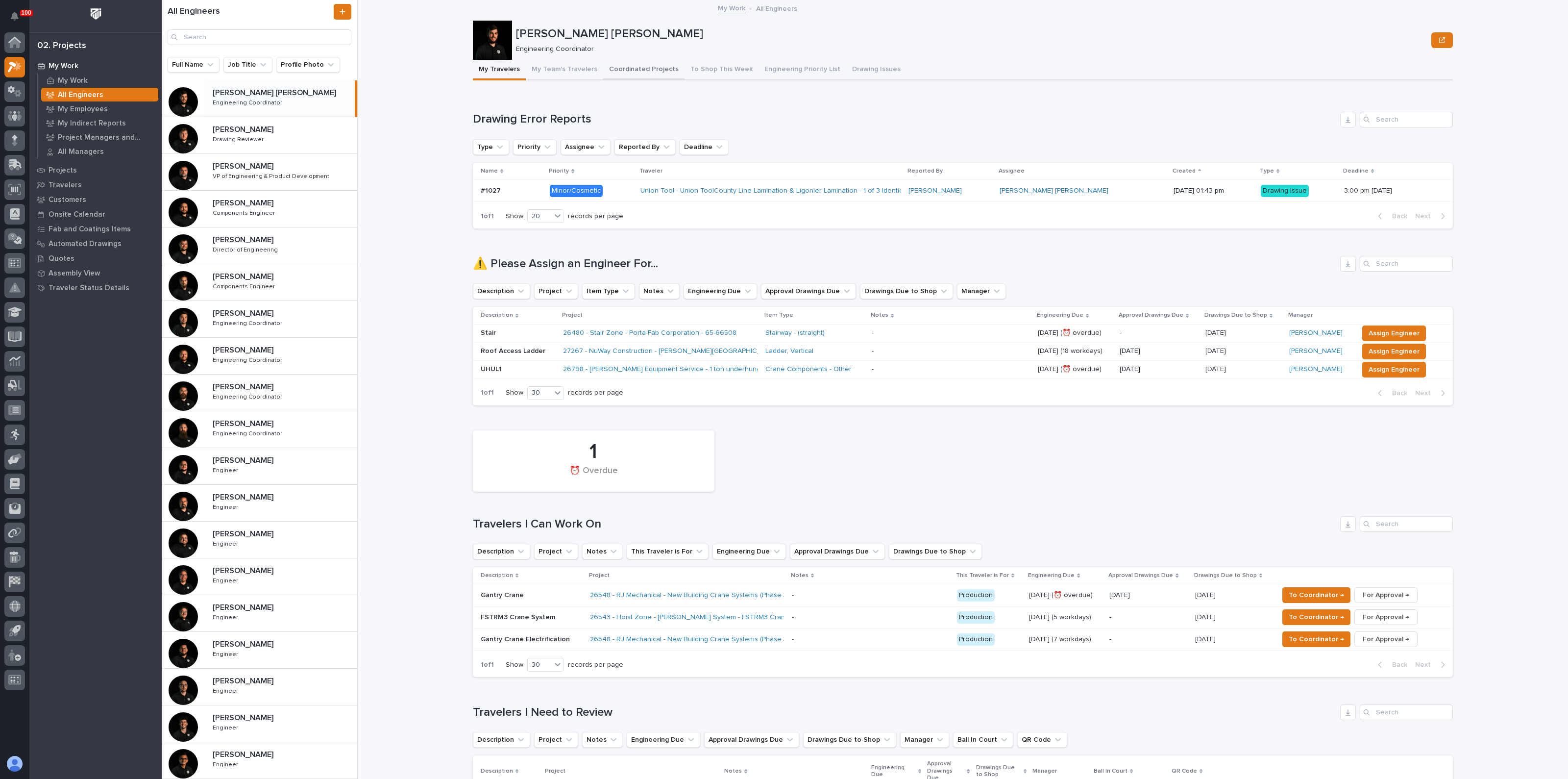
click at [639, 66] on button "Coordinated Projects" at bounding box center [643, 70] width 81 height 21
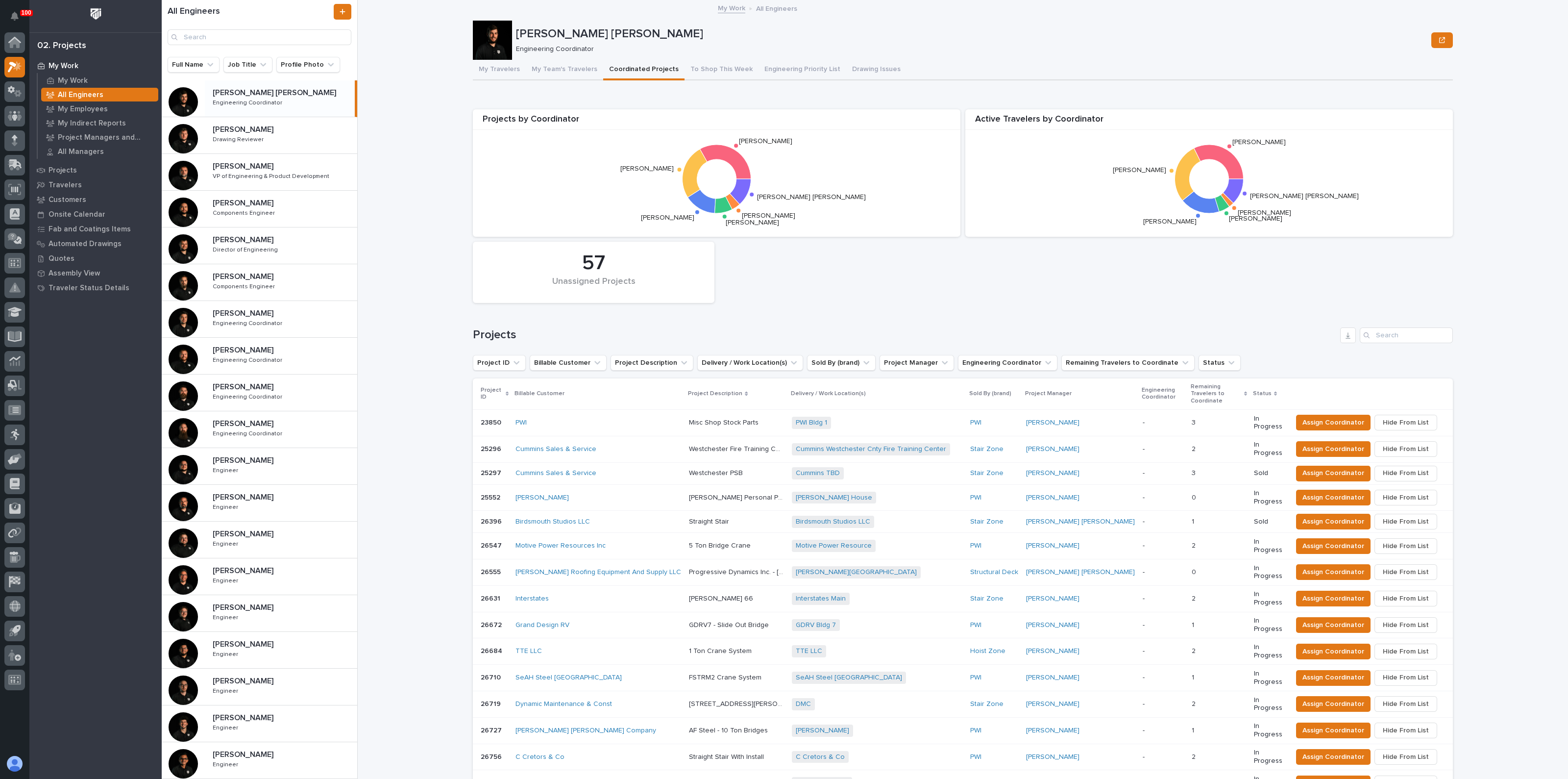
click at [416, 105] on div "My Work All Engineers [PERSON_NAME] [PERSON_NAME] [PERSON_NAME] [PERSON_NAME] E…" at bounding box center [968, 389] width 1199 height 779
click at [70, 67] on p "My Work" at bounding box center [63, 66] width 30 height 9
